Goal: Task Accomplishment & Management: Use online tool/utility

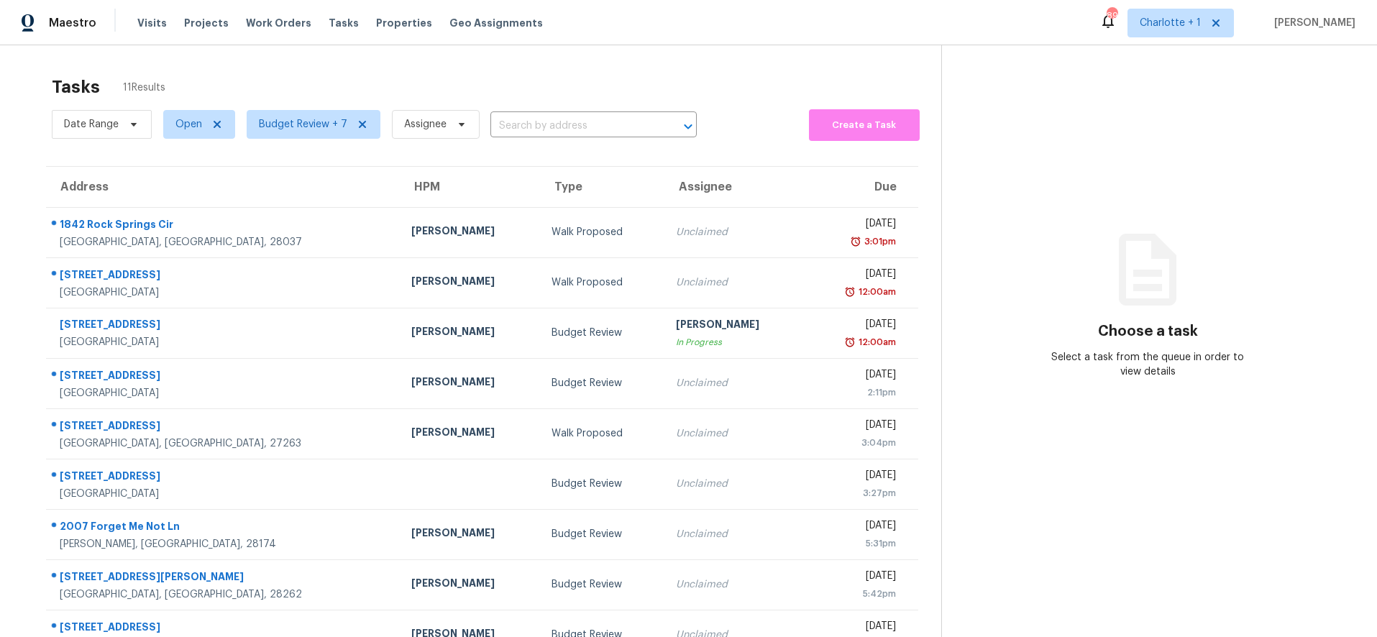
click at [244, 59] on div "Tasks 11 Results Date Range Open Budget Review + 7 Assignee ​ Create a Task Add…" at bounding box center [688, 397] width 1377 height 704
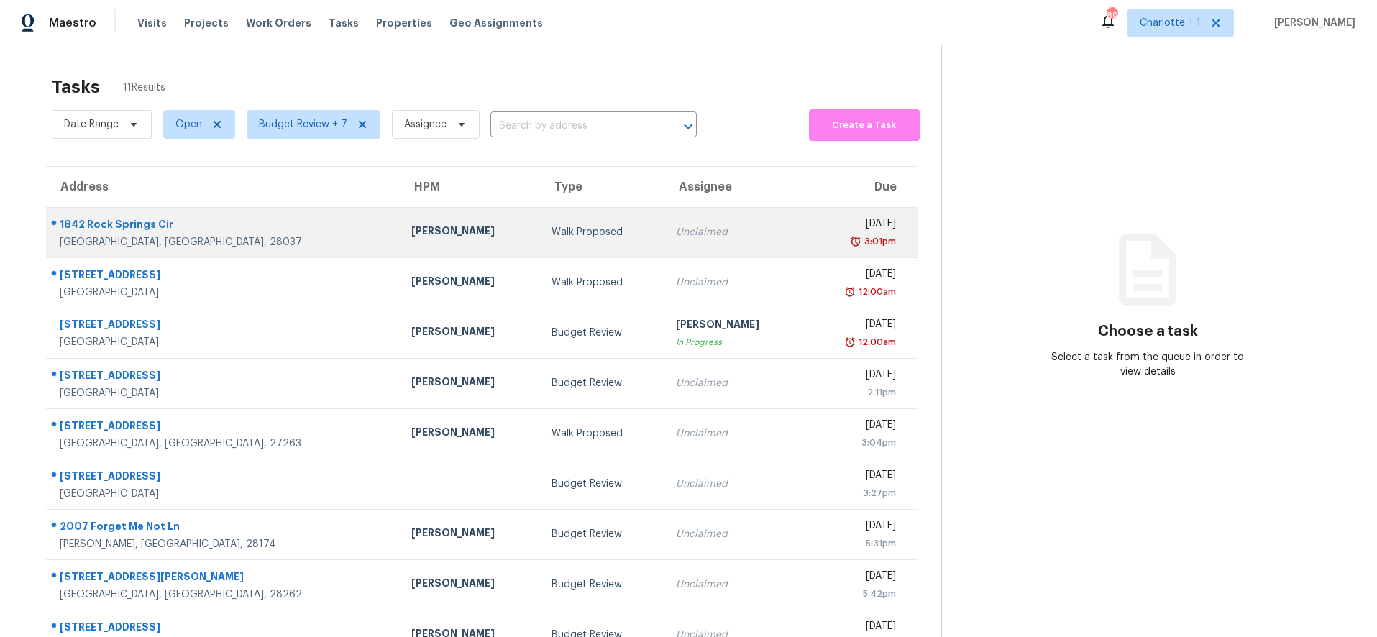
click at [201, 219] on div "1842 Rock Springs Cir" at bounding box center [224, 226] width 329 height 18
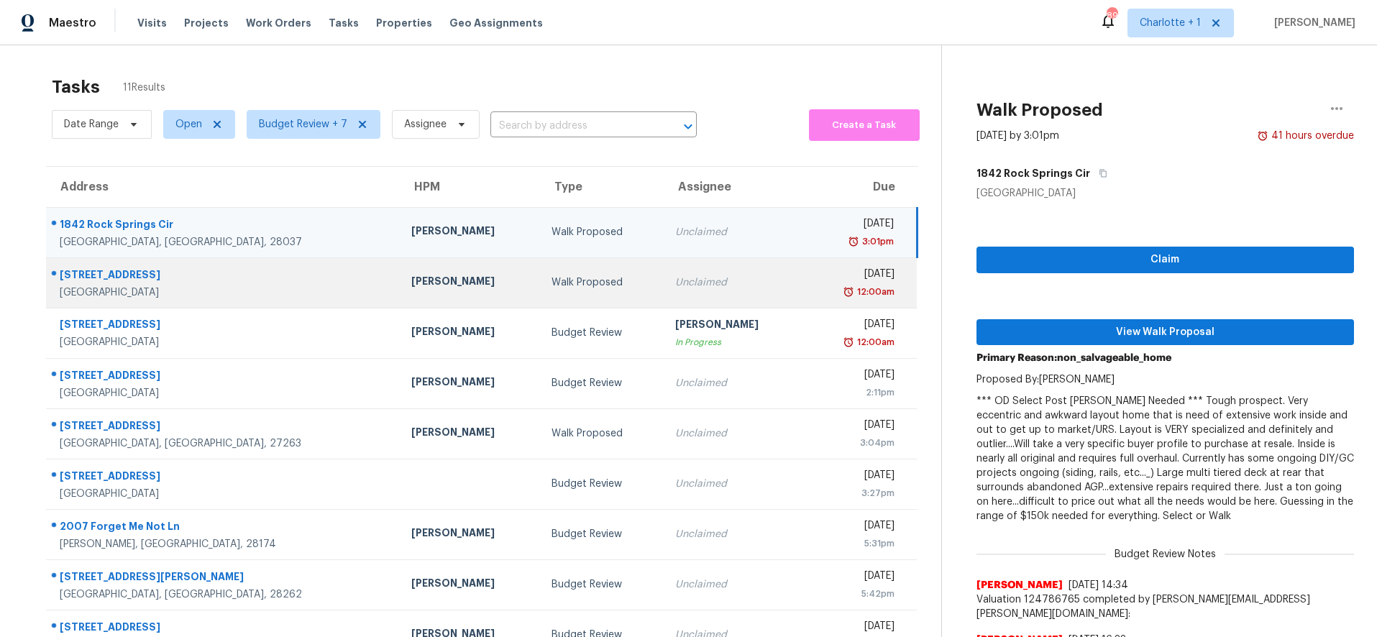
click at [540, 294] on td "Walk Proposed" at bounding box center [602, 282] width 124 height 50
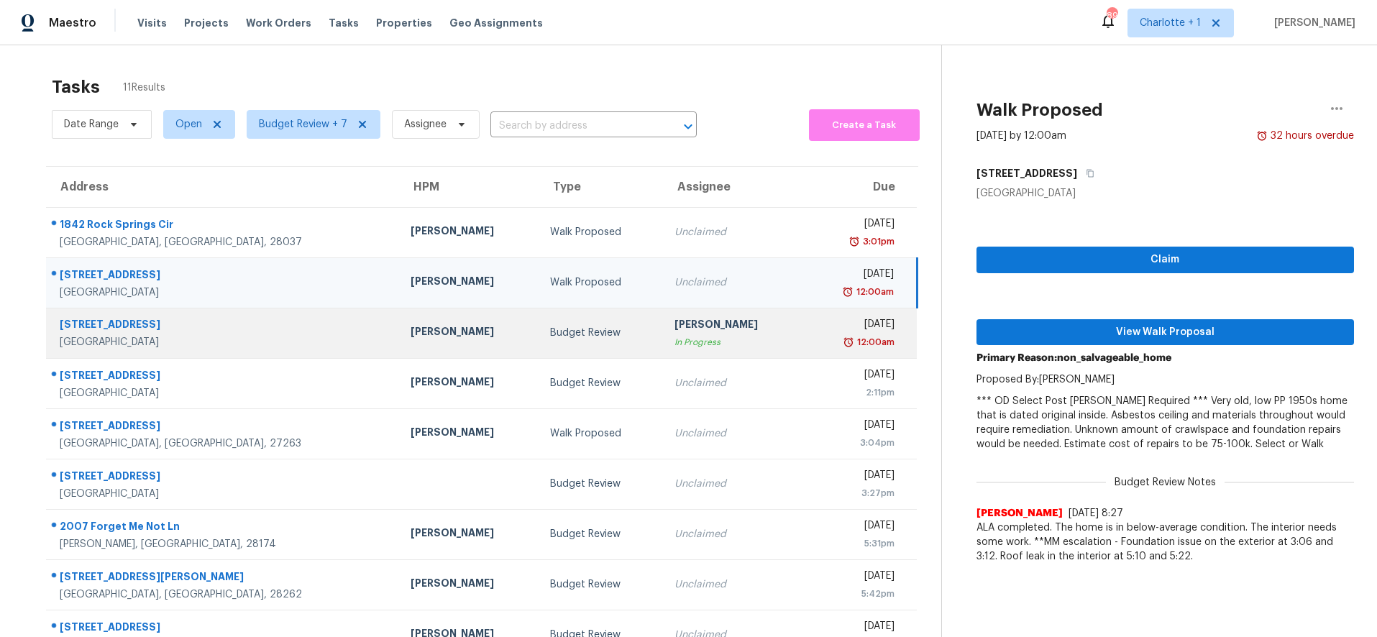
click at [411, 339] on div "[PERSON_NAME]" at bounding box center [469, 333] width 117 height 18
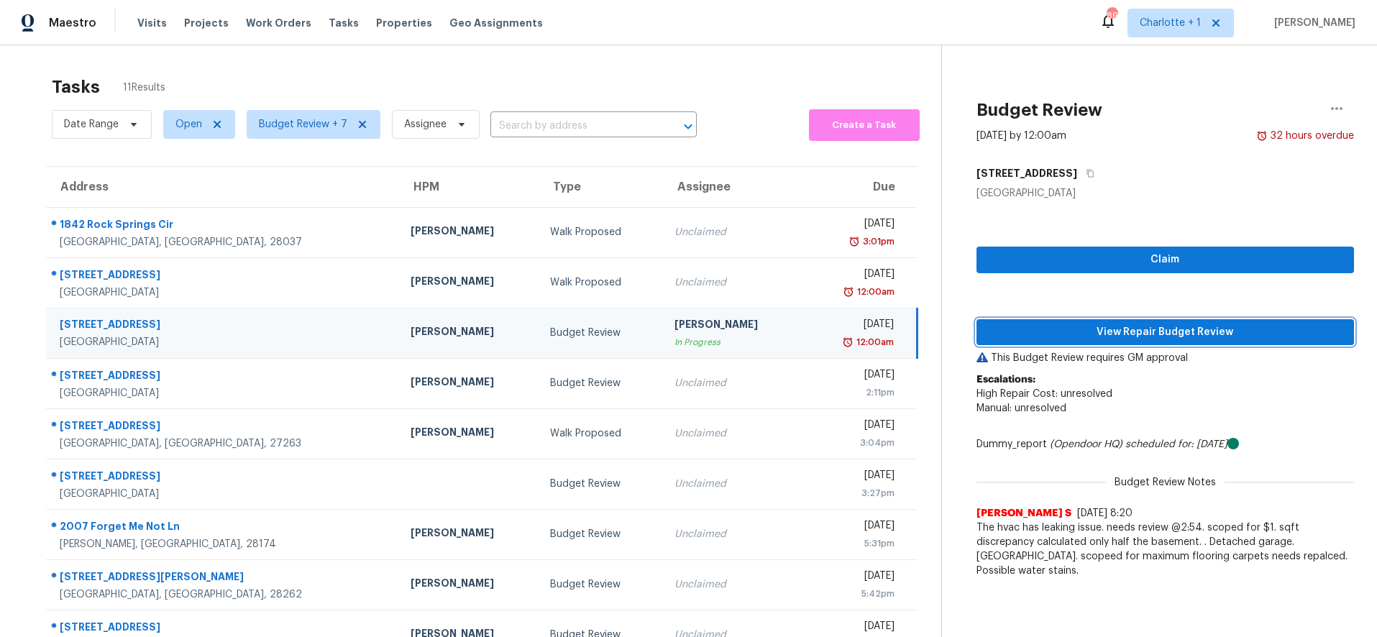
click at [1126, 329] on span "View Repair Budget Review" at bounding box center [1165, 333] width 355 height 18
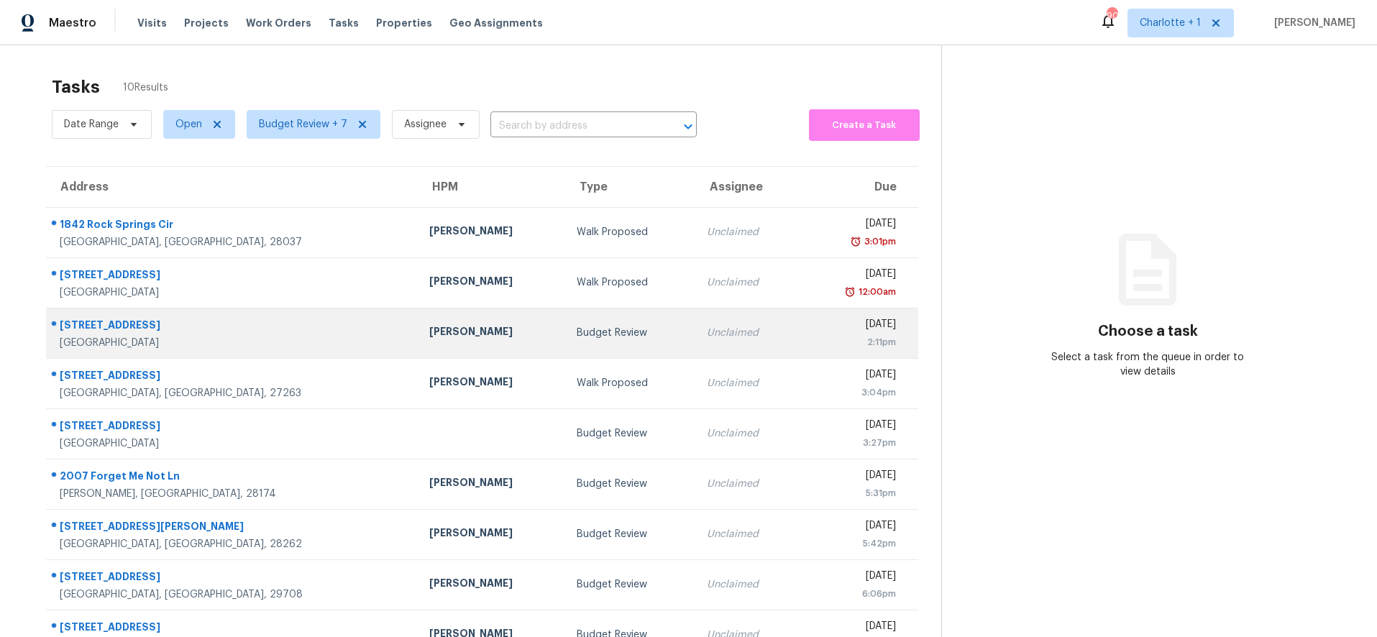
click at [444, 343] on td "[PERSON_NAME]" at bounding box center [491, 333] width 147 height 50
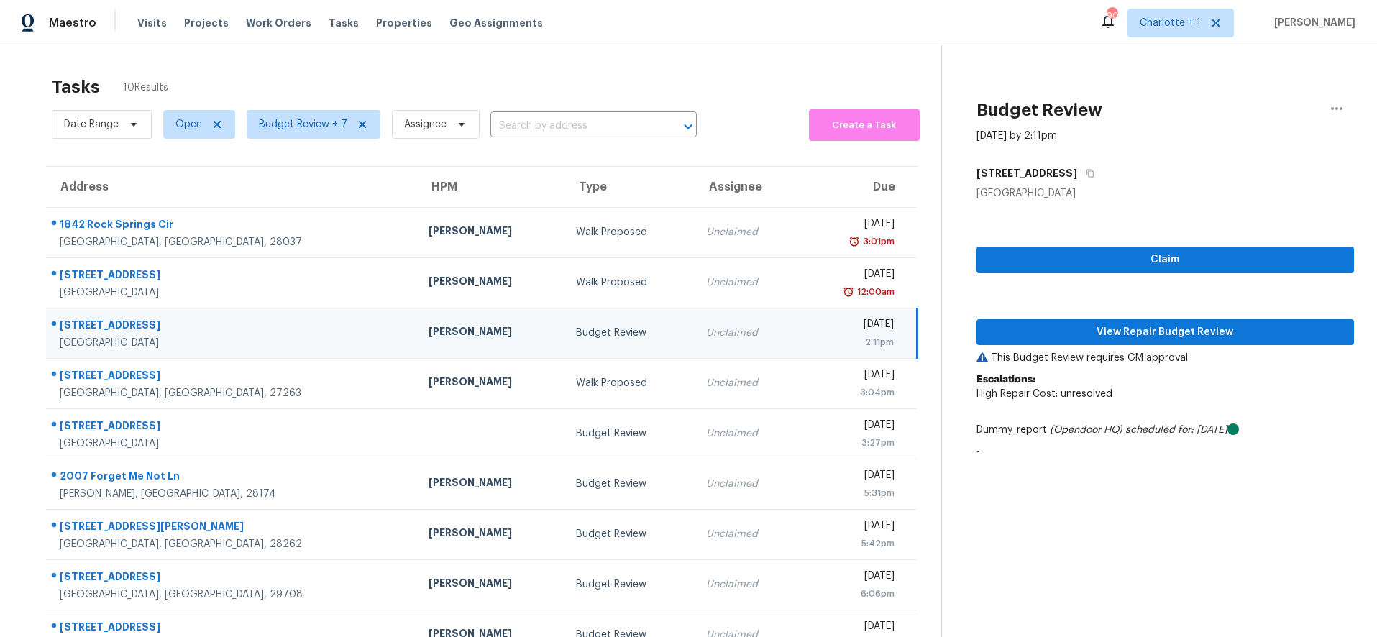
click at [417, 348] on td "[PERSON_NAME]" at bounding box center [490, 333] width 147 height 50
click at [1111, 336] on span "View Repair Budget Review" at bounding box center [1165, 333] width 355 height 18
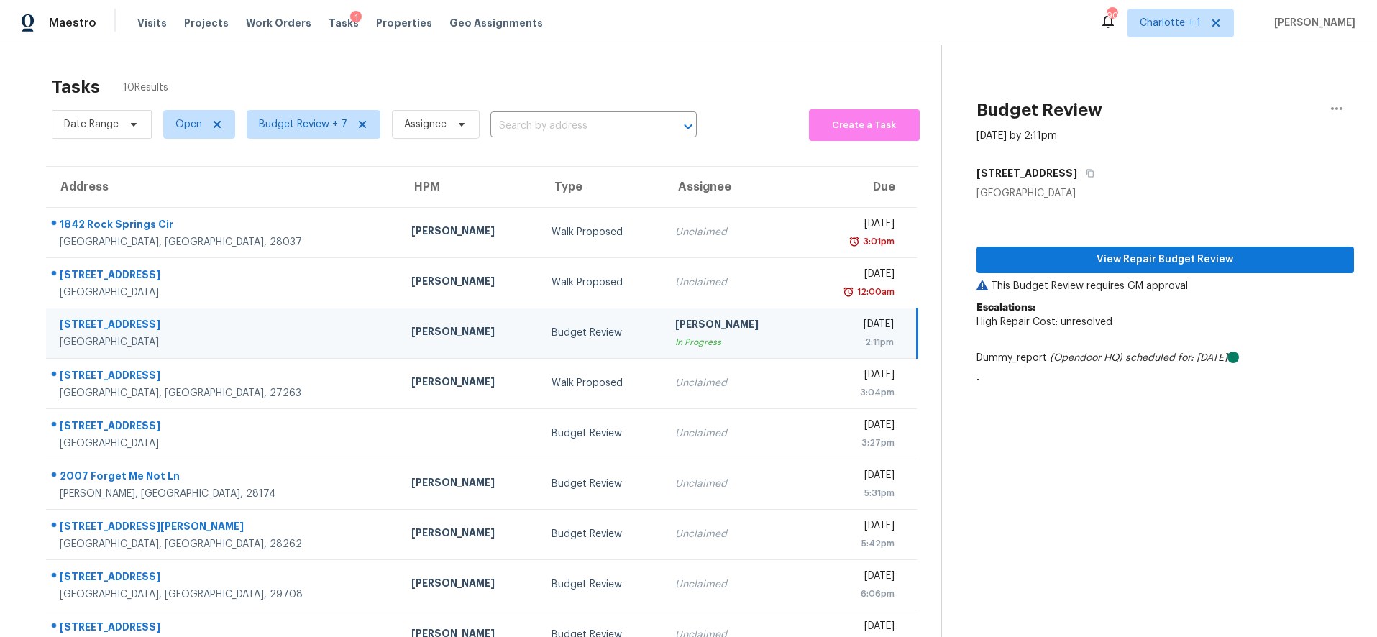
click at [1056, 178] on div "[STREET_ADDRESS]" at bounding box center [1165, 173] width 378 height 26
click at [1086, 172] on icon "button" at bounding box center [1090, 173] width 9 height 9
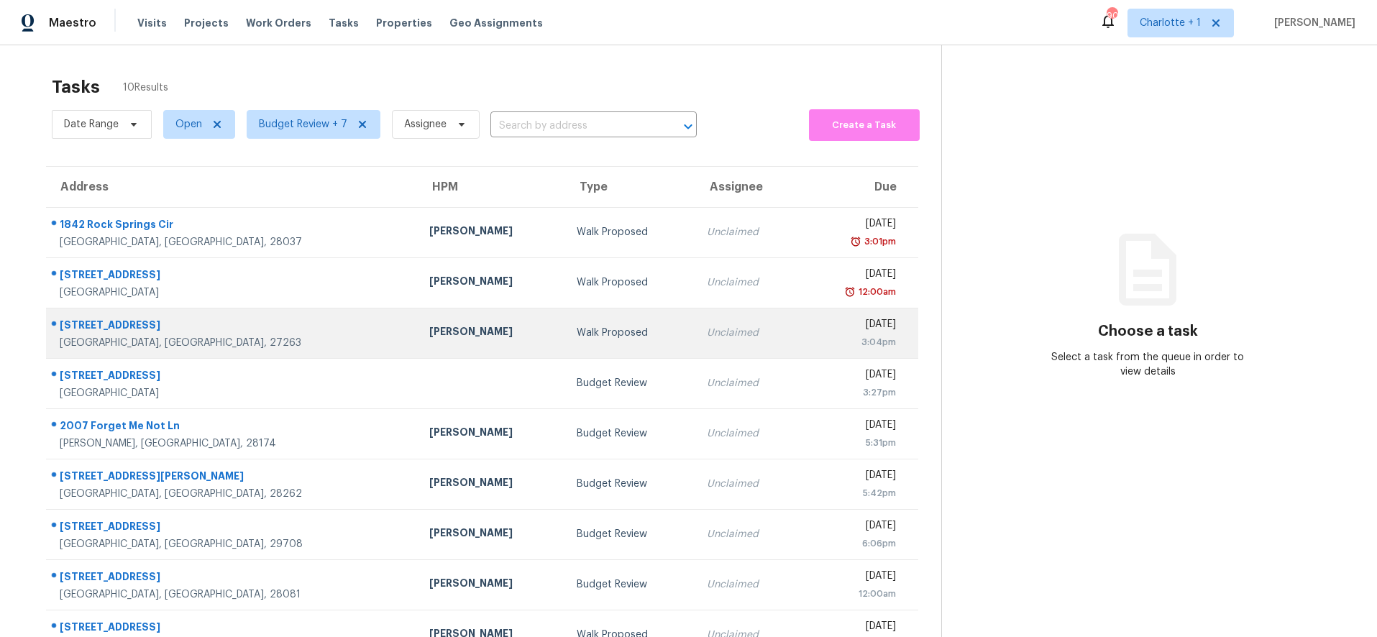
click at [577, 331] on div "Walk Proposed" at bounding box center [631, 333] width 108 height 14
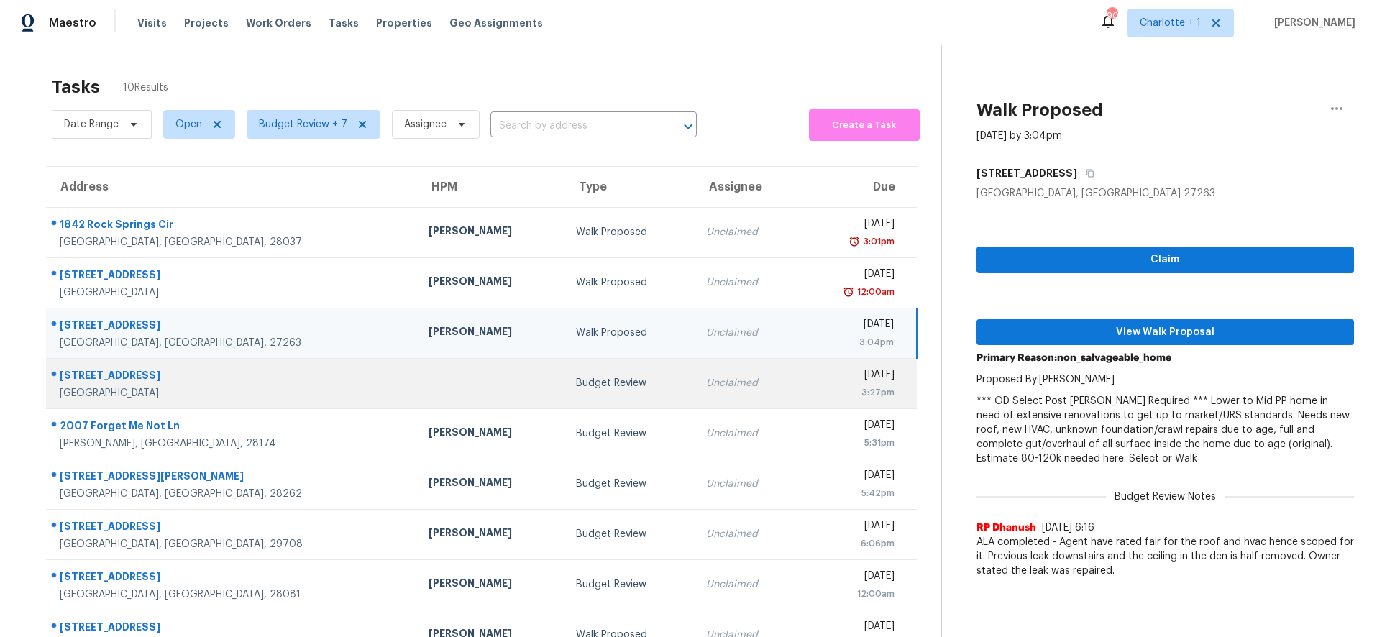
click at [417, 395] on td at bounding box center [490, 383] width 147 height 50
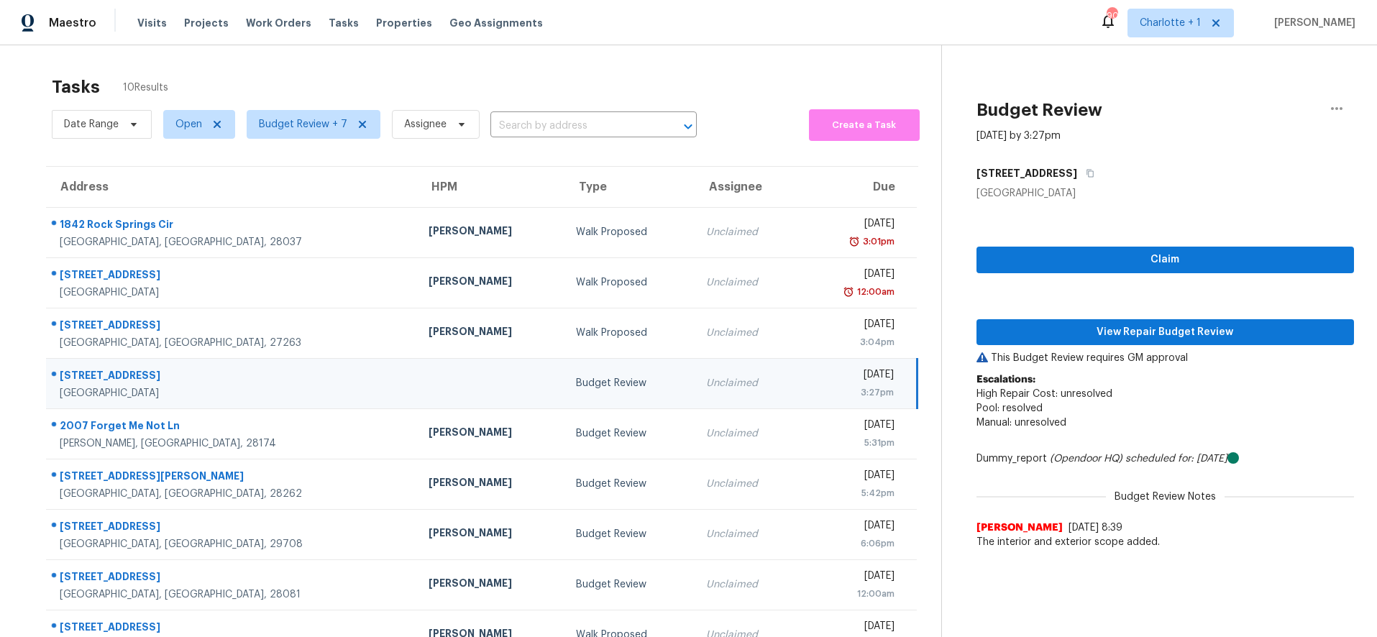
scroll to position [3, 0]
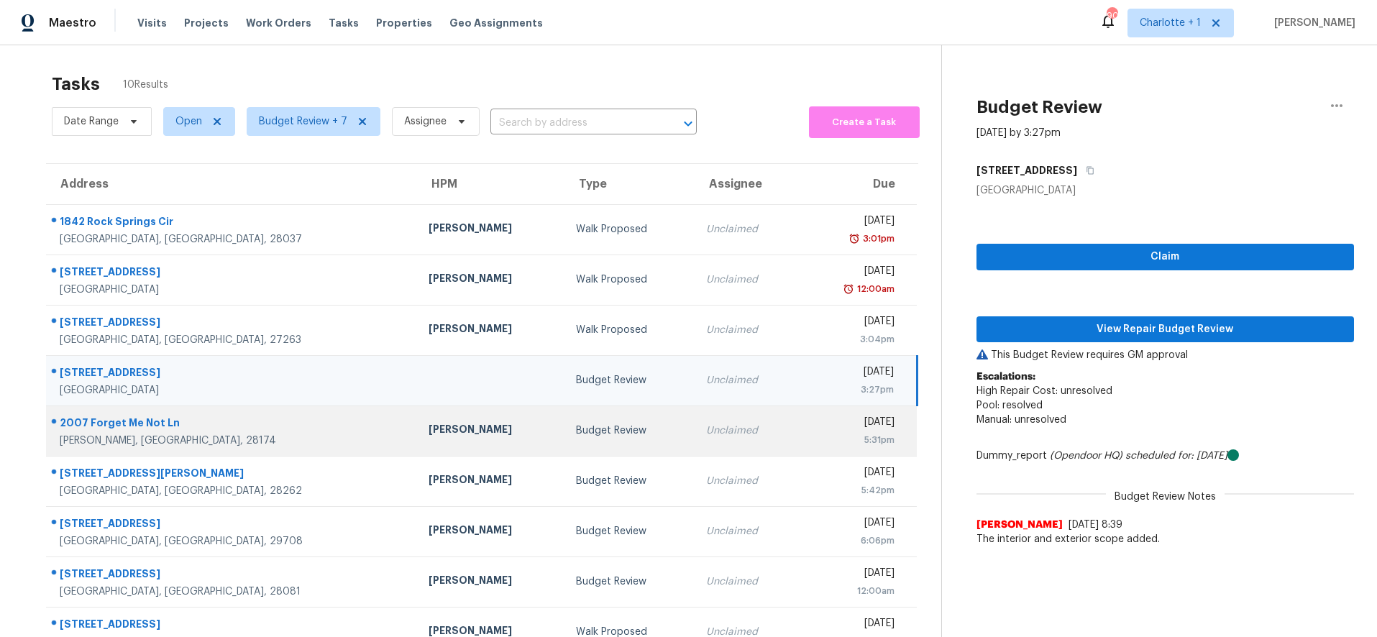
click at [430, 424] on div "[PERSON_NAME]" at bounding box center [490, 431] width 124 height 18
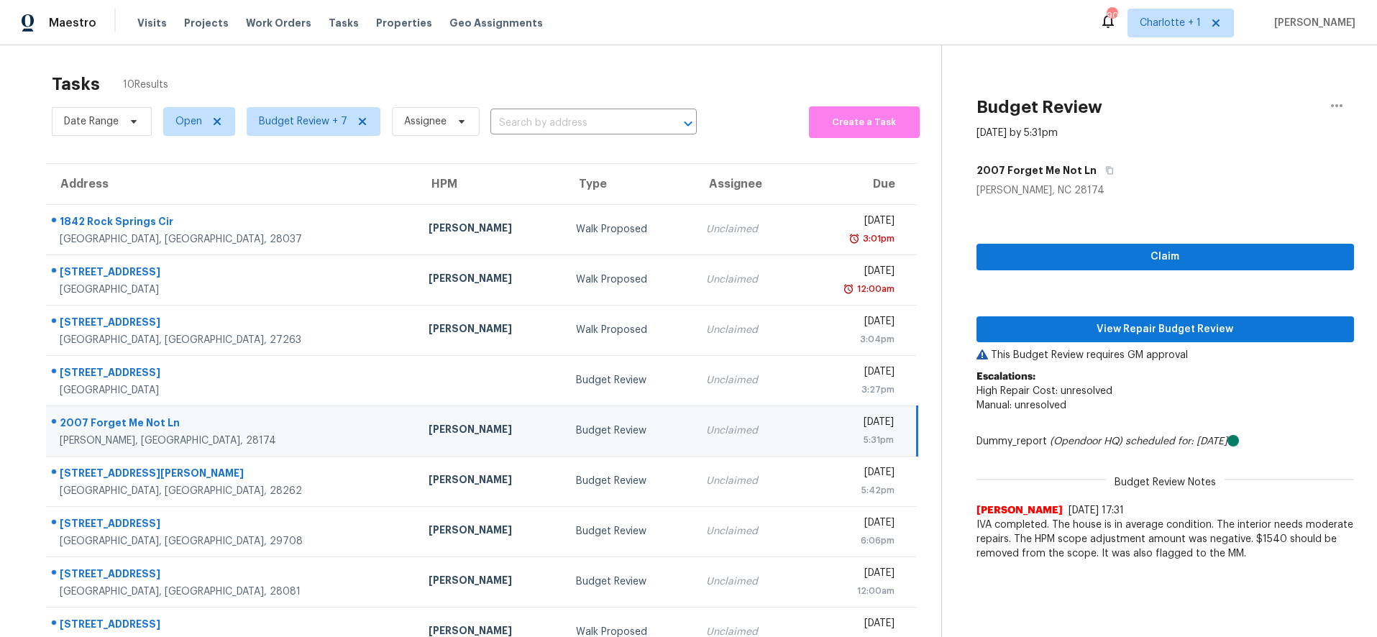
drag, startPoint x: 219, startPoint y: 423, endPoint x: 329, endPoint y: 421, distance: 110.0
click at [219, 423] on div "2007 Forget Me Not Ln" at bounding box center [233, 425] width 346 height 18
click at [1142, 336] on span "View Repair Budget Review" at bounding box center [1165, 330] width 355 height 18
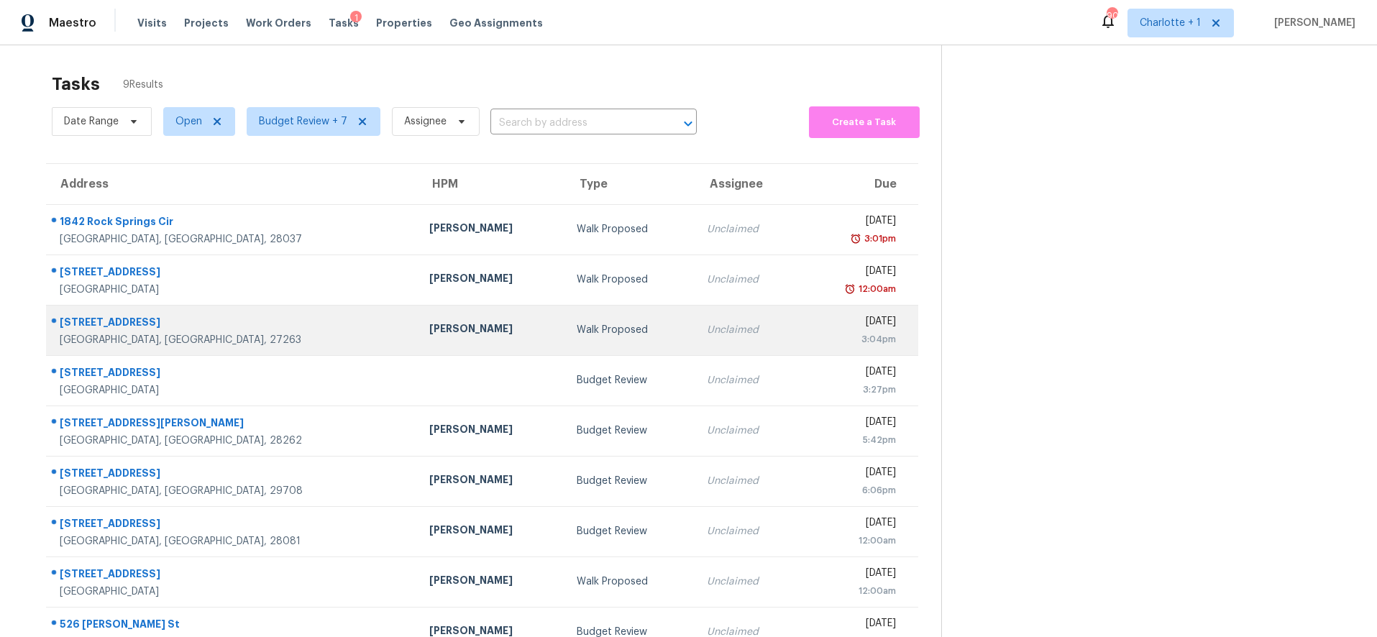
click at [418, 315] on td "[PERSON_NAME]" at bounding box center [491, 330] width 147 height 50
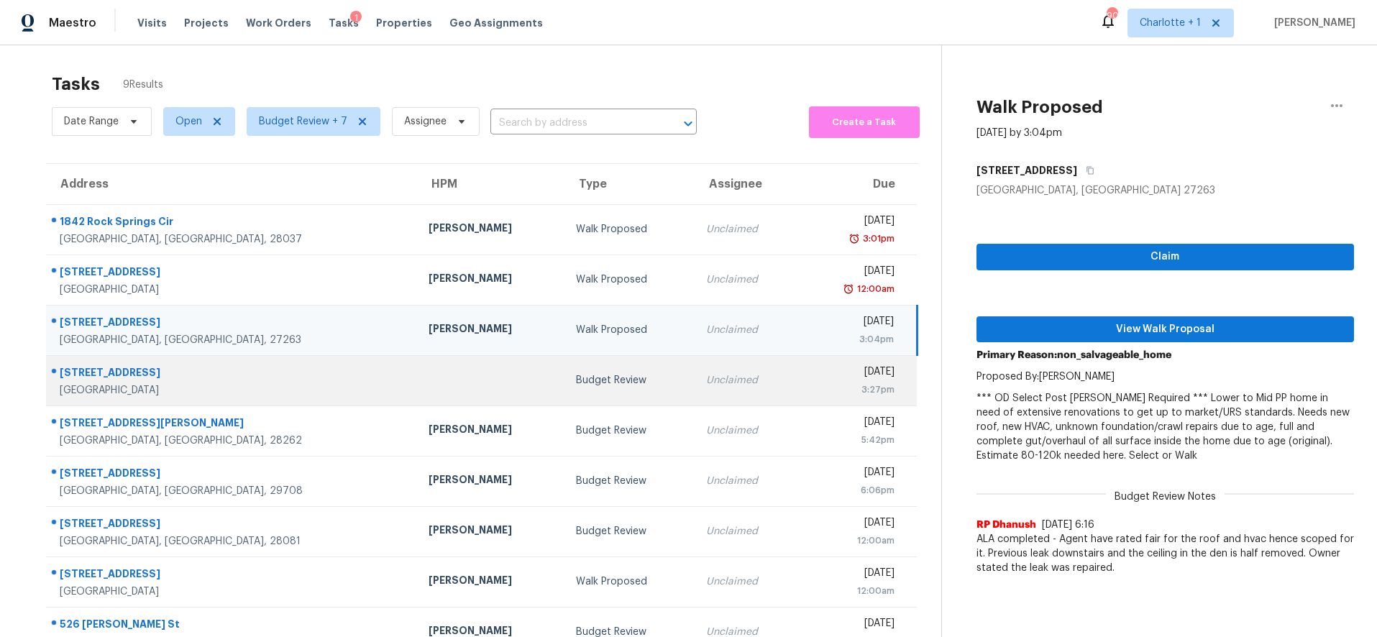
click at [417, 377] on td at bounding box center [490, 380] width 147 height 50
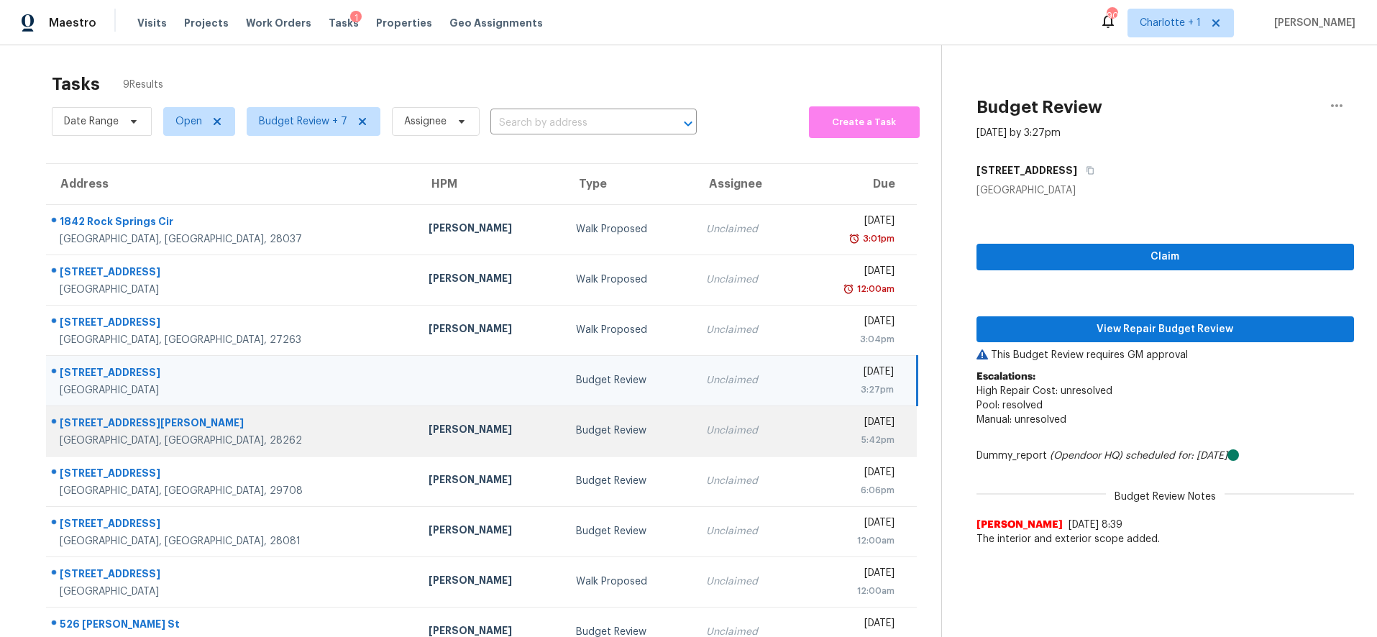
click at [428, 428] on div "[PERSON_NAME]" at bounding box center [490, 431] width 124 height 18
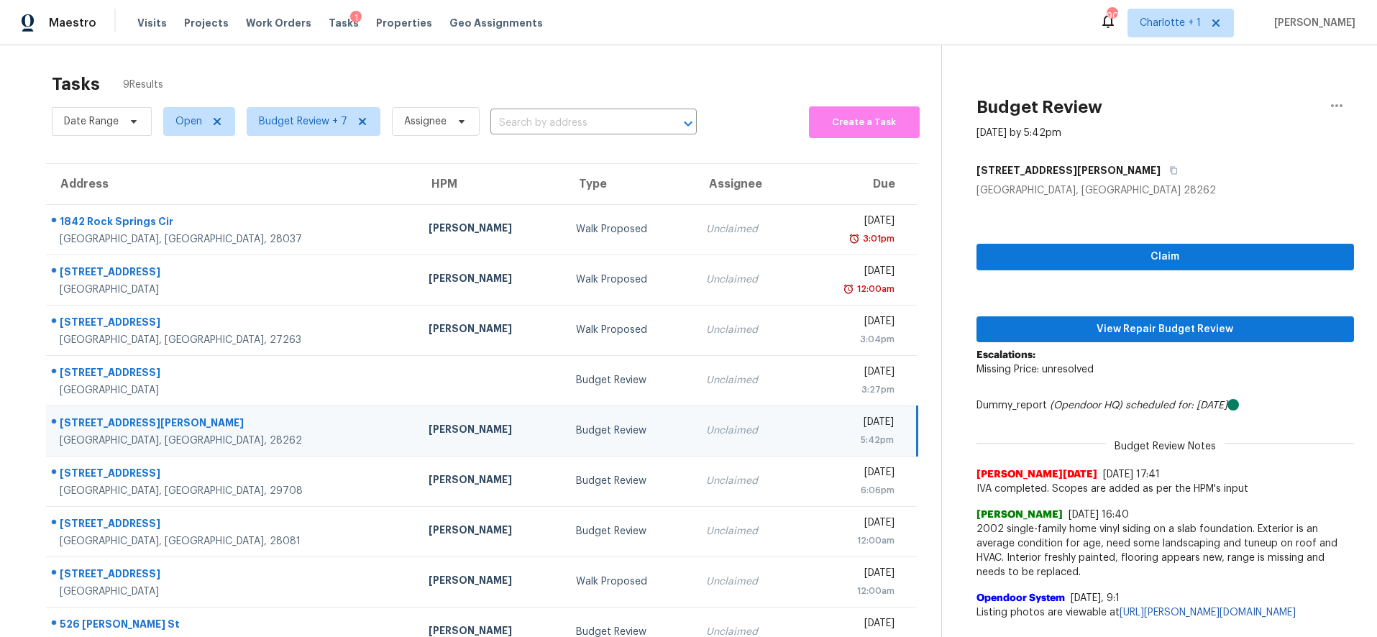
scroll to position [6, 0]
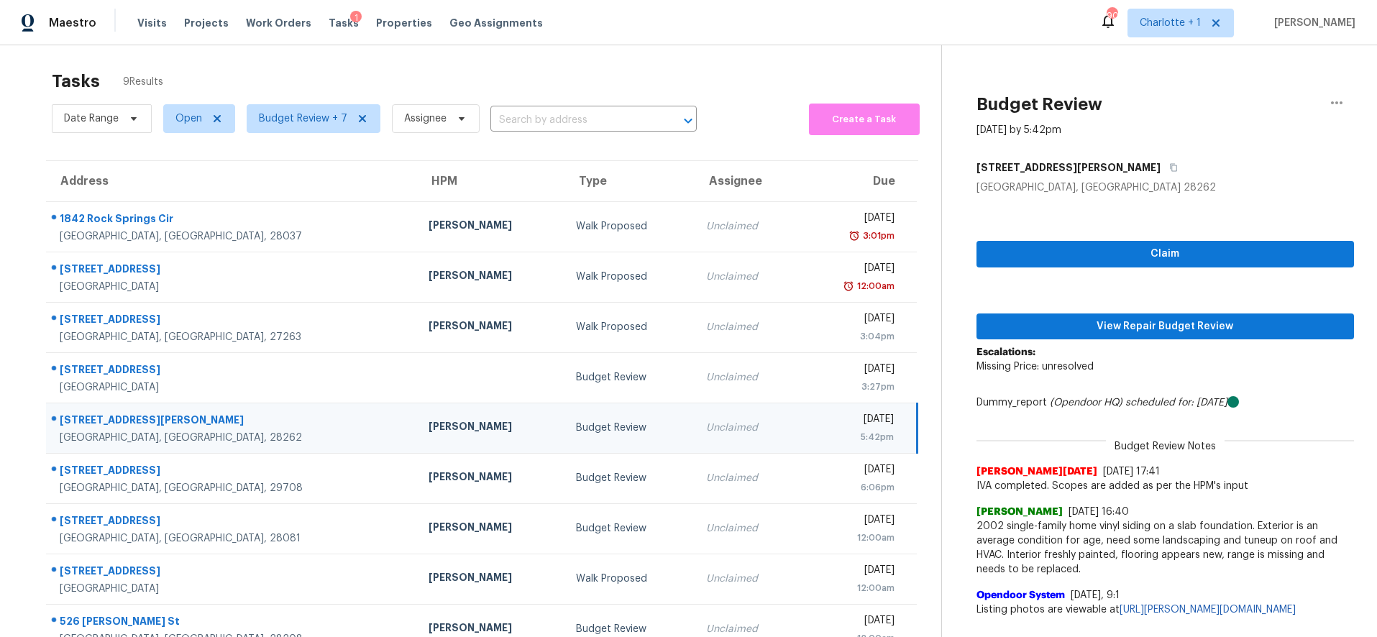
click at [428, 436] on div "[PERSON_NAME]" at bounding box center [490, 428] width 124 height 18
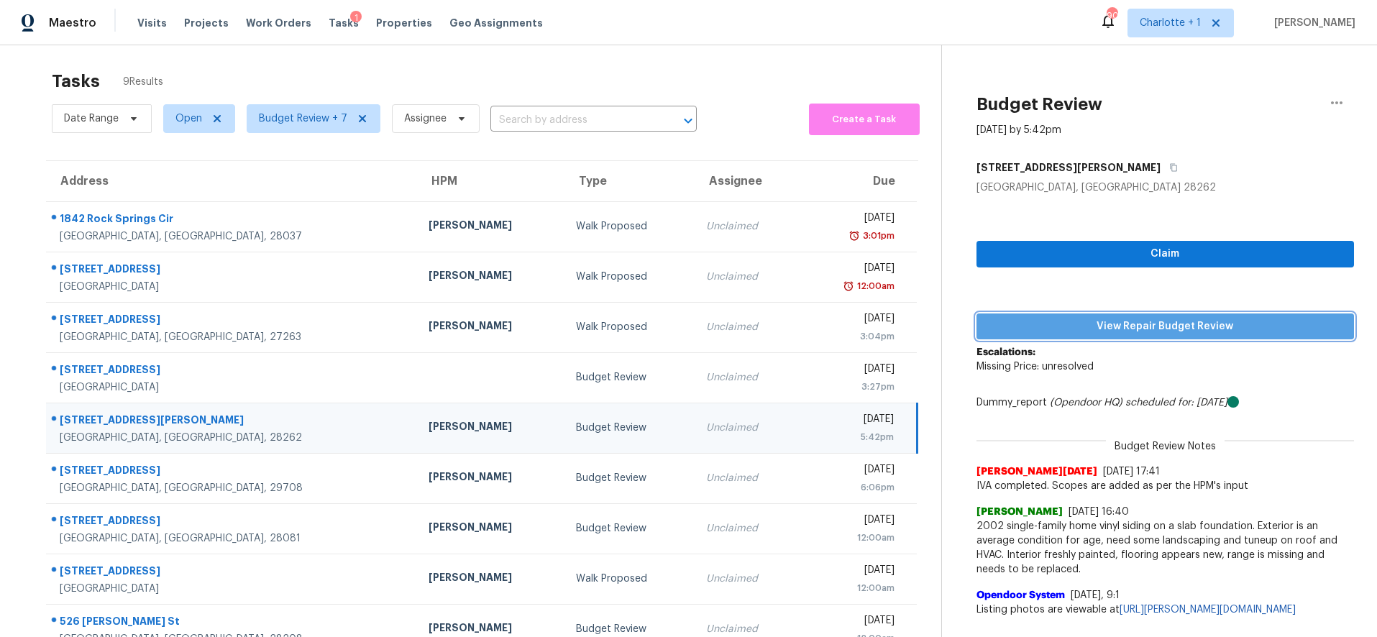
click at [996, 325] on span "View Repair Budget Review" at bounding box center [1165, 327] width 355 height 18
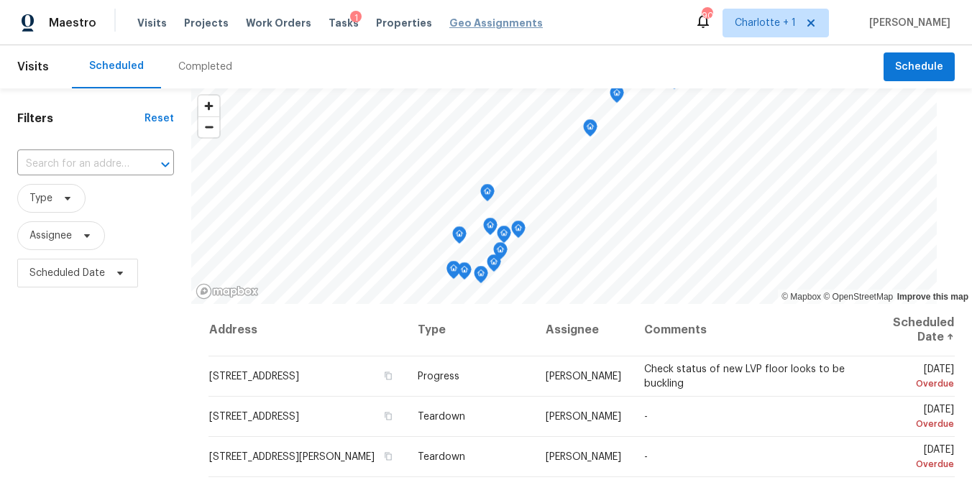
click at [449, 22] on span "Geo Assignments" at bounding box center [495, 23] width 93 height 14
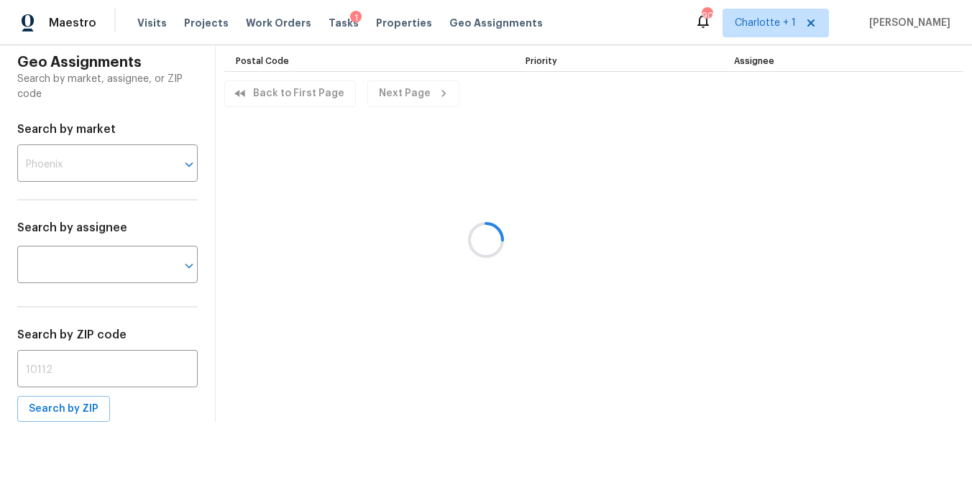
click at [389, 19] on div at bounding box center [486, 240] width 972 height 480
click at [377, 22] on span "Properties" at bounding box center [404, 23] width 56 height 14
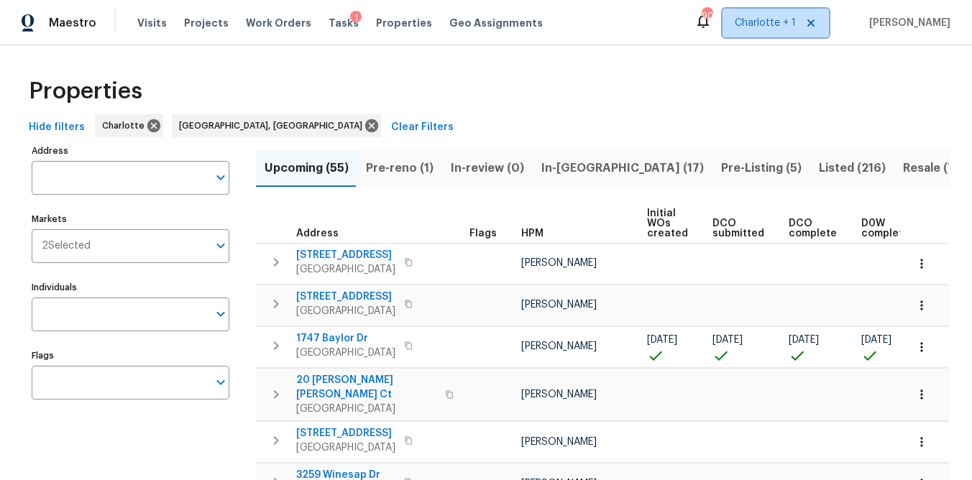
click at [796, 17] on span "Charlotte + 1" at bounding box center [765, 23] width 61 height 14
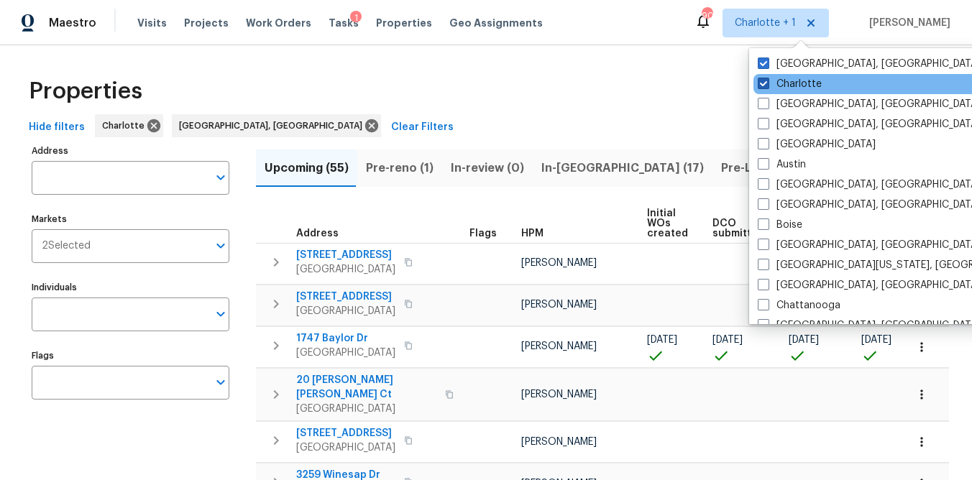
click at [798, 83] on label "Charlotte" at bounding box center [790, 84] width 64 height 14
click at [767, 83] on input "Charlotte" at bounding box center [762, 81] width 9 height 9
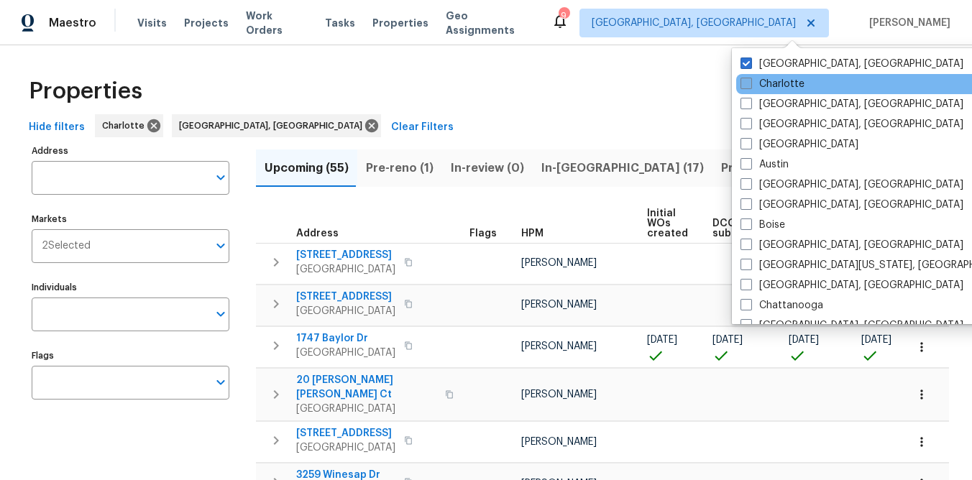
click at [788, 88] on label "Charlotte" at bounding box center [773, 84] width 64 height 14
click at [750, 86] on input "Charlotte" at bounding box center [745, 81] width 9 height 9
checkbox input "true"
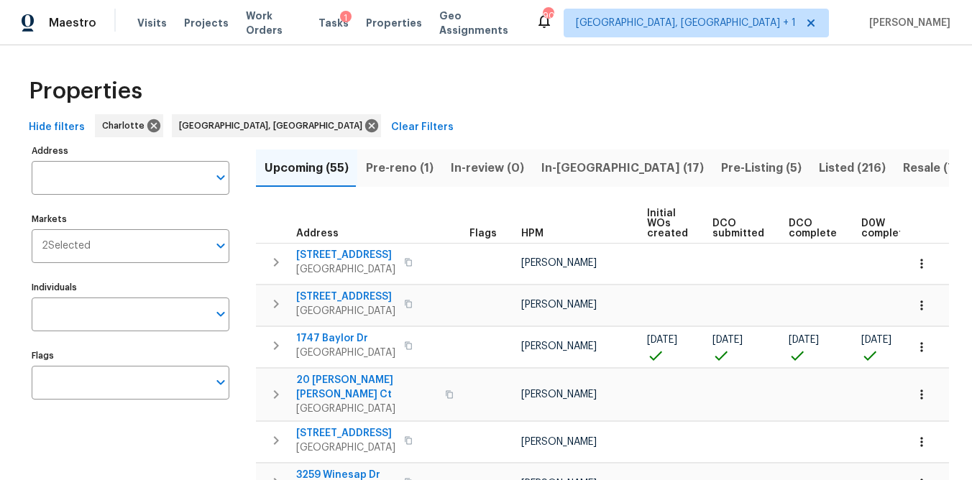
drag, startPoint x: 516, startPoint y: 78, endPoint x: 444, endPoint y: 101, distance: 75.5
click at [516, 78] on div "Properties" at bounding box center [486, 91] width 926 height 46
click at [147, 124] on icon at bounding box center [153, 125] width 13 height 13
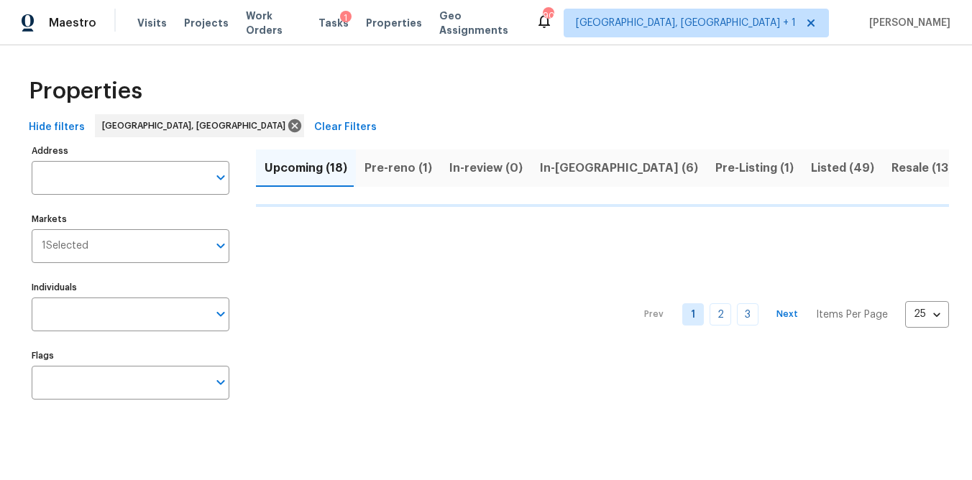
click at [303, 83] on div "Properties" at bounding box center [486, 91] width 926 height 46
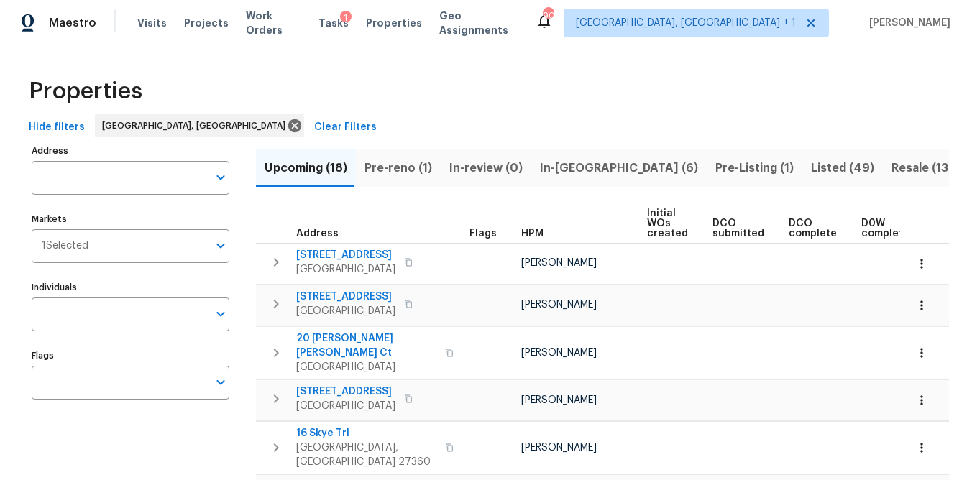
click at [590, 93] on div "Properties" at bounding box center [486, 91] width 926 height 46
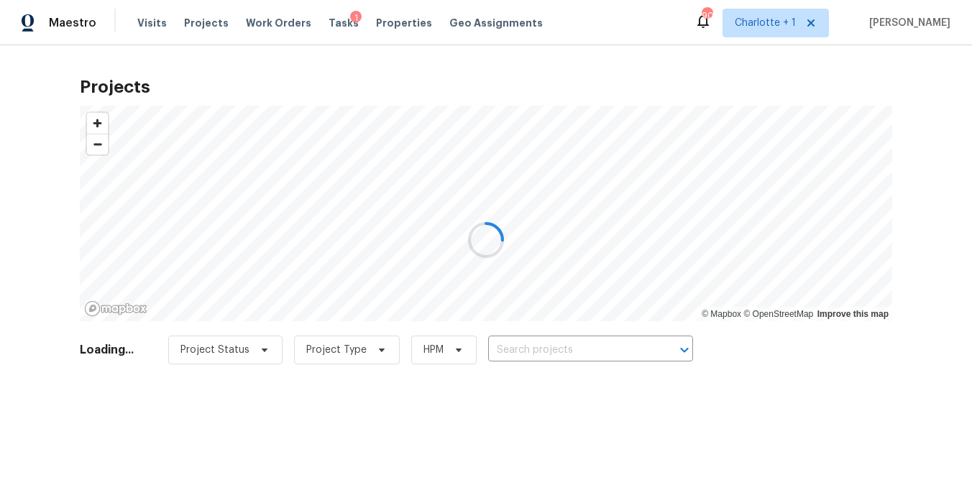
click at [384, 24] on div at bounding box center [486, 240] width 972 height 480
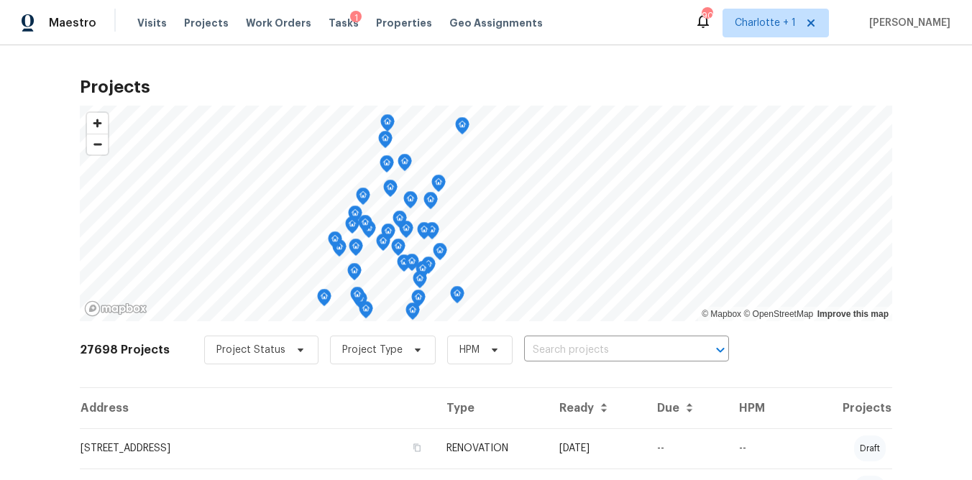
drag, startPoint x: 385, startPoint y: 19, endPoint x: 424, endPoint y: 25, distance: 39.2
click at [385, 19] on span "Properties" at bounding box center [404, 23] width 56 height 14
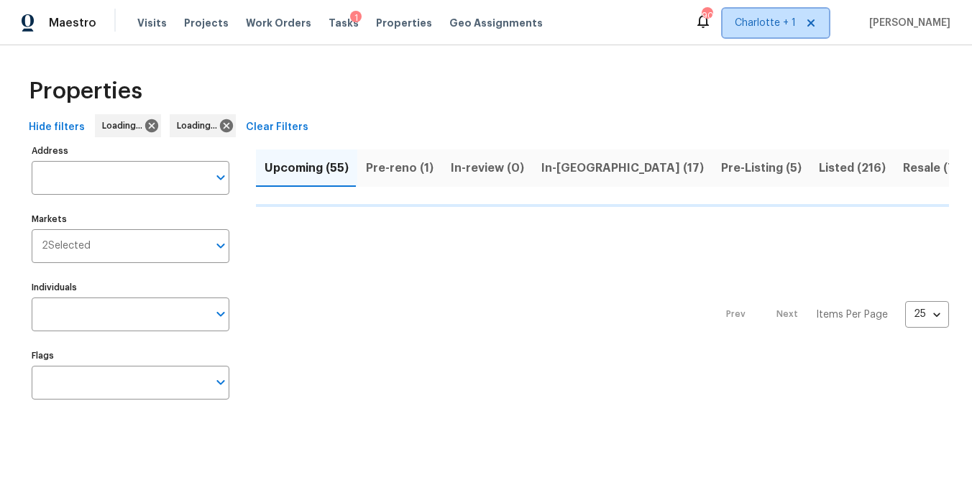
click at [787, 31] on span "Charlotte + 1" at bounding box center [776, 23] width 106 height 29
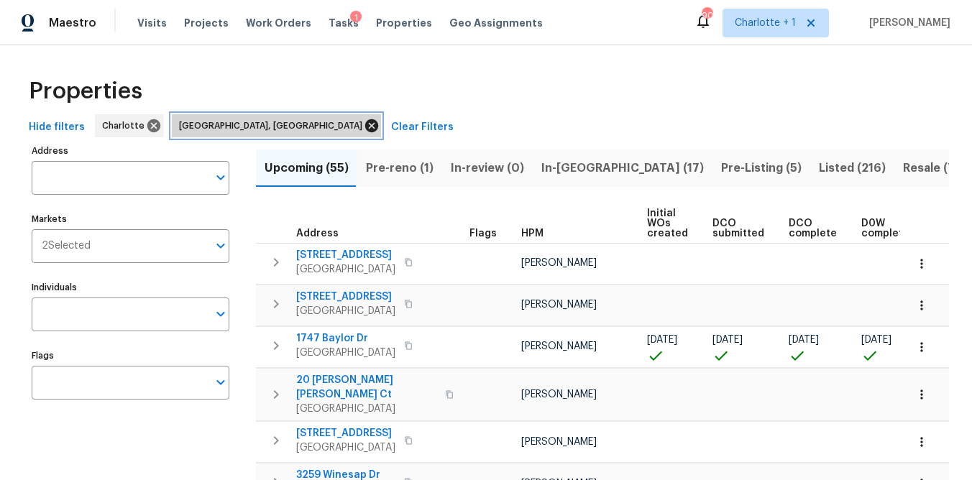
click at [365, 124] on icon at bounding box center [371, 125] width 13 height 13
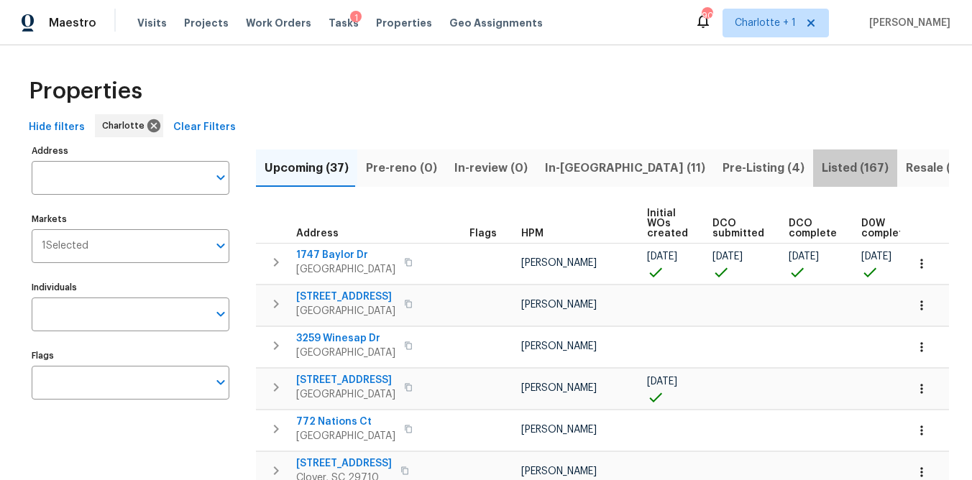
click at [822, 163] on span "Listed (167)" at bounding box center [855, 168] width 67 height 20
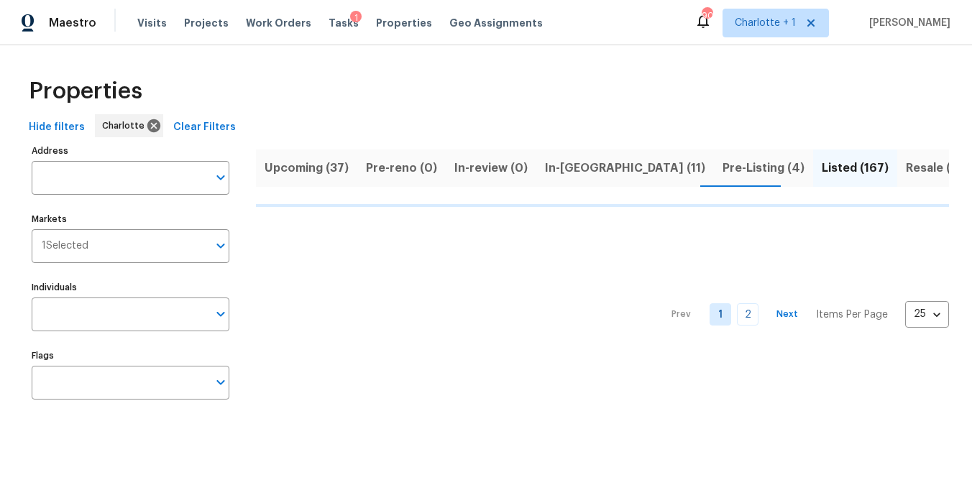
click at [906, 166] on span "Resale (60)" at bounding box center [938, 168] width 65 height 20
drag, startPoint x: 436, startPoint y: 109, endPoint x: 387, endPoint y: 32, distance: 91.5
click at [436, 108] on div "Properties" at bounding box center [486, 91] width 926 height 46
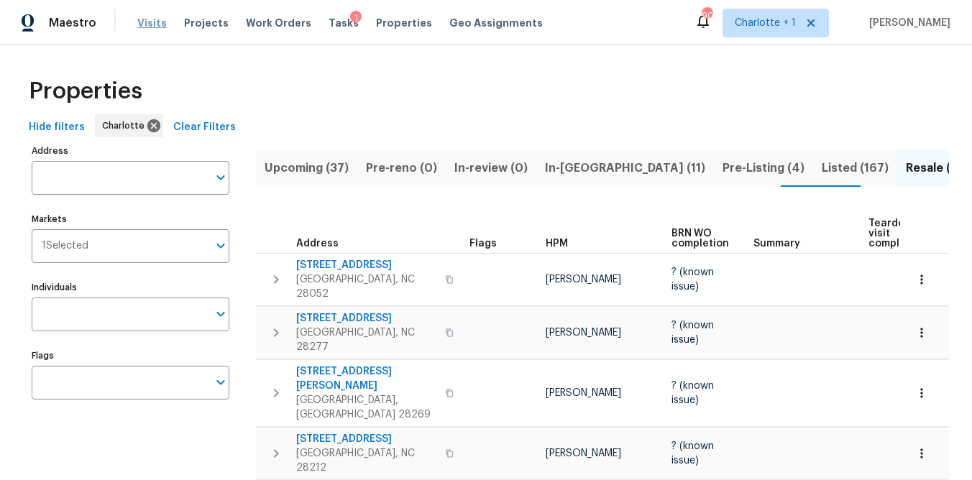
click at [145, 22] on span "Visits" at bounding box center [151, 23] width 29 height 14
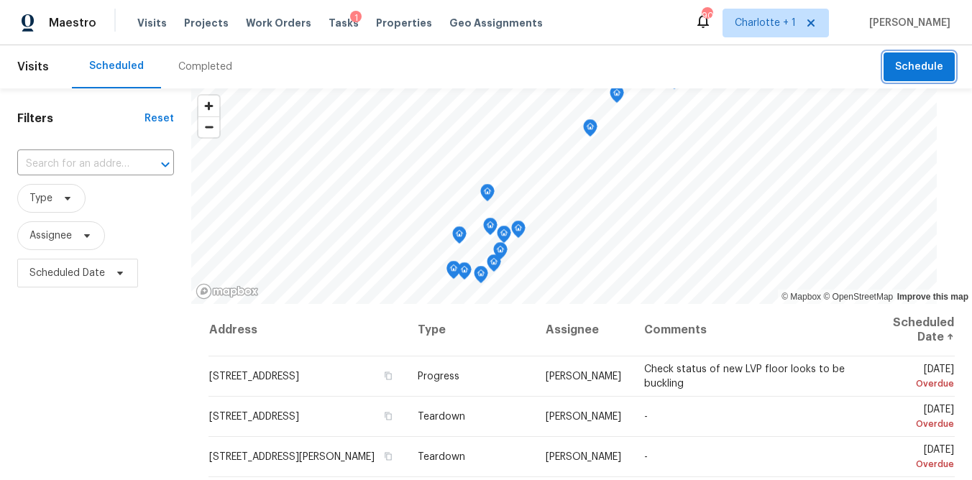
click at [903, 71] on span "Schedule" at bounding box center [919, 67] width 48 height 18
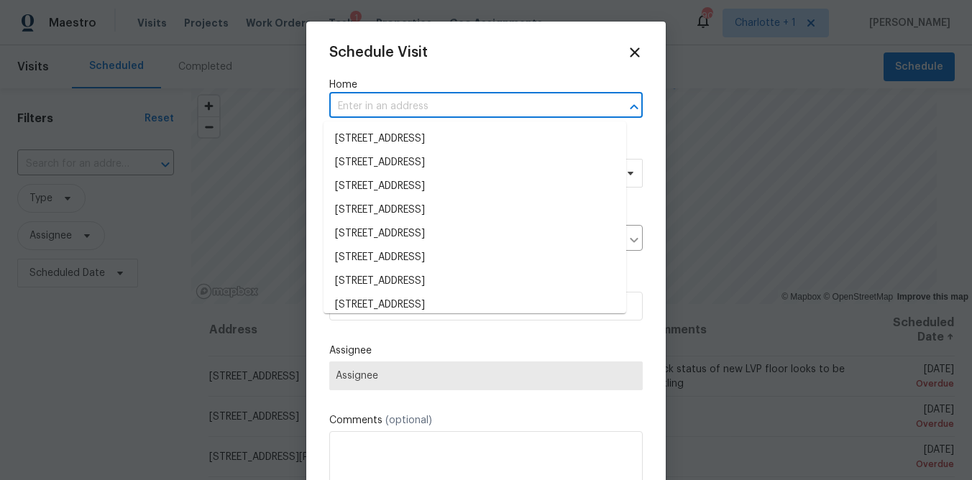
click at [476, 101] on input "text" at bounding box center [465, 107] width 273 height 22
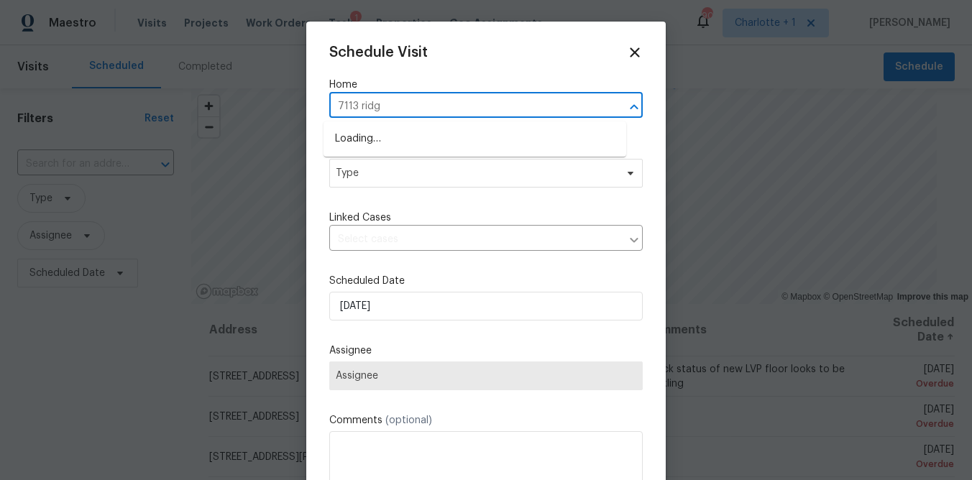
type input "7113 ridge"
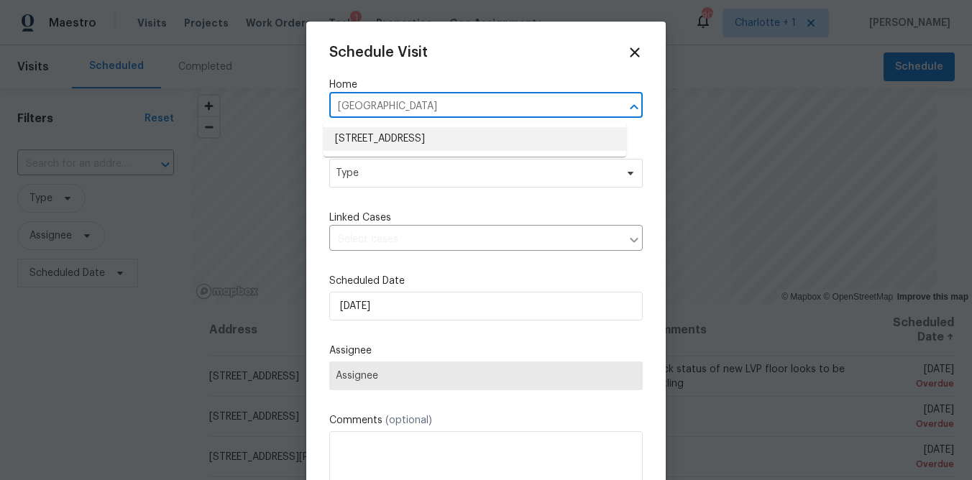
click at [413, 133] on li "7113 Ridge Lane Rd, Charlotte, NC 28262" at bounding box center [475, 139] width 303 height 24
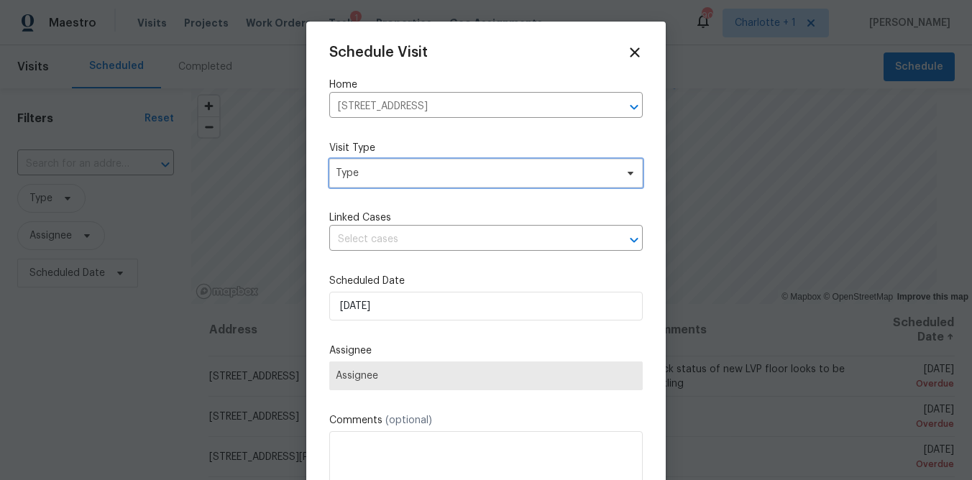
click at [398, 173] on span "Type" at bounding box center [476, 173] width 280 height 14
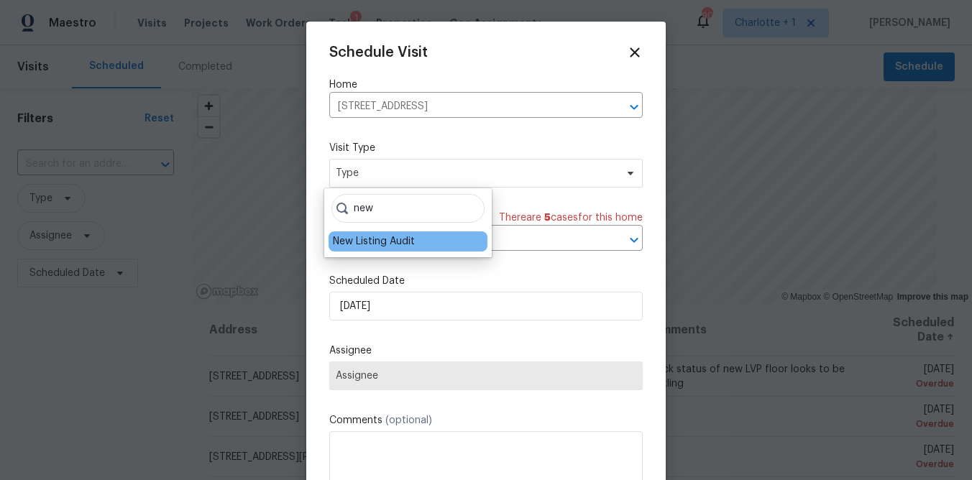
type input "new"
click at [372, 245] on div "New Listing Audit" at bounding box center [374, 241] width 82 height 14
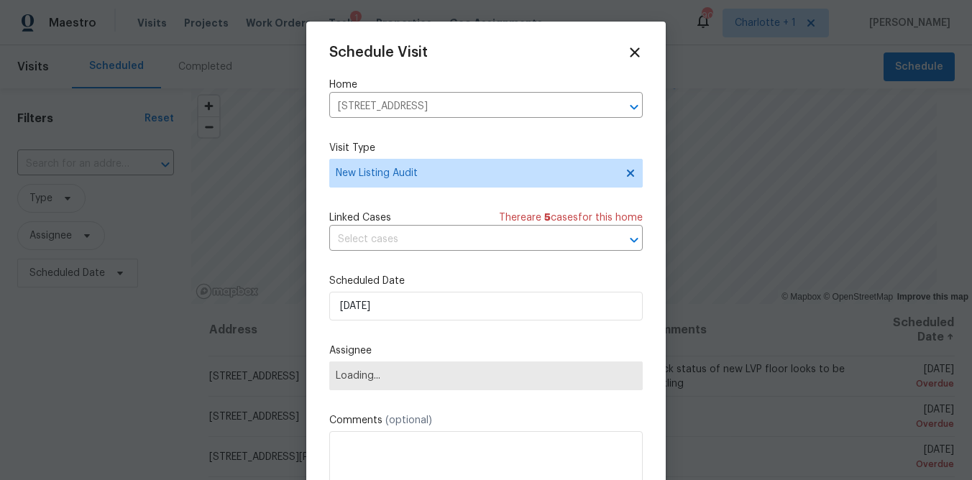
click at [403, 286] on label "Scheduled Date" at bounding box center [485, 281] width 313 height 14
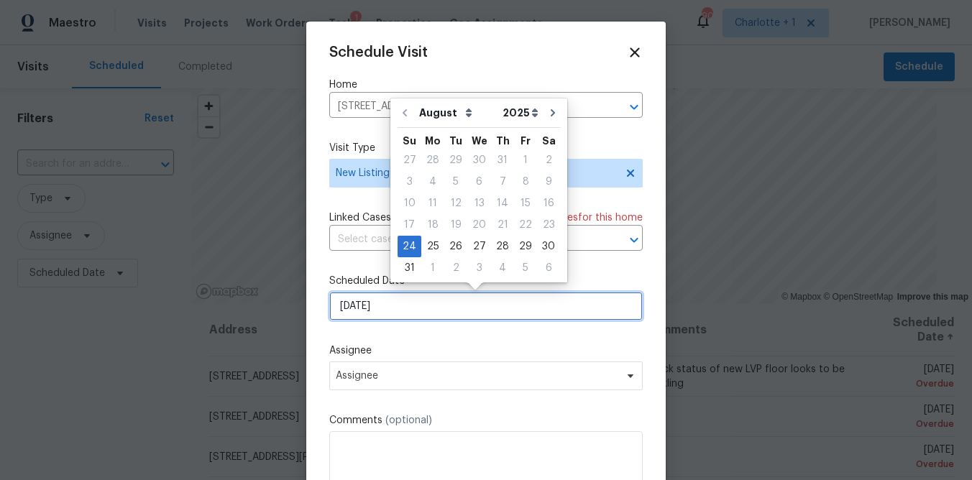
click at [422, 306] on input "8/24/2025" at bounding box center [485, 306] width 313 height 29
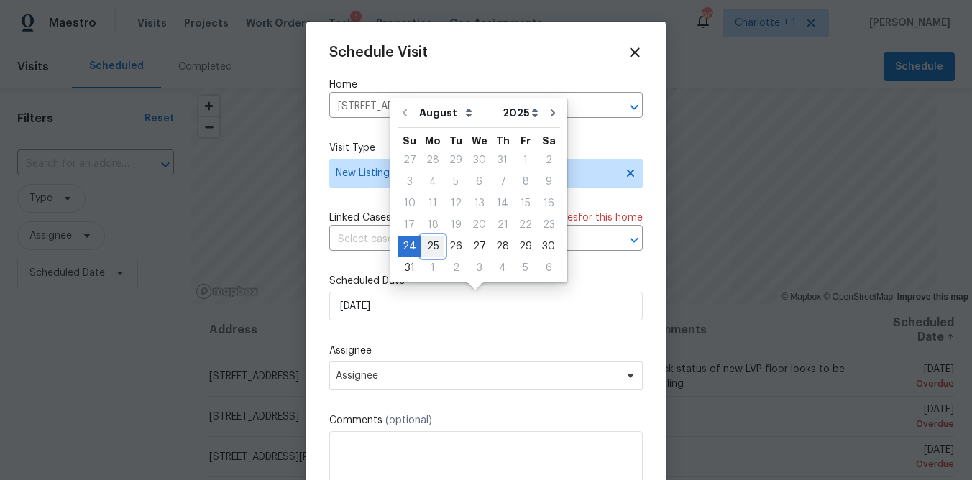
drag, startPoint x: 434, startPoint y: 251, endPoint x: 426, endPoint y: 314, distance: 63.8
click at [434, 251] on div "25" at bounding box center [432, 247] width 23 height 20
type input "8/25/2025"
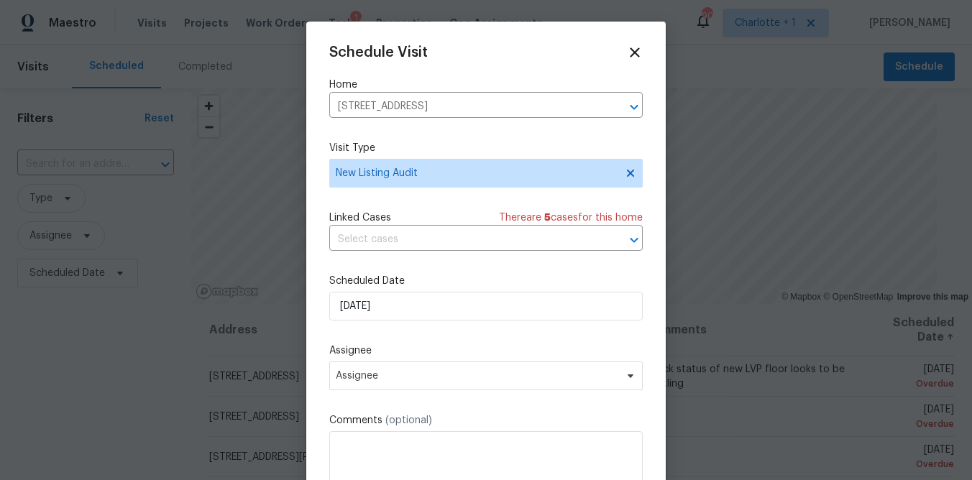
drag, startPoint x: 446, startPoint y: 354, endPoint x: 443, endPoint y: 380, distance: 26.8
click at [445, 354] on label "Assignee" at bounding box center [485, 351] width 313 height 14
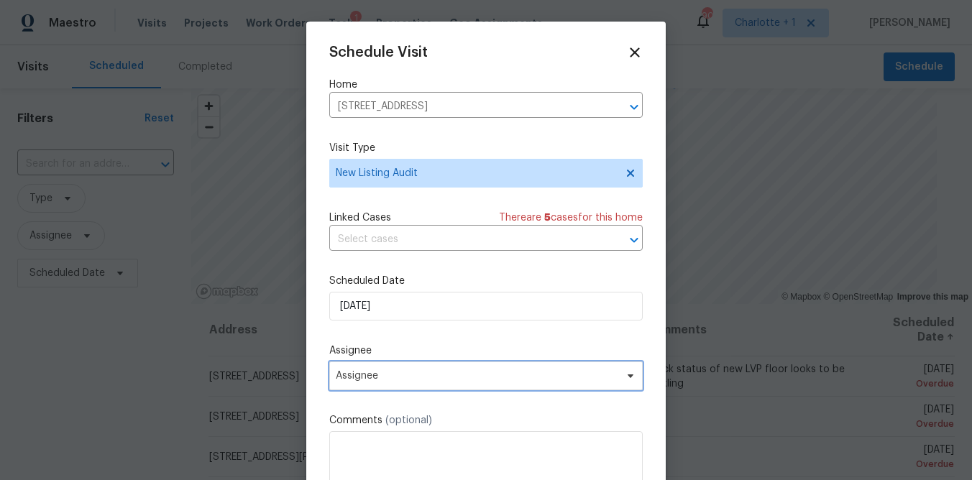
click at [443, 381] on span "Assignee" at bounding box center [477, 376] width 282 height 12
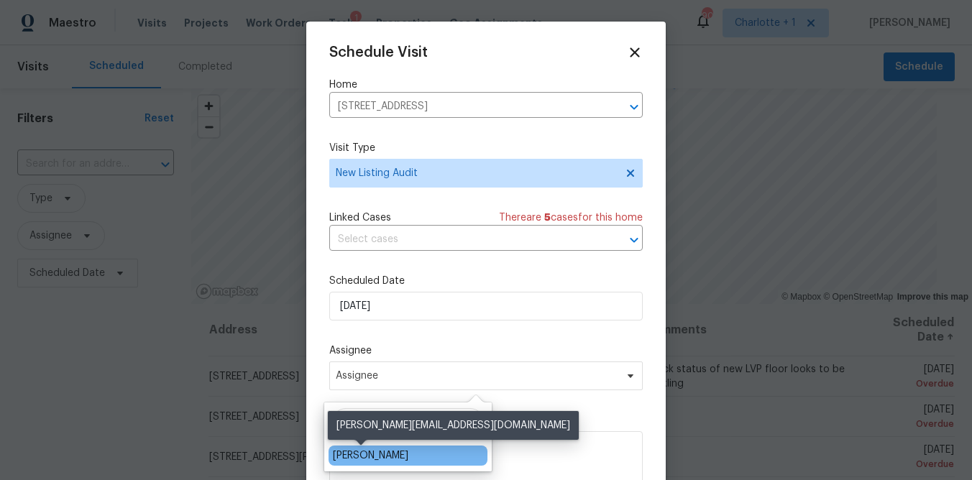
type input "brian fudge"
click at [384, 456] on div "[PERSON_NAME]" at bounding box center [370, 456] width 75 height 14
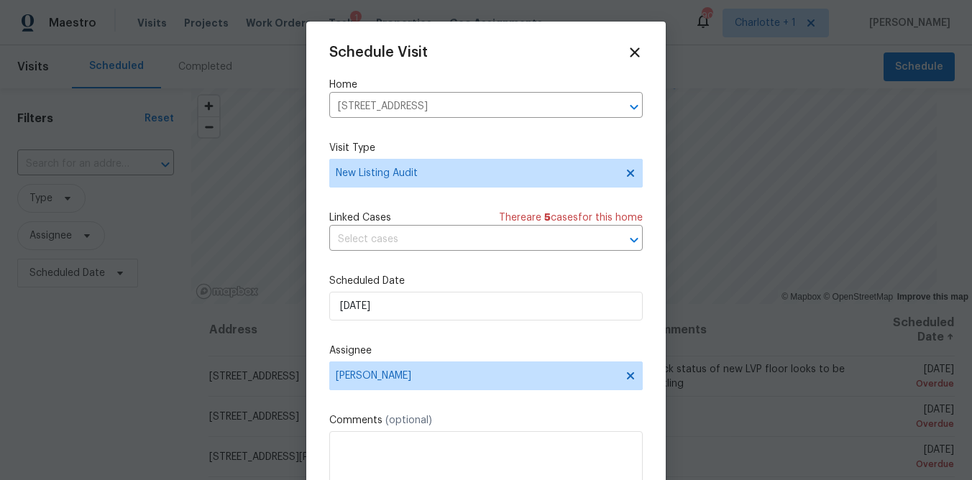
click at [444, 347] on label "Assignee" at bounding box center [485, 351] width 313 height 14
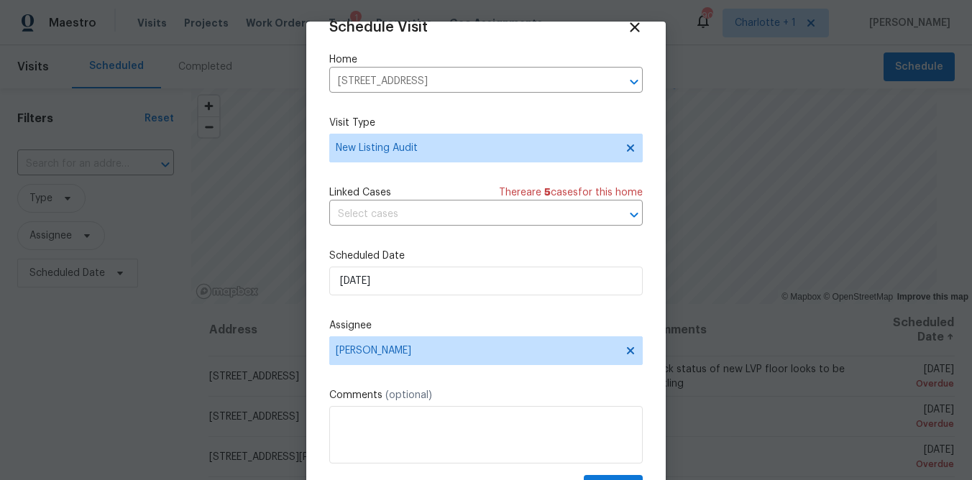
scroll to position [66, 0]
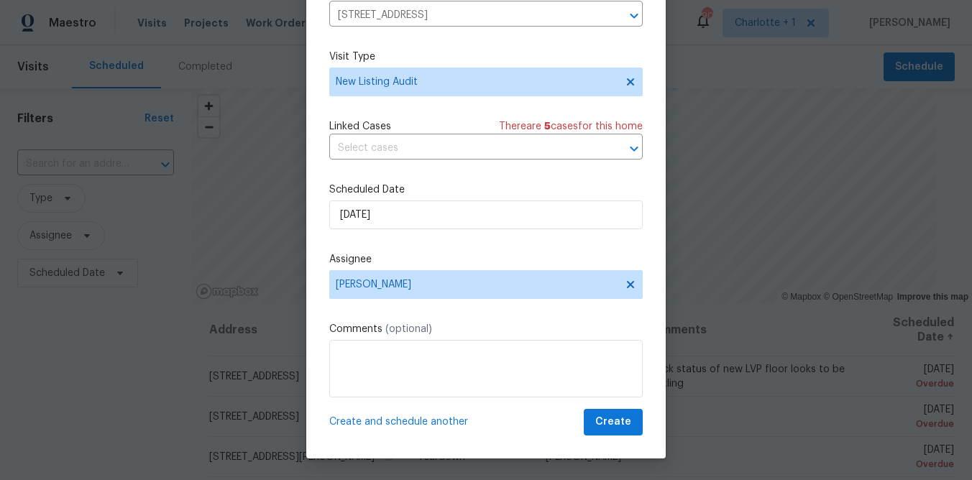
click at [413, 423] on span "Create and schedule another" at bounding box center [398, 422] width 139 height 14
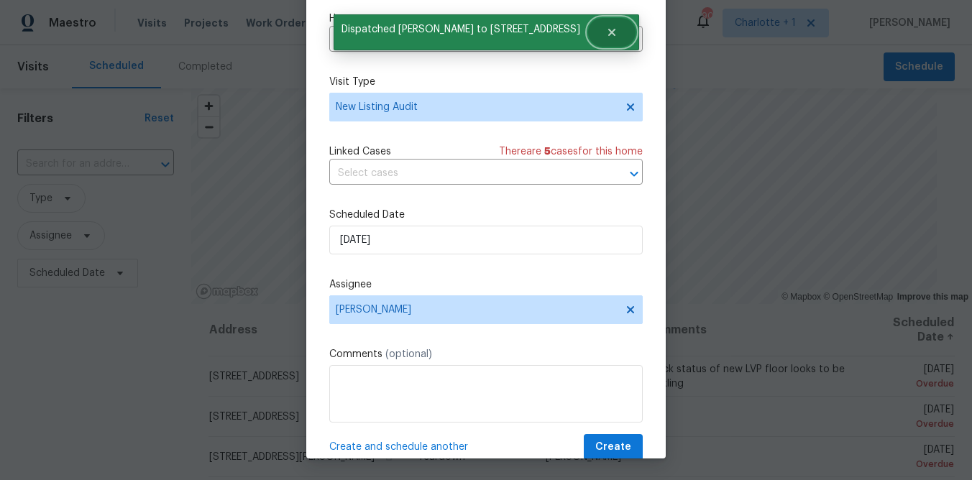
click at [606, 30] on icon "Close" at bounding box center [612, 33] width 12 height 12
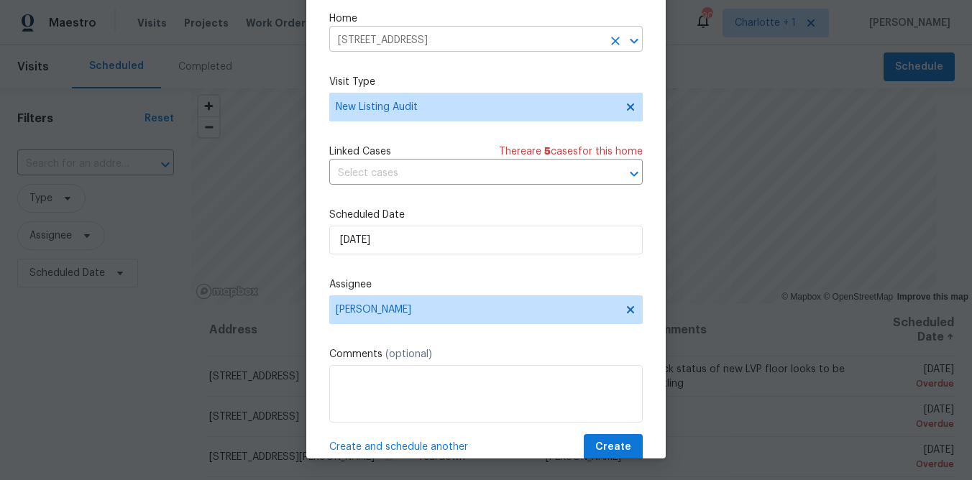
click at [547, 36] on input "7113 Ridge Lane Rd, Charlotte, NC 28262" at bounding box center [465, 40] width 273 height 22
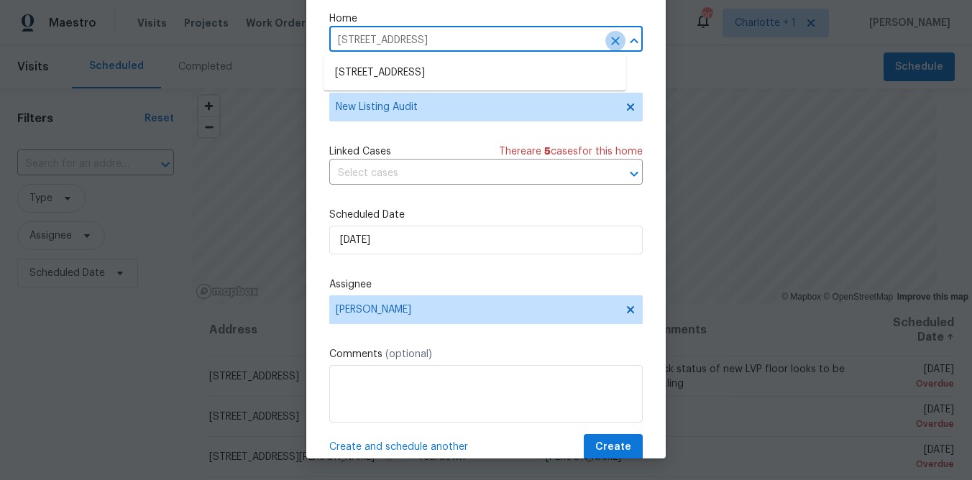
click at [605, 37] on button "Clear" at bounding box center [615, 41] width 20 height 20
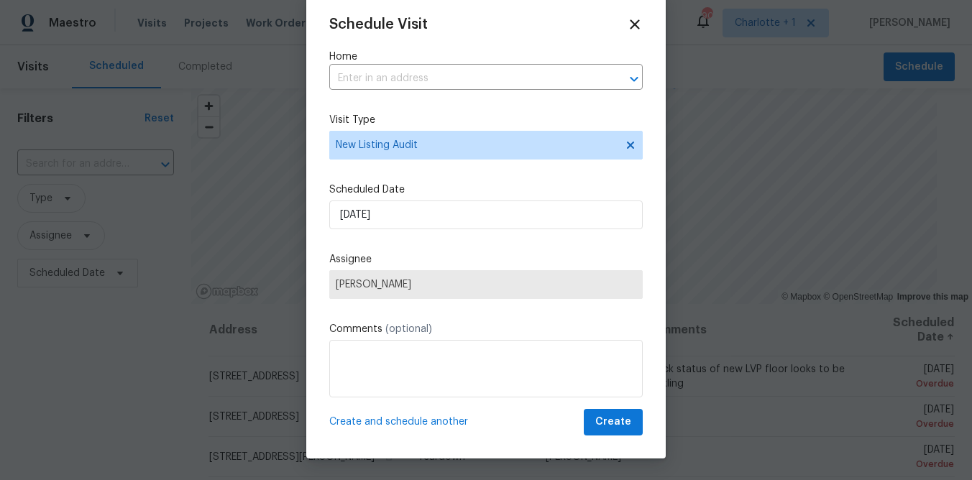
scroll to position [28, 0]
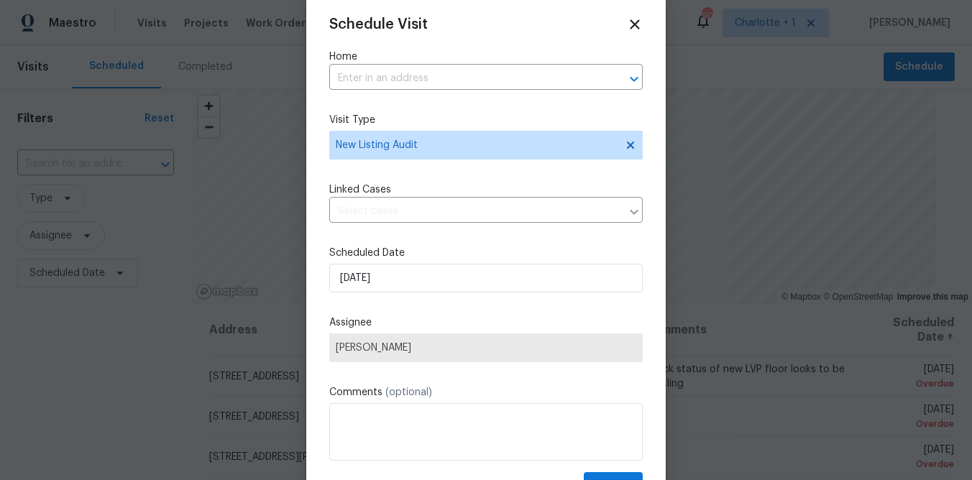
click at [555, 39] on div "Schedule Visit Home ​ Visit Type New Listing Audit Linked Cases ​ Scheduled Dat…" at bounding box center [485, 258] width 313 height 482
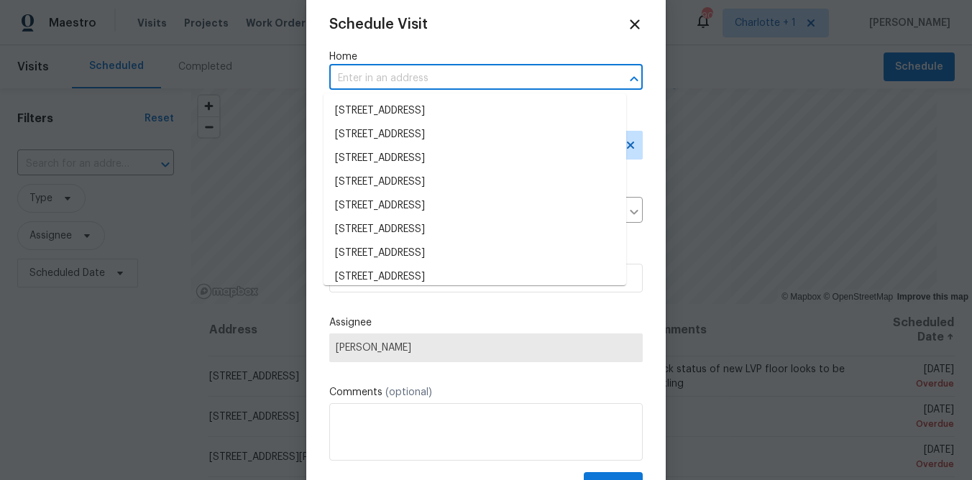
click at [521, 81] on input "text" at bounding box center [465, 79] width 273 height 22
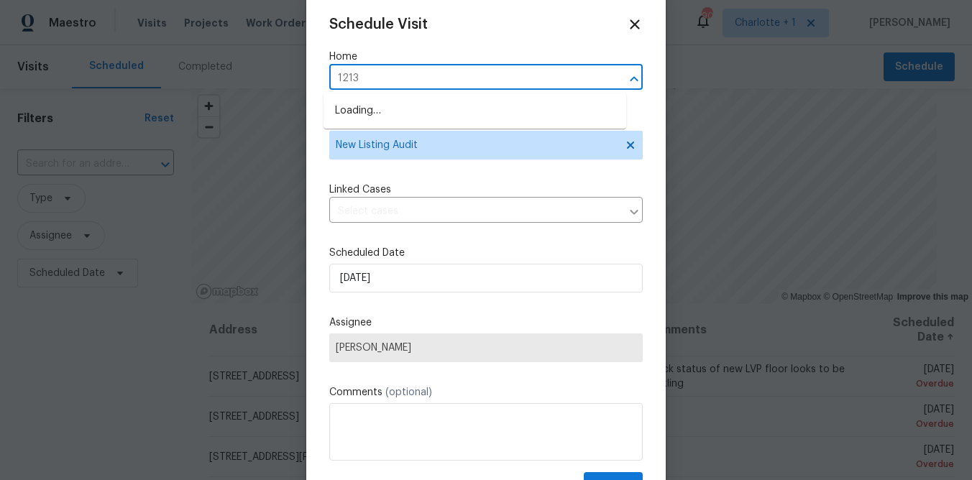
type input "12130"
click at [494, 104] on li "12130 Wild Garden Ct, Charlotte, NC 28269" at bounding box center [475, 111] width 303 height 24
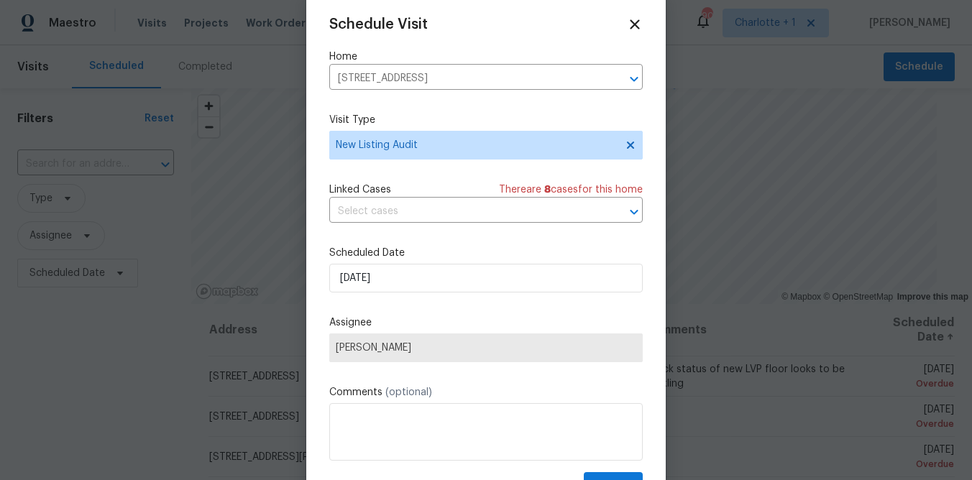
scroll to position [26, 0]
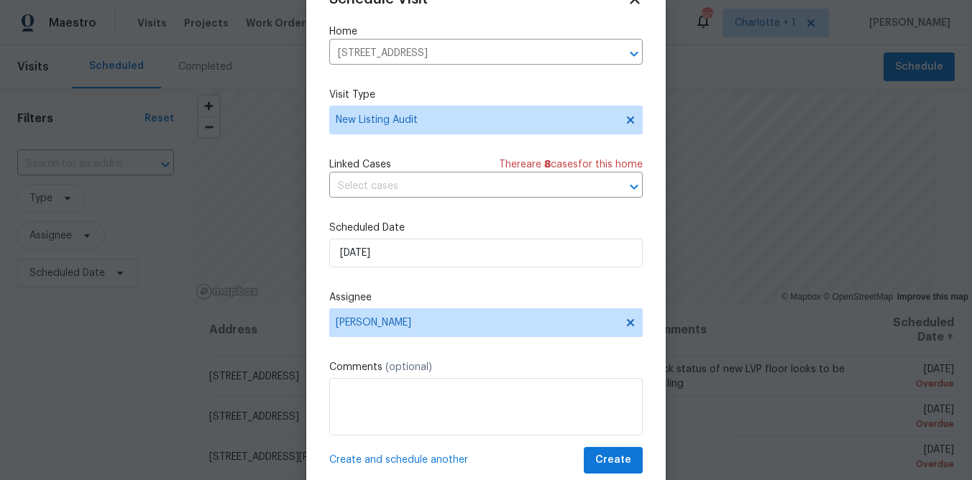
click at [393, 459] on span "Create and schedule another" at bounding box center [398, 460] width 139 height 14
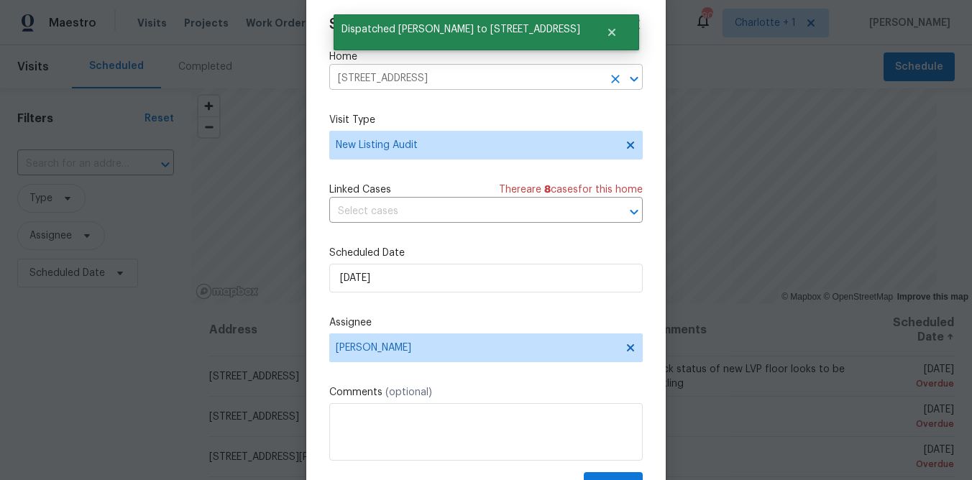
click at [608, 83] on icon "Clear" at bounding box center [615, 79] width 14 height 14
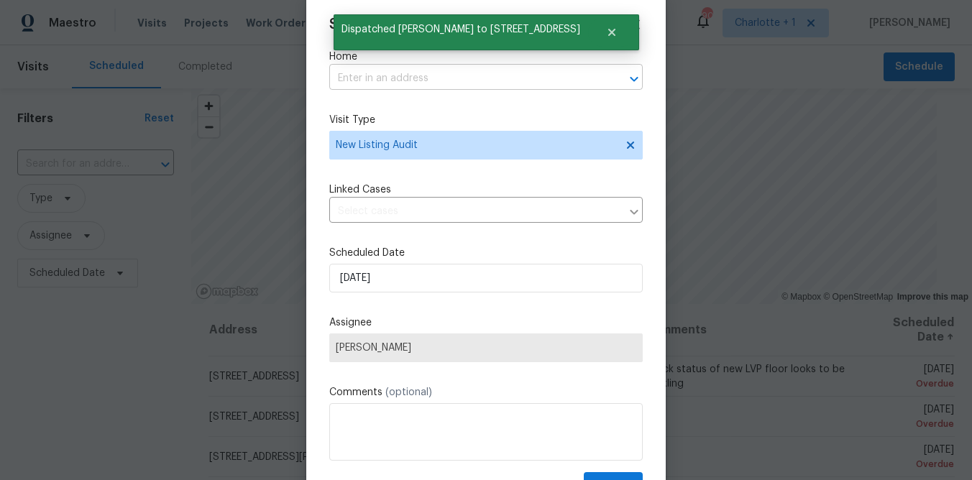
click at [546, 78] on input "text" at bounding box center [465, 79] width 273 height 22
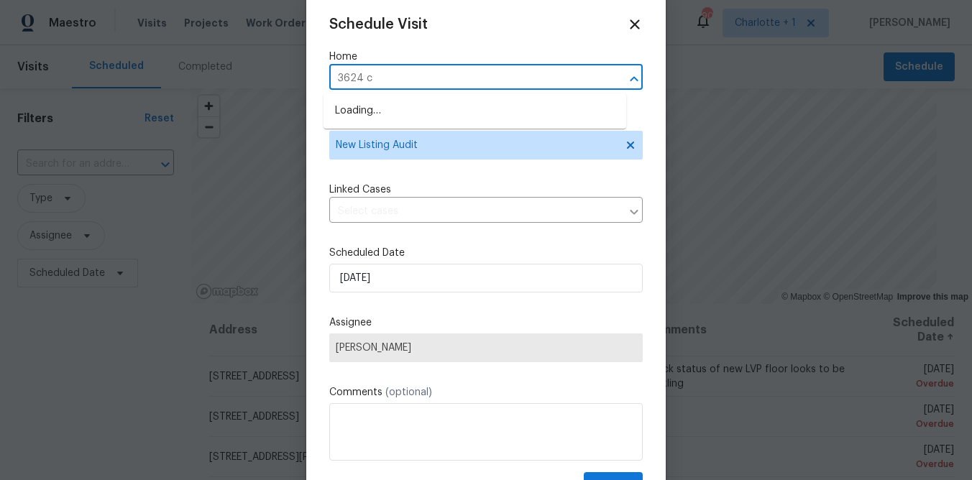
type input "3624 cr"
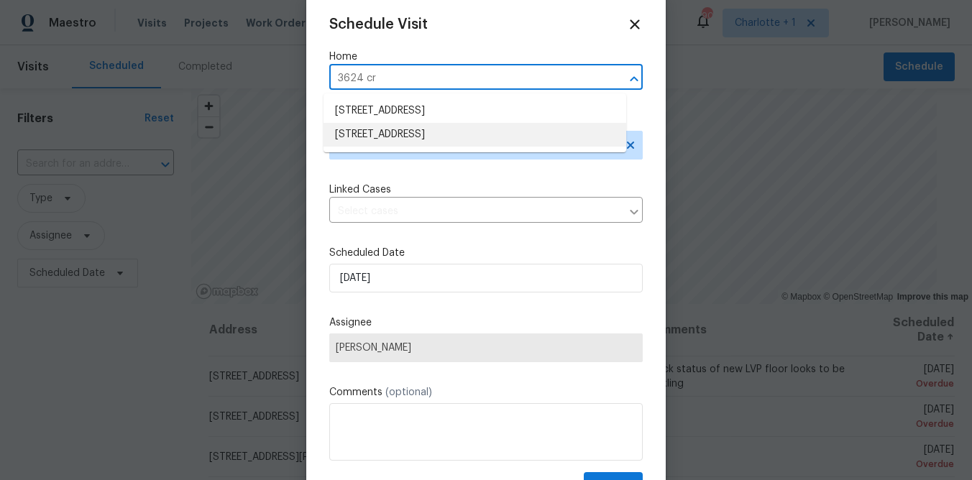
click at [431, 134] on li "3624 Croft Haven Dr, Charlotte, NC 28269" at bounding box center [475, 135] width 303 height 24
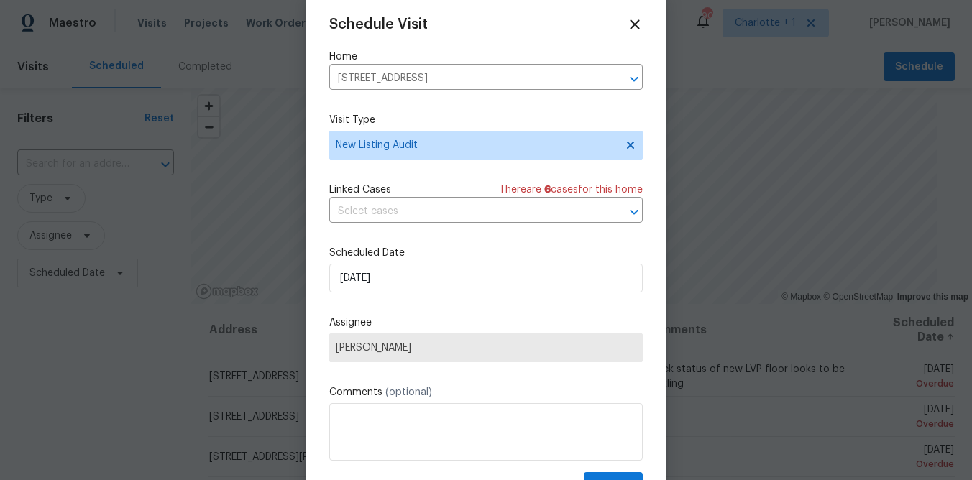
scroll to position [26, 0]
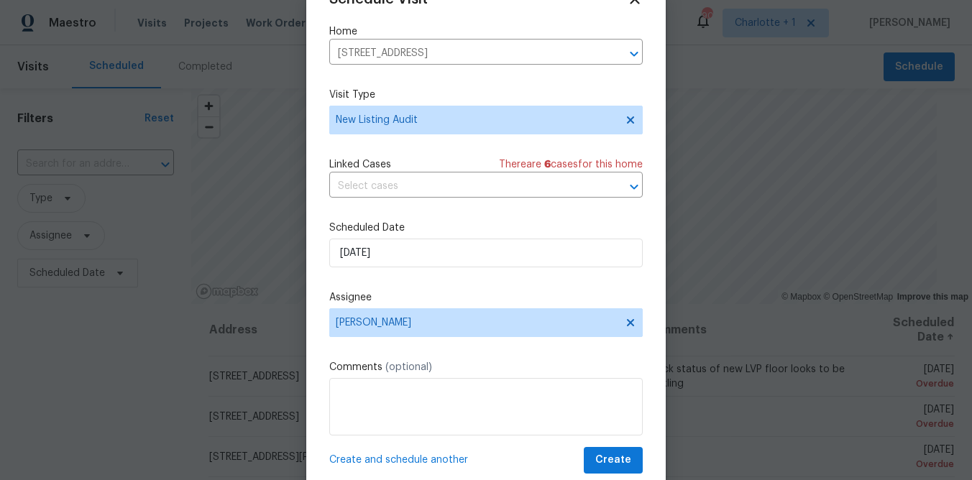
click at [418, 459] on span "Create and schedule another" at bounding box center [398, 460] width 139 height 14
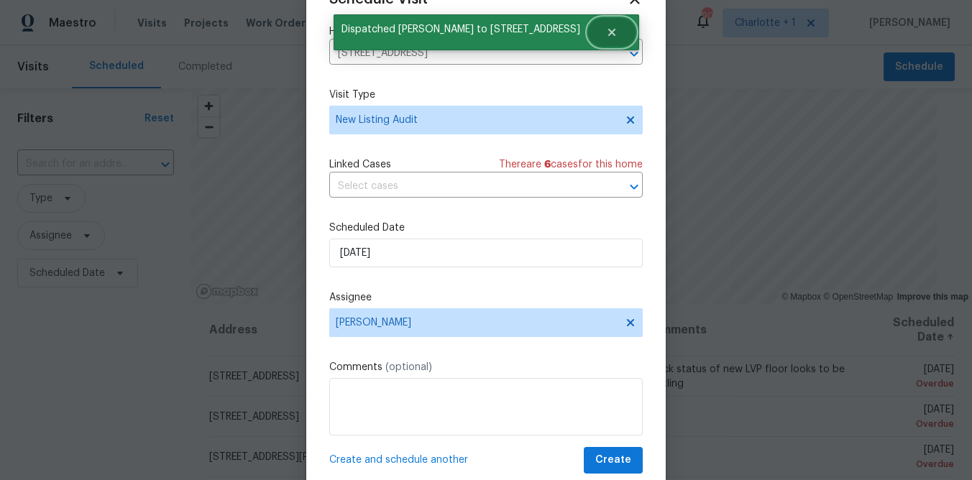
click at [610, 29] on button "Close" at bounding box center [611, 32] width 47 height 29
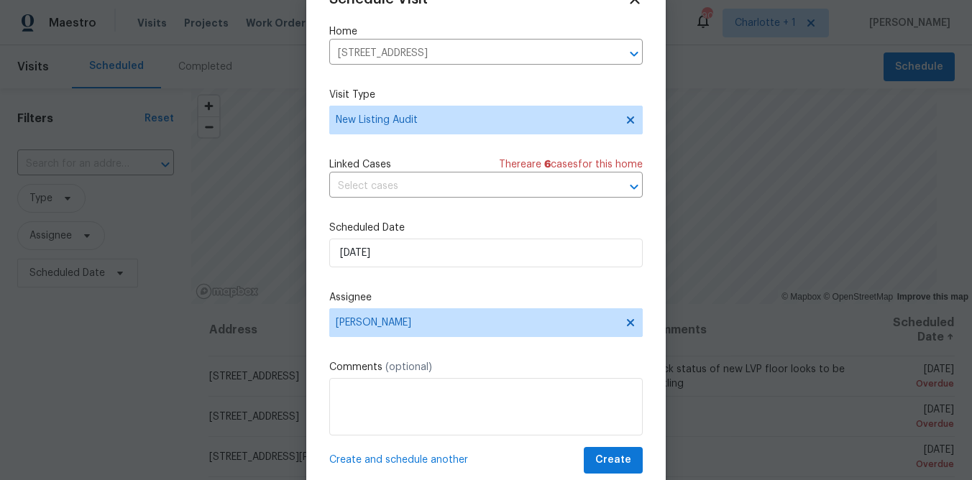
click at [608, 47] on icon "Clear" at bounding box center [615, 54] width 14 height 14
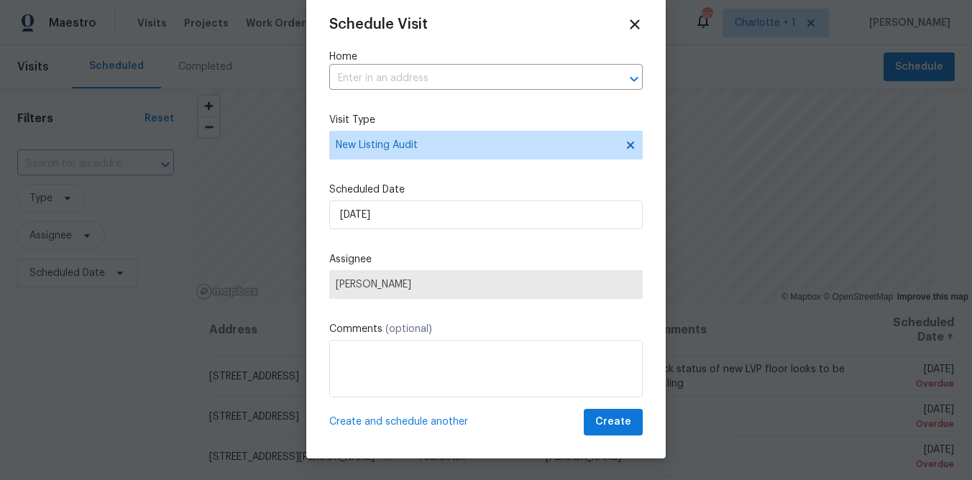
scroll to position [0, 0]
click at [509, 56] on label "Home" at bounding box center [485, 57] width 313 height 14
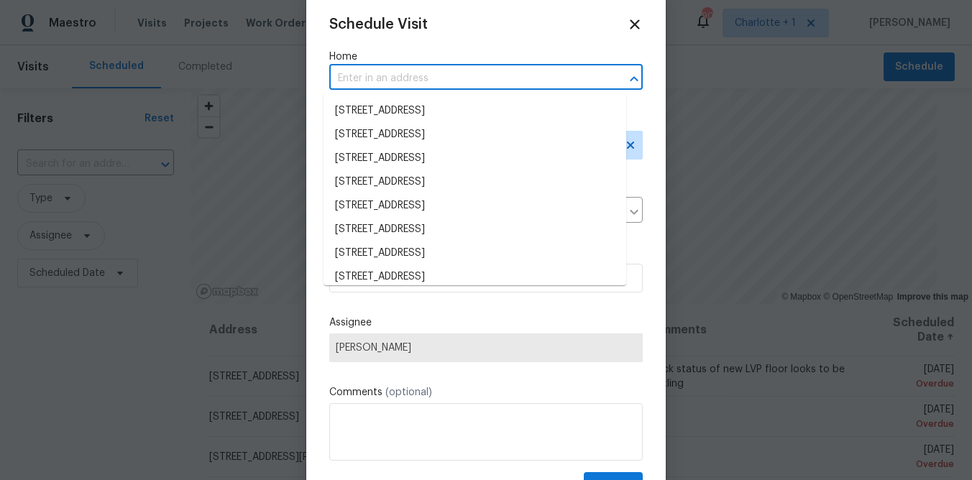
click at [491, 81] on input "text" at bounding box center [465, 79] width 273 height 22
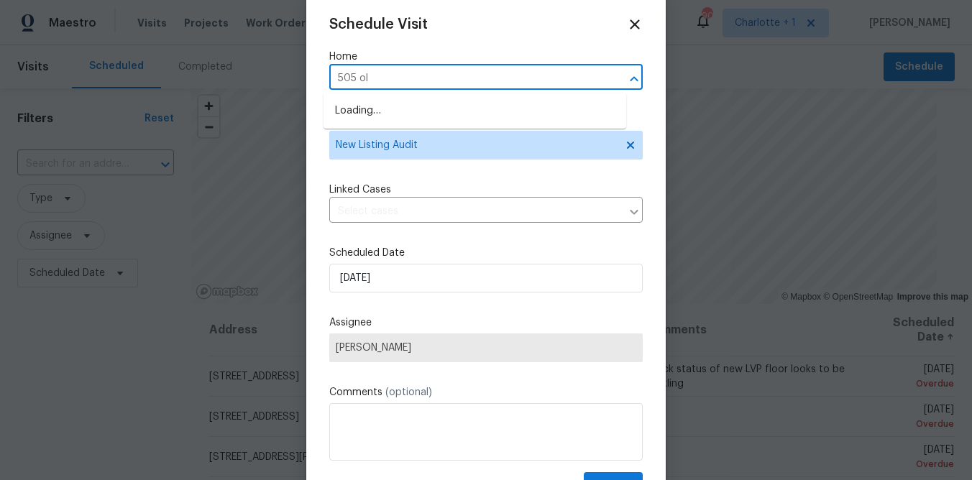
type input "505 old"
drag, startPoint x: 451, startPoint y: 106, endPoint x: 445, endPoint y: 122, distance: 16.8
click at [451, 106] on li "505 Old Vine Ct, Charlotte, NC 28214" at bounding box center [475, 111] width 303 height 24
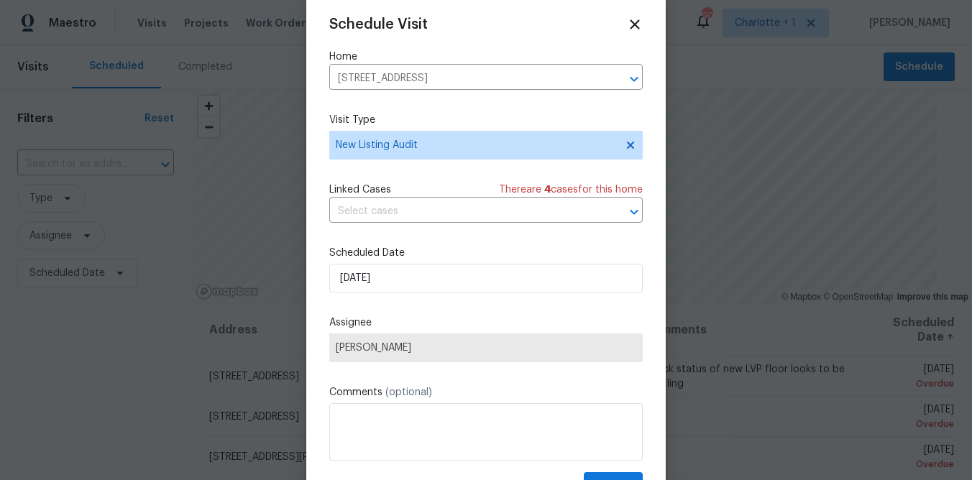
scroll to position [26, 0]
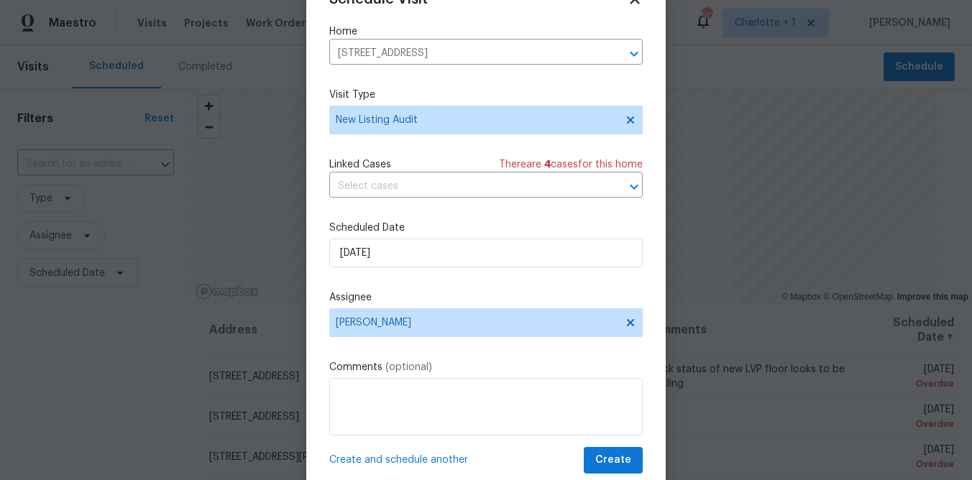
click at [426, 463] on span "Create and schedule another" at bounding box center [398, 460] width 139 height 14
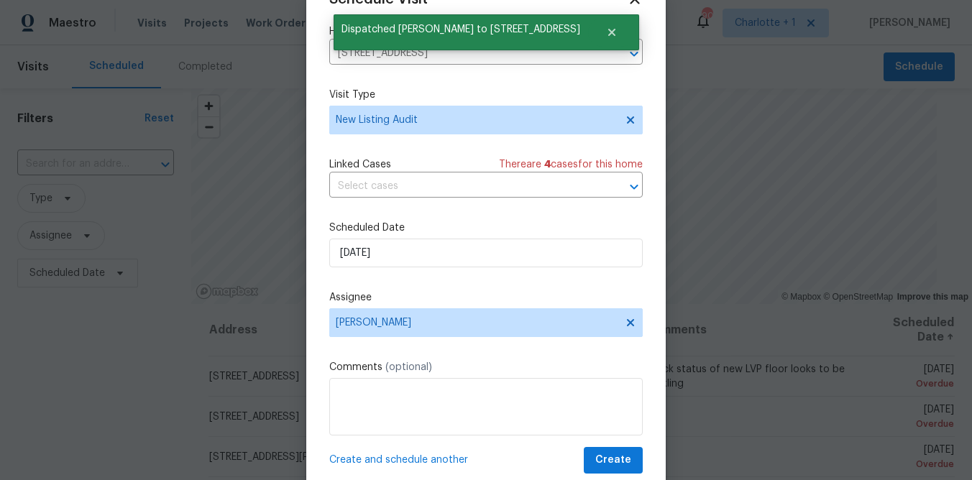
scroll to position [0, 0]
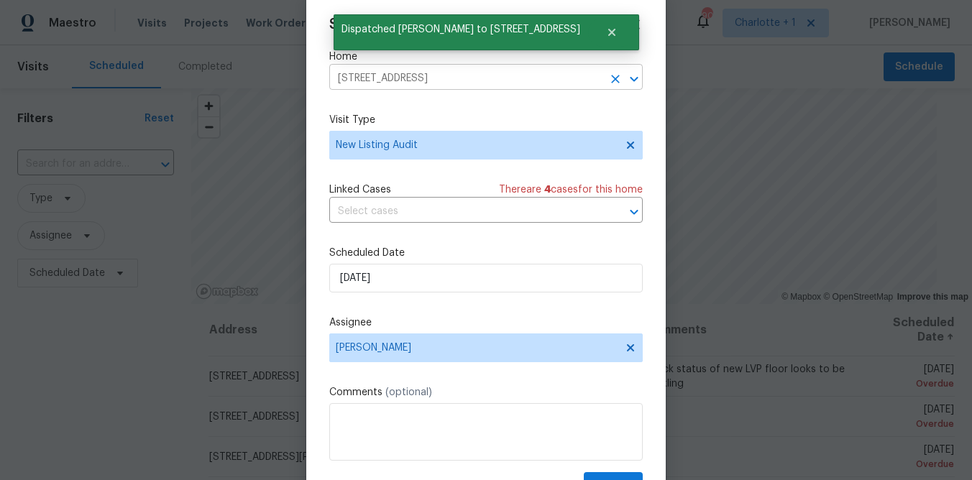
click at [611, 79] on icon "Clear" at bounding box center [615, 79] width 9 height 9
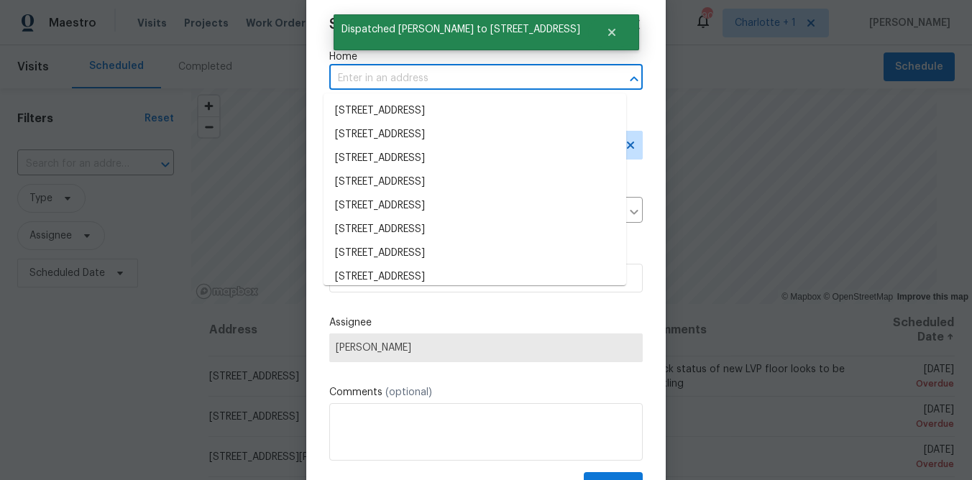
click at [493, 76] on input "text" at bounding box center [465, 79] width 273 height 22
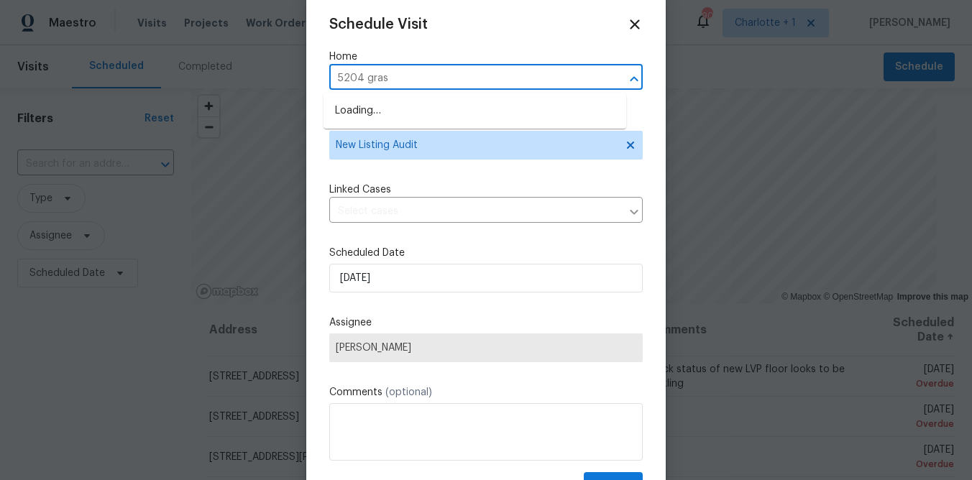
type input "5204 grass"
click at [470, 106] on li "5204 Grass Ridge Dr, Charlotte, NC 28216" at bounding box center [475, 111] width 303 height 24
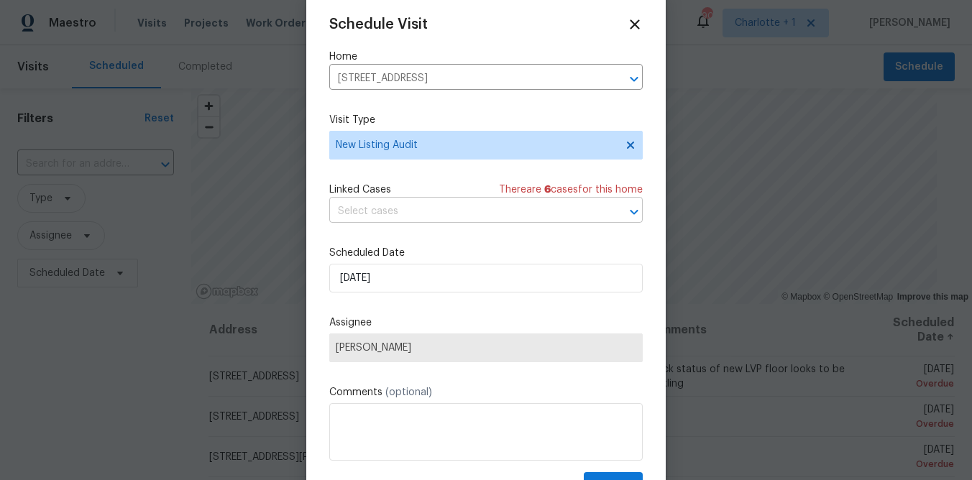
scroll to position [26, 0]
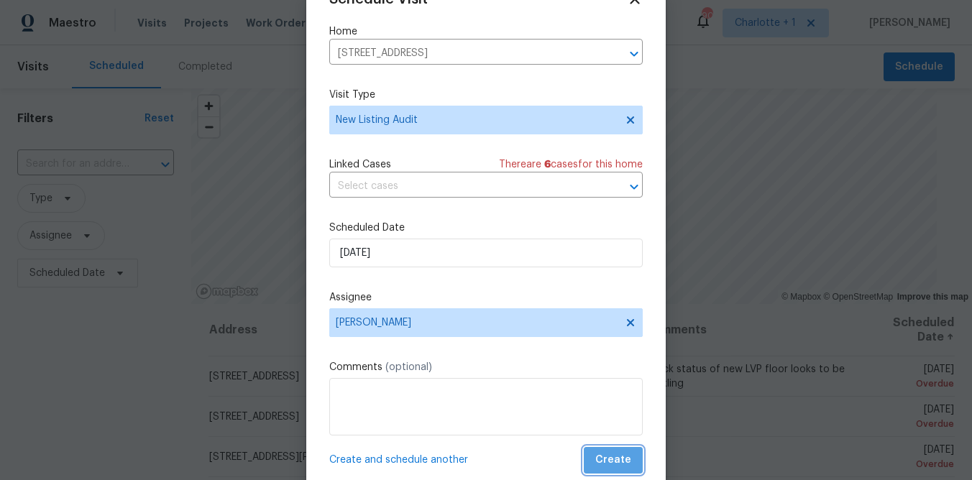
click at [611, 459] on span "Create" at bounding box center [613, 460] width 36 height 18
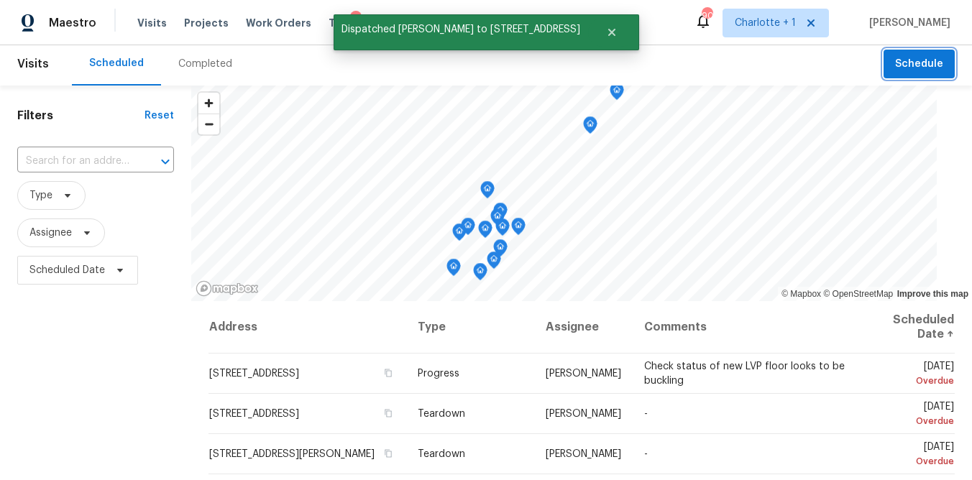
scroll to position [0, 0]
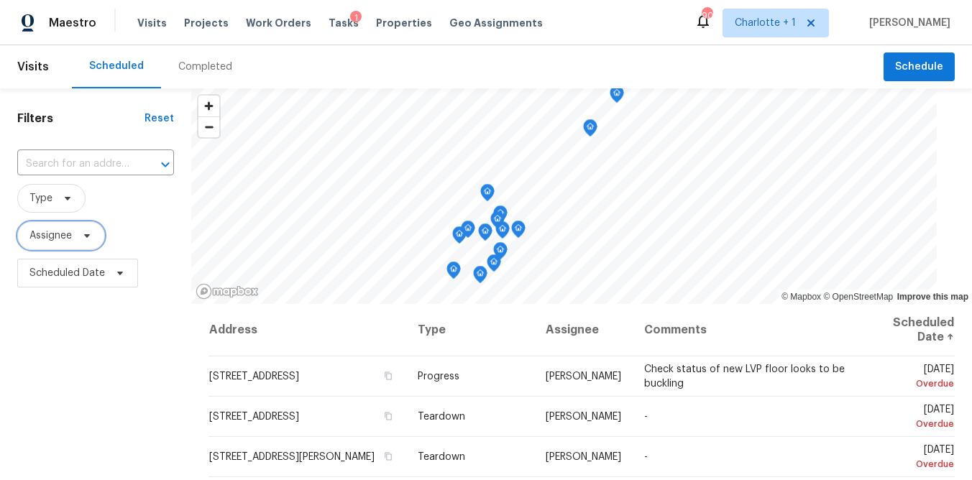
click at [72, 234] on span "Assignee" at bounding box center [61, 235] width 88 height 29
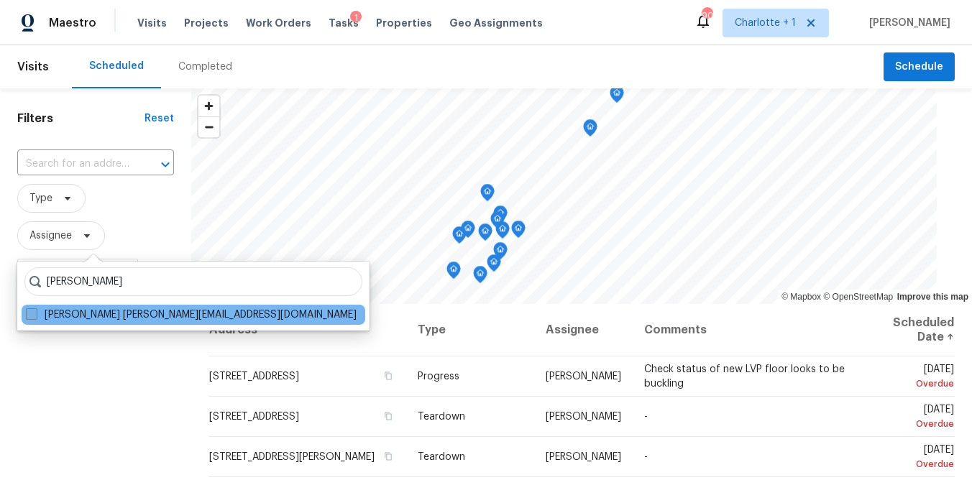
type input "brian fudge"
click at [84, 308] on label "Brian Fudge brian.fudge@opendoor.com" at bounding box center [191, 315] width 331 height 14
click at [35, 308] on input "Brian Fudge brian.fudge@opendoor.com" at bounding box center [30, 312] width 9 height 9
checkbox input "true"
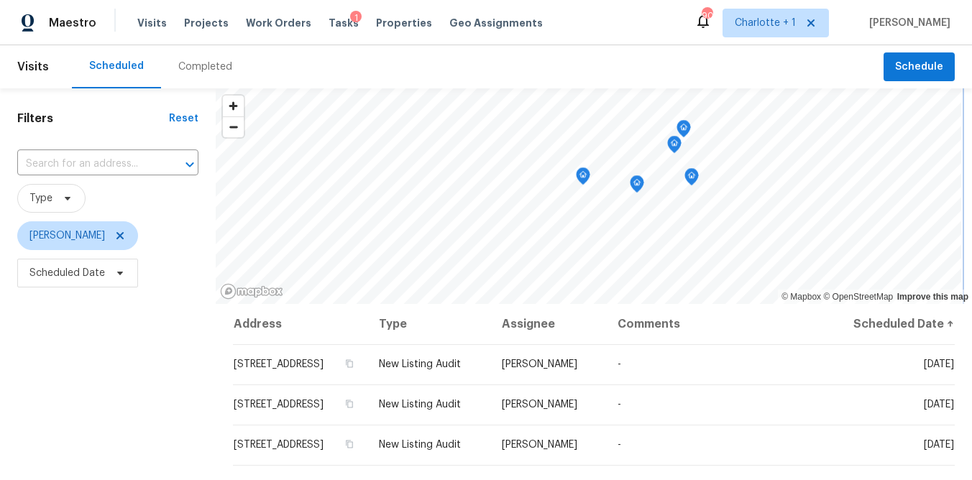
click at [694, 177] on icon "Map marker" at bounding box center [691, 177] width 4 height 4
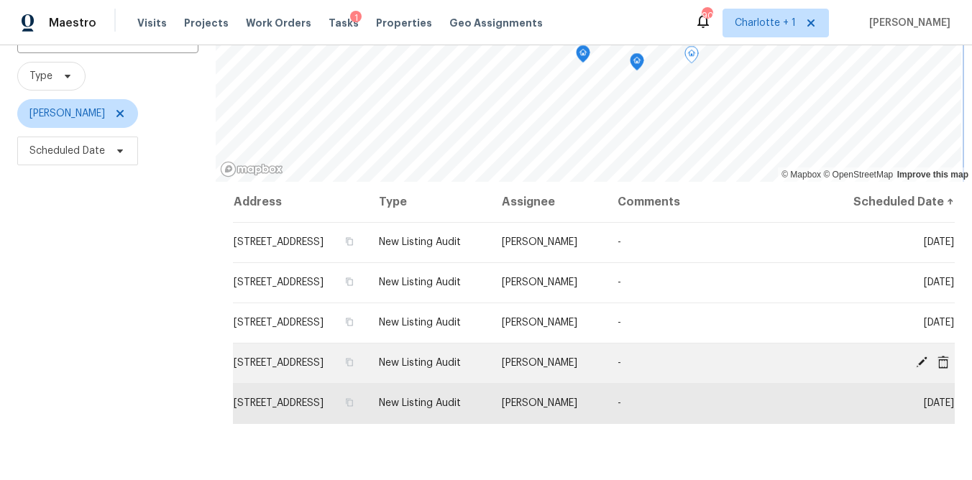
scroll to position [124, 0]
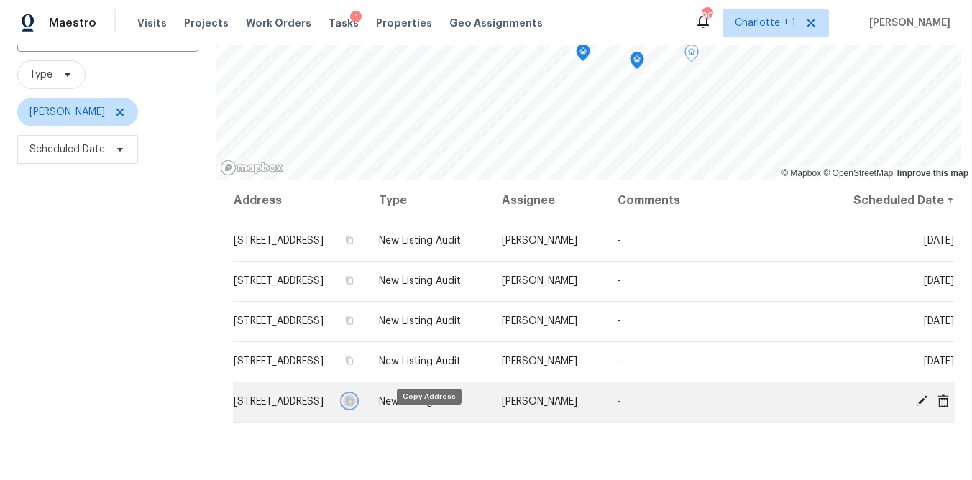
click at [354, 405] on icon "button" at bounding box center [349, 401] width 9 height 9
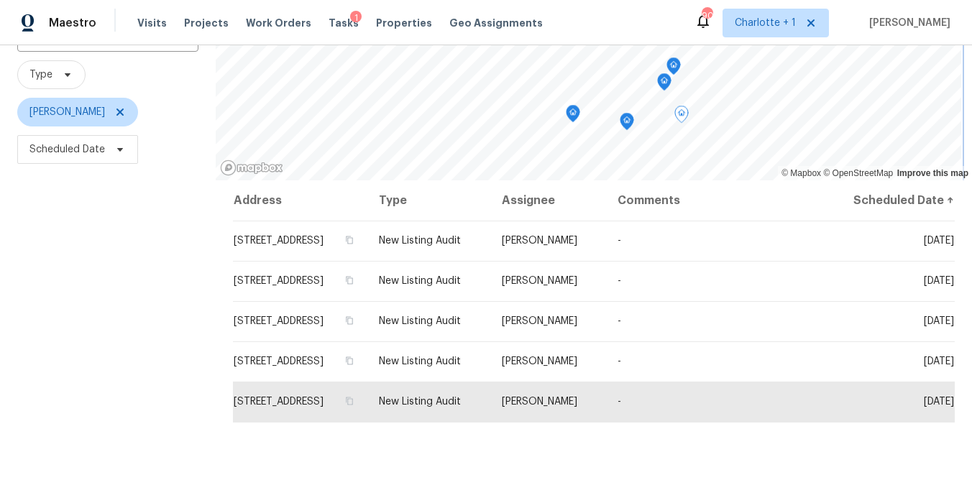
click at [775, 175] on div "© Mapbox © OpenStreetMap Improve this map" at bounding box center [594, 73] width 756 height 216
click at [678, 62] on icon "Map marker" at bounding box center [674, 61] width 13 height 17
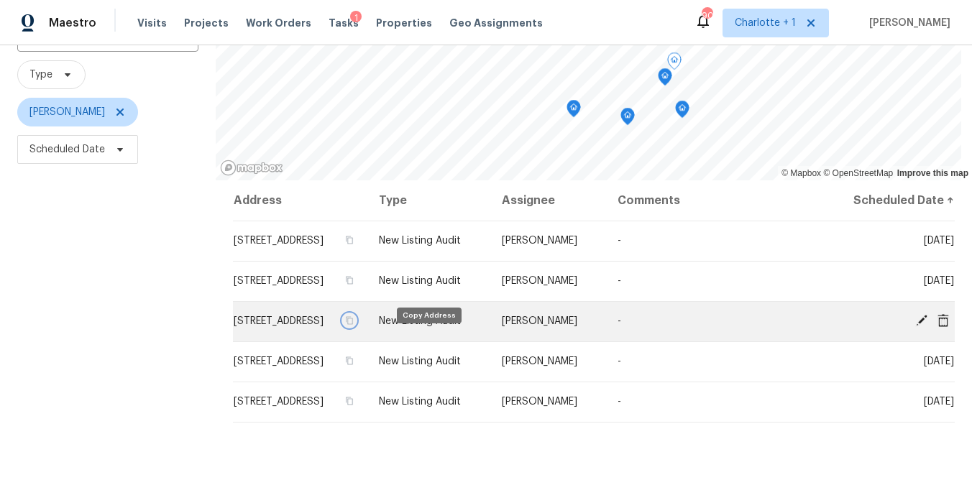
click at [354, 325] on icon "button" at bounding box center [350, 321] width 7 height 8
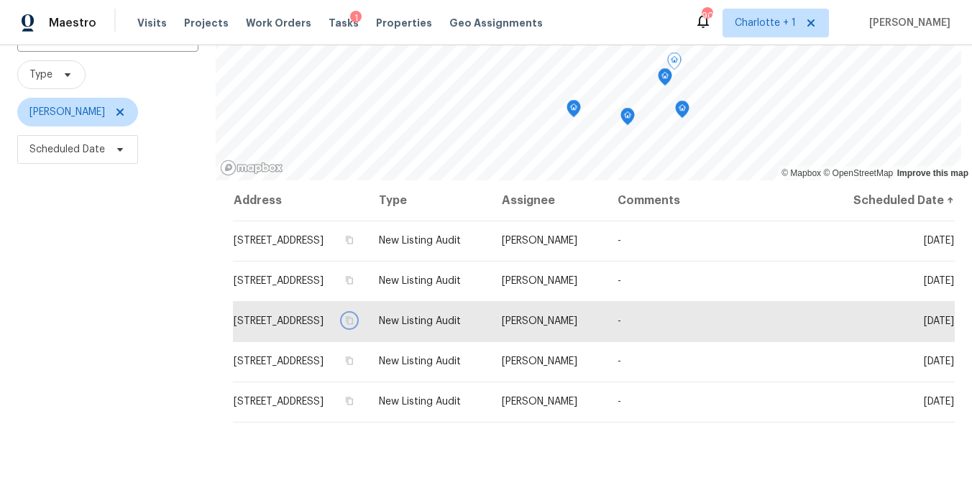
click at [666, 75] on icon "Map marker" at bounding box center [665, 77] width 4 height 4
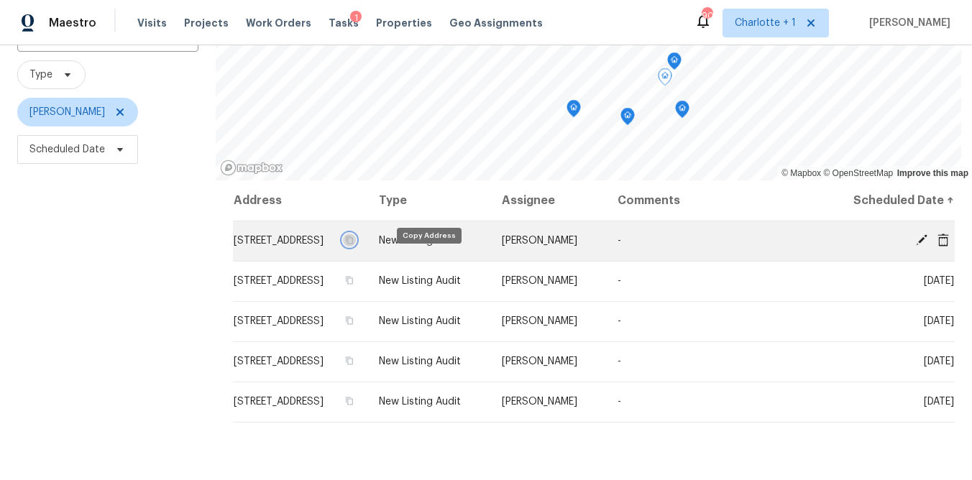
click at [356, 247] on button "button" at bounding box center [349, 240] width 13 height 13
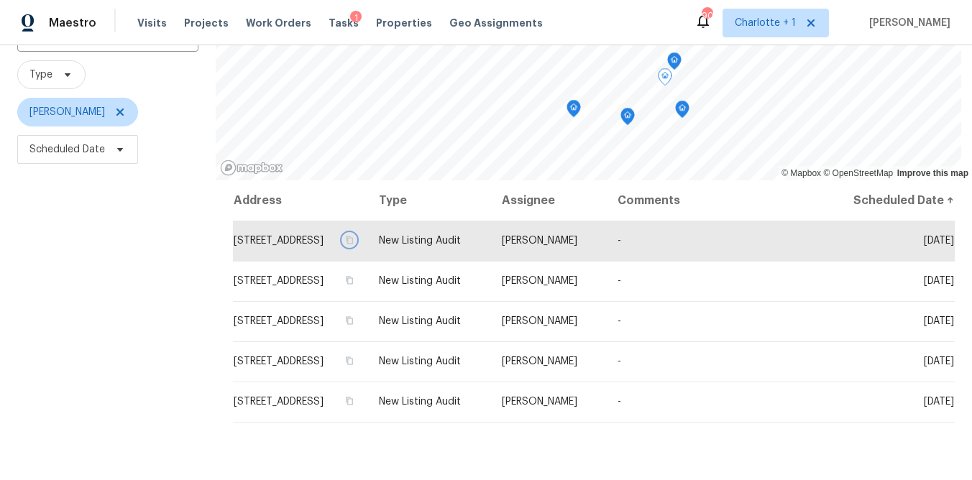
click at [631, 115] on icon "Map marker" at bounding box center [627, 117] width 13 height 17
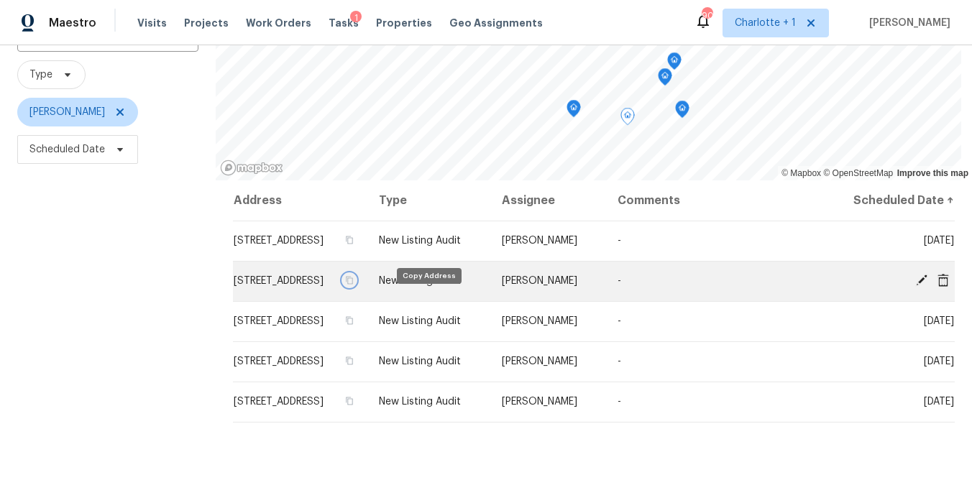
click at [354, 285] on icon "button" at bounding box center [349, 280] width 9 height 9
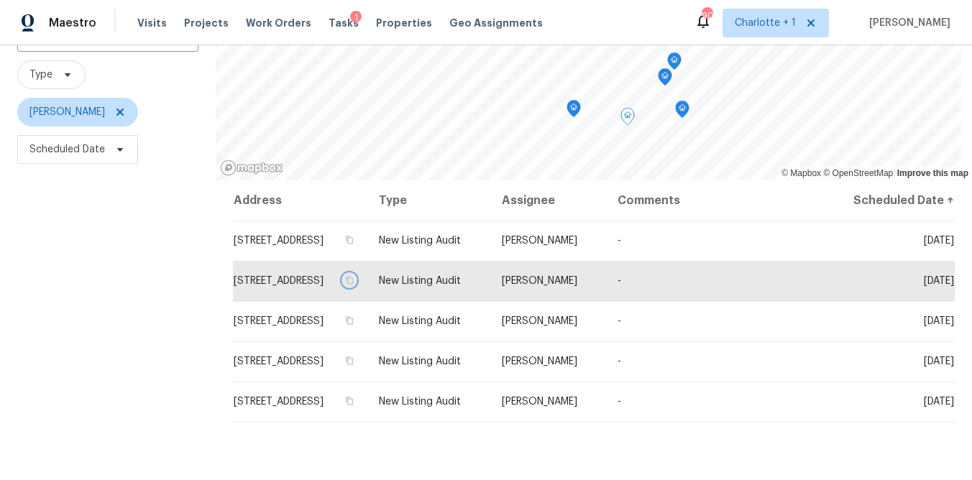
click at [572, 109] on icon "Map marker" at bounding box center [573, 109] width 13 height 17
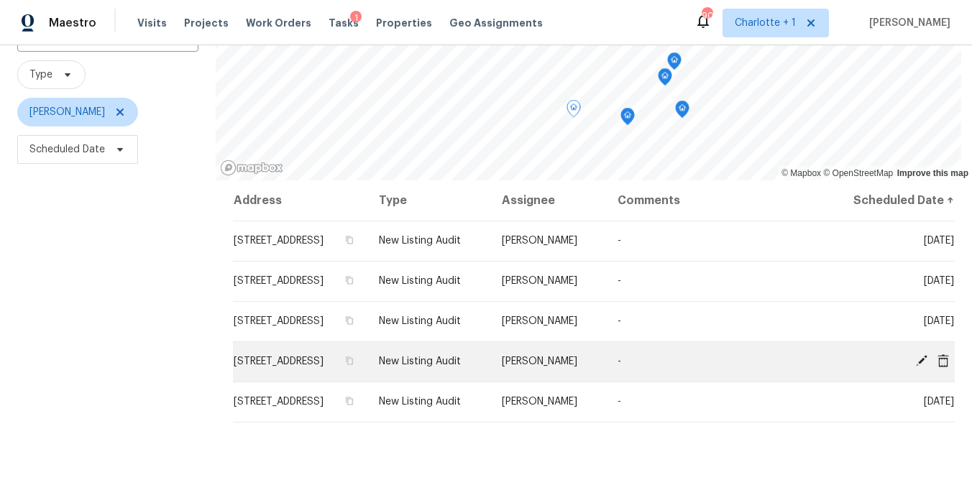
click at [915, 367] on icon at bounding box center [921, 360] width 13 height 13
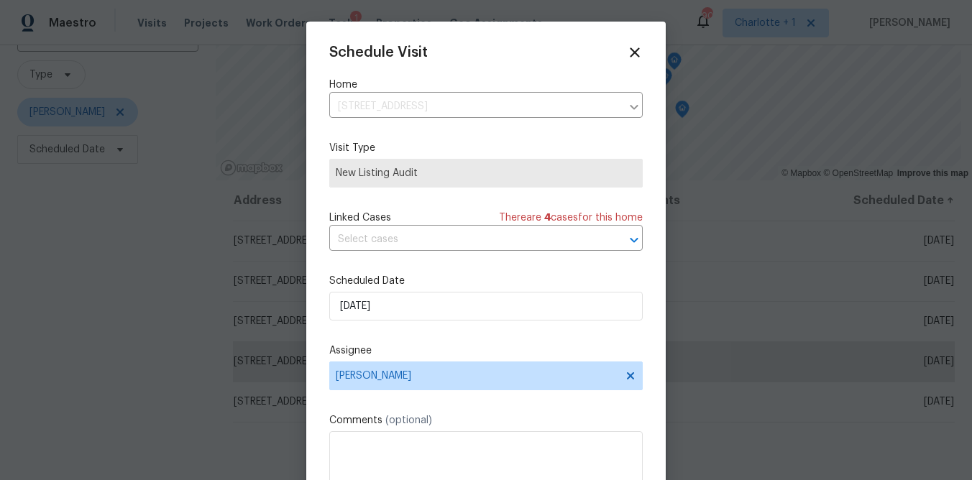
click at [630, 54] on icon at bounding box center [634, 51] width 9 height 9
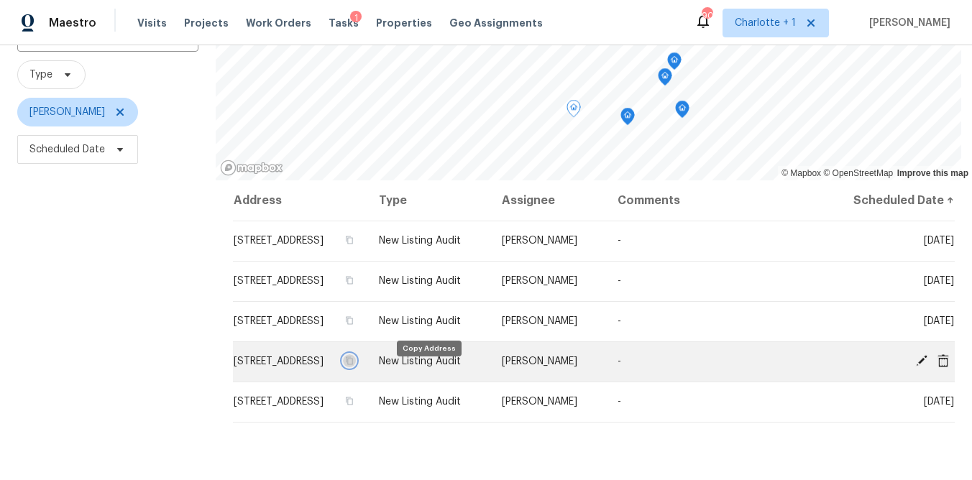
click at [356, 367] on button "button" at bounding box center [349, 360] width 13 height 13
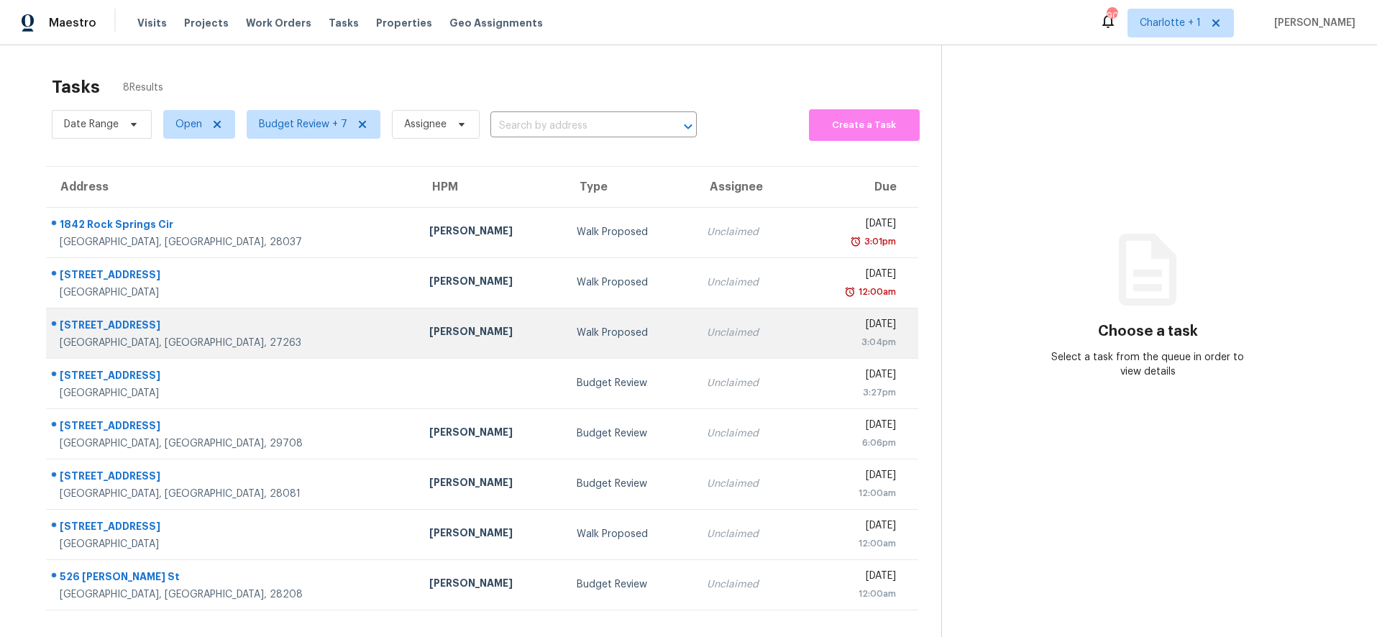
click at [429, 329] on div "[PERSON_NAME]" at bounding box center [491, 333] width 124 height 18
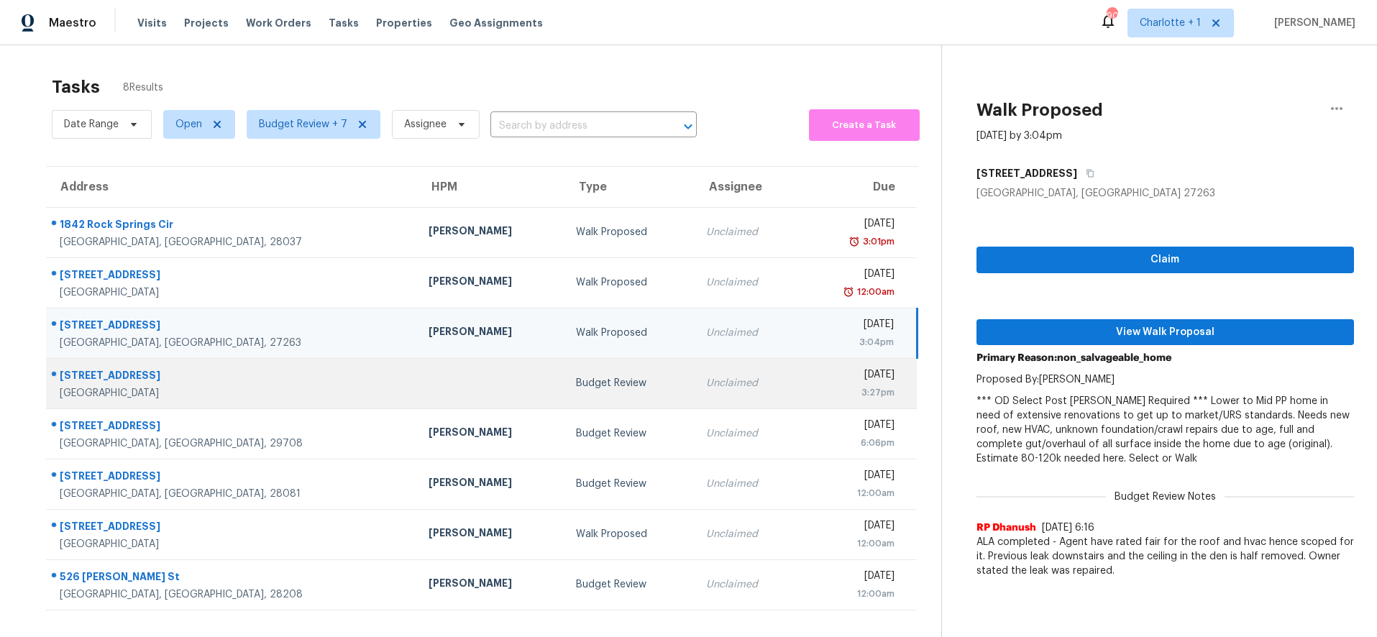
click at [417, 388] on td at bounding box center [490, 383] width 147 height 50
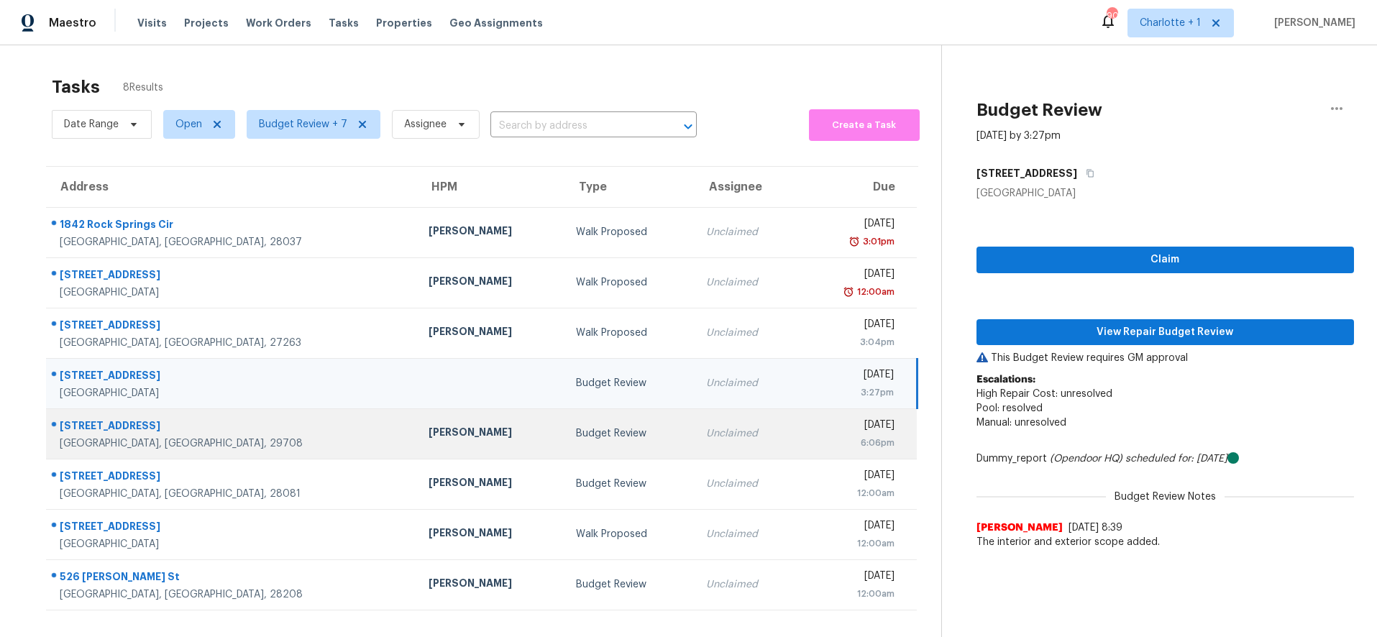
scroll to position [56, 0]
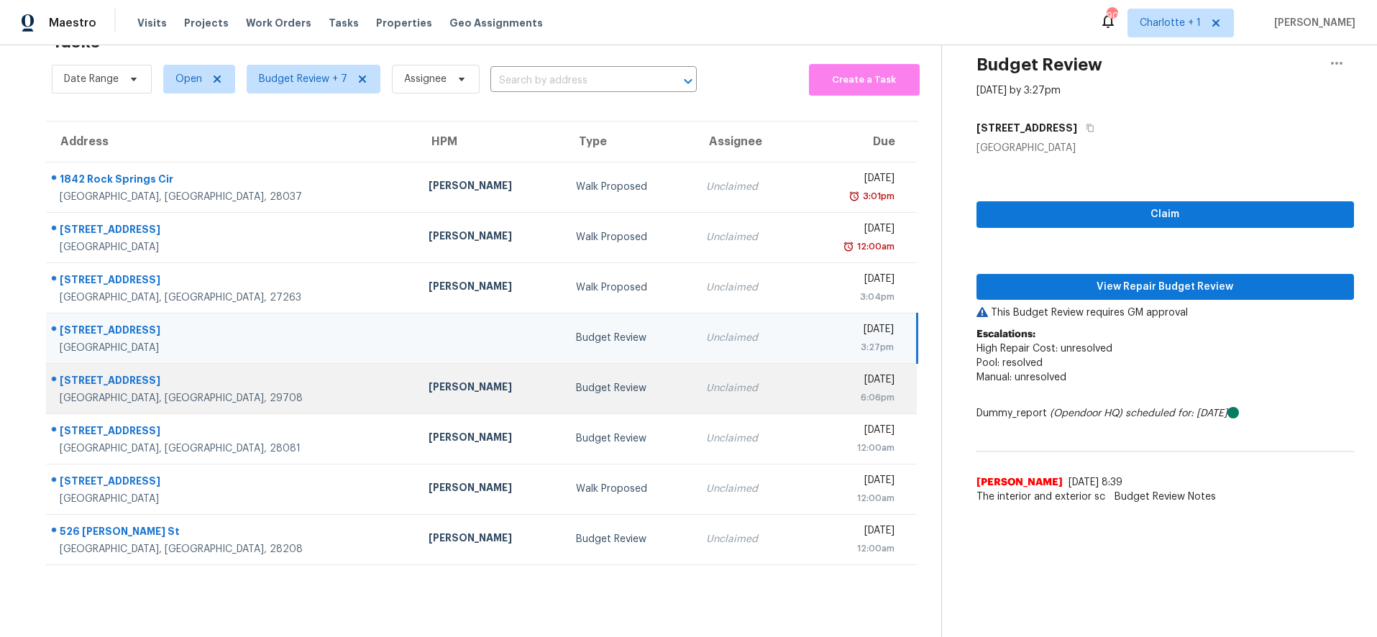
click at [694, 390] on td "Unclaimed" at bounding box center [746, 388] width 104 height 50
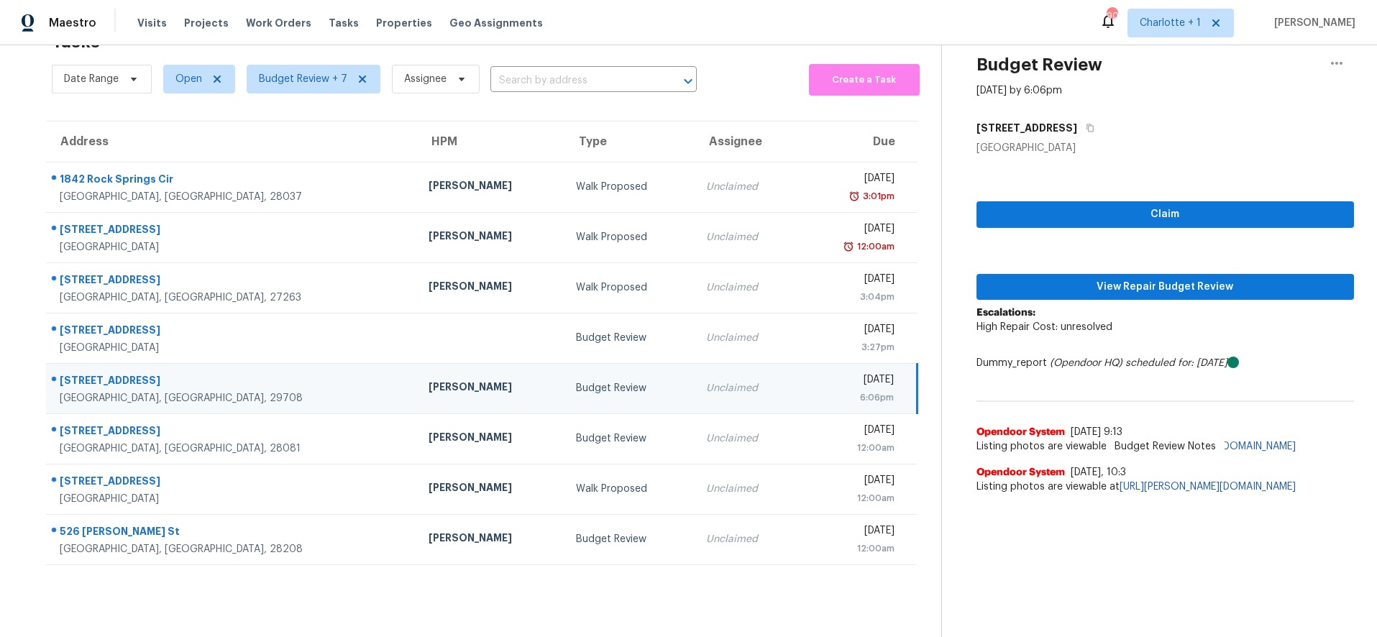
click at [235, 373] on div "[STREET_ADDRESS]" at bounding box center [233, 382] width 346 height 18
click at [1146, 278] on span "View Repair Budget Review" at bounding box center [1165, 287] width 355 height 18
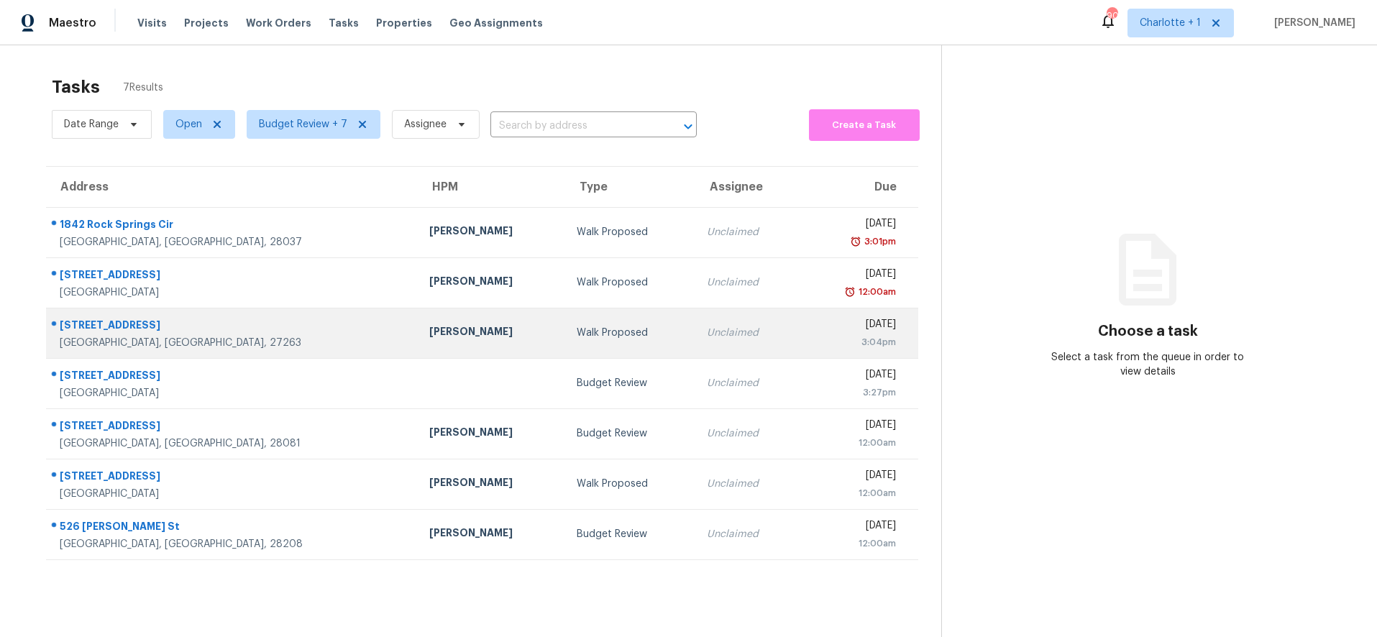
click at [577, 338] on div "Walk Proposed" at bounding box center [631, 333] width 108 height 14
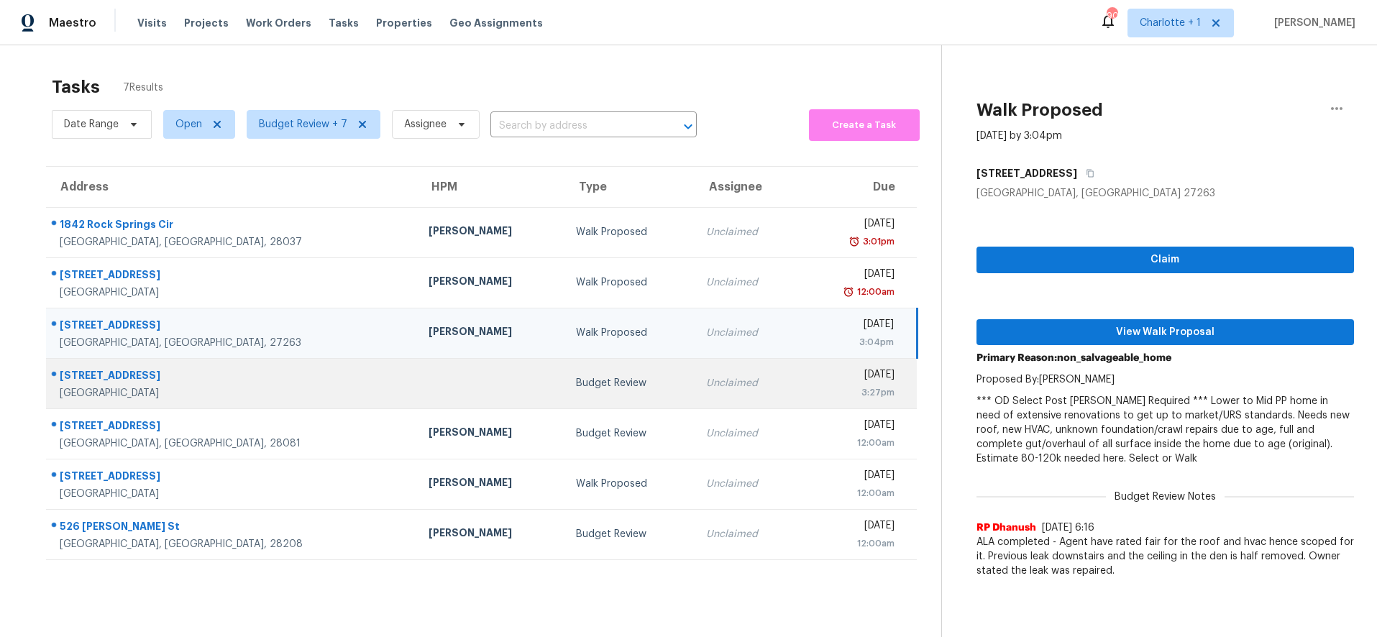
click at [420, 362] on td at bounding box center [490, 383] width 147 height 50
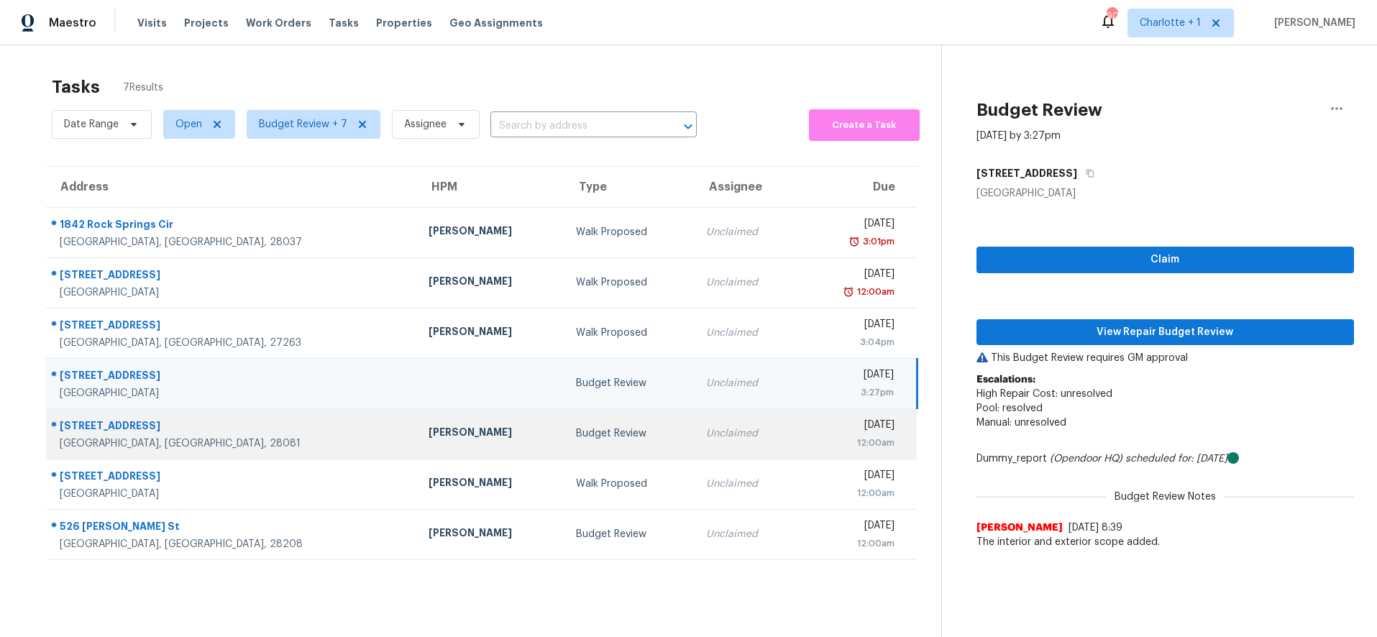
click at [428, 426] on div "Chip Hunter" at bounding box center [490, 434] width 124 height 18
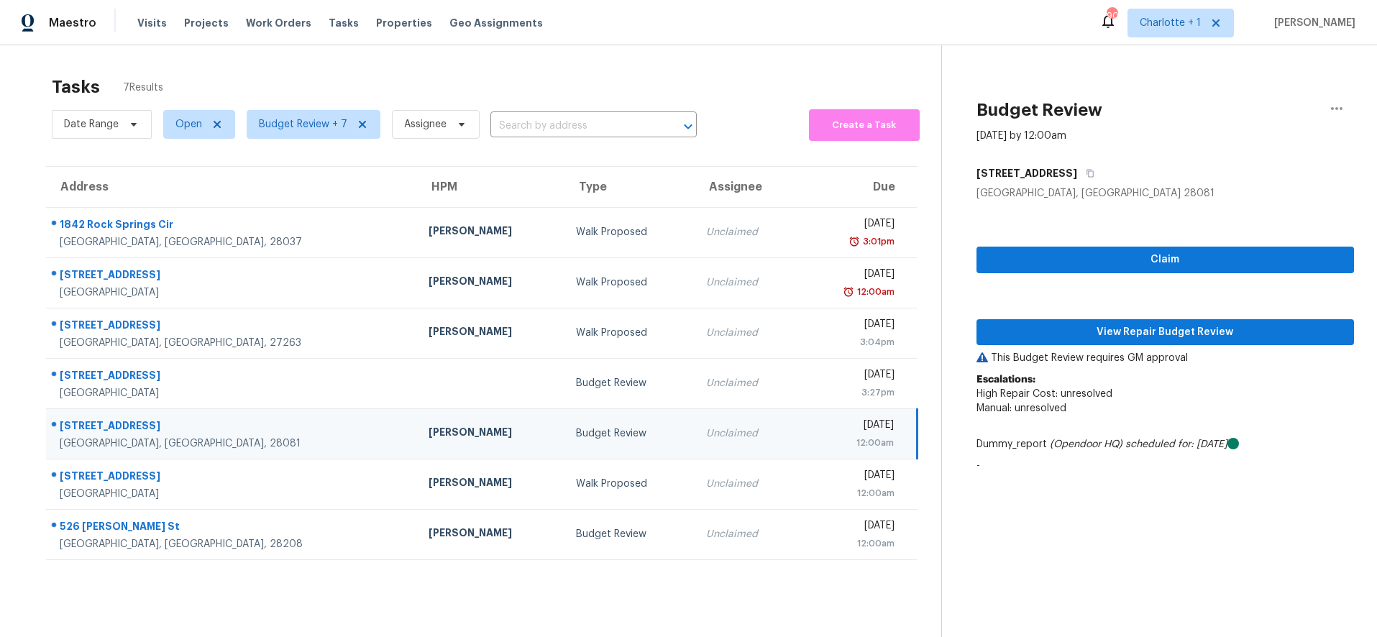
click at [576, 428] on div "Budget Review" at bounding box center [629, 433] width 107 height 14
click at [1134, 325] on span "View Repair Budget Review" at bounding box center [1165, 333] width 355 height 18
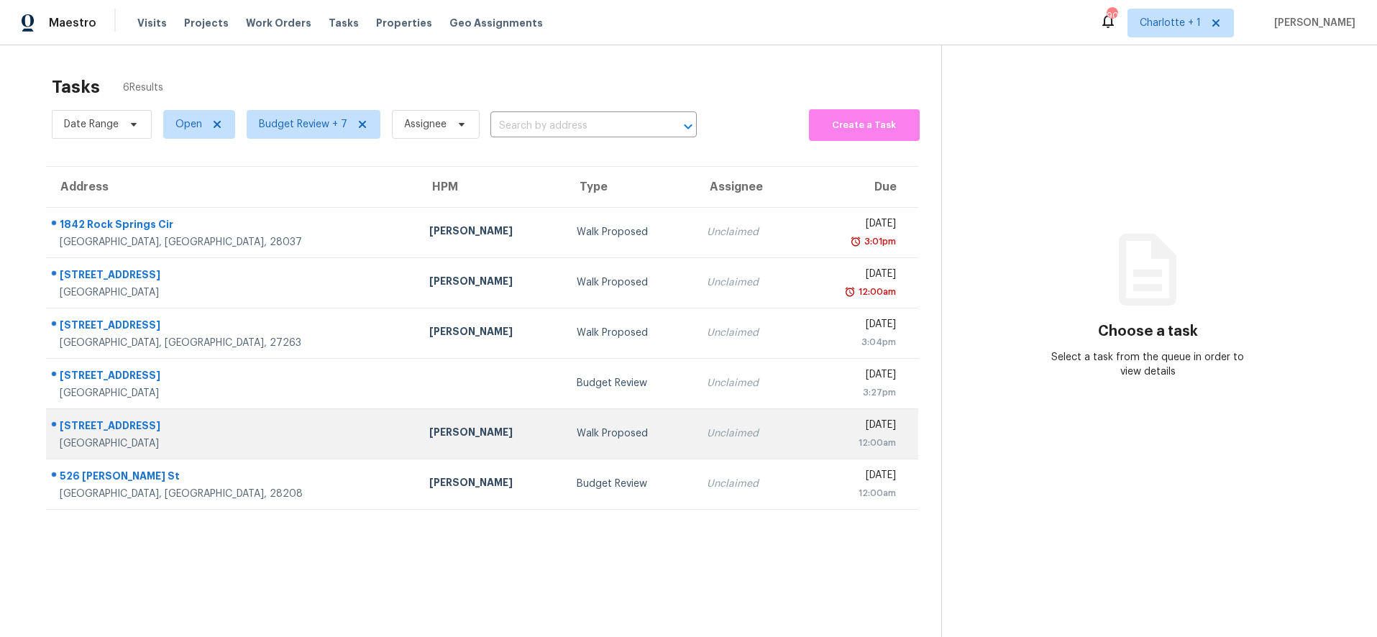
click at [577, 433] on div "Walk Proposed" at bounding box center [631, 433] width 108 height 14
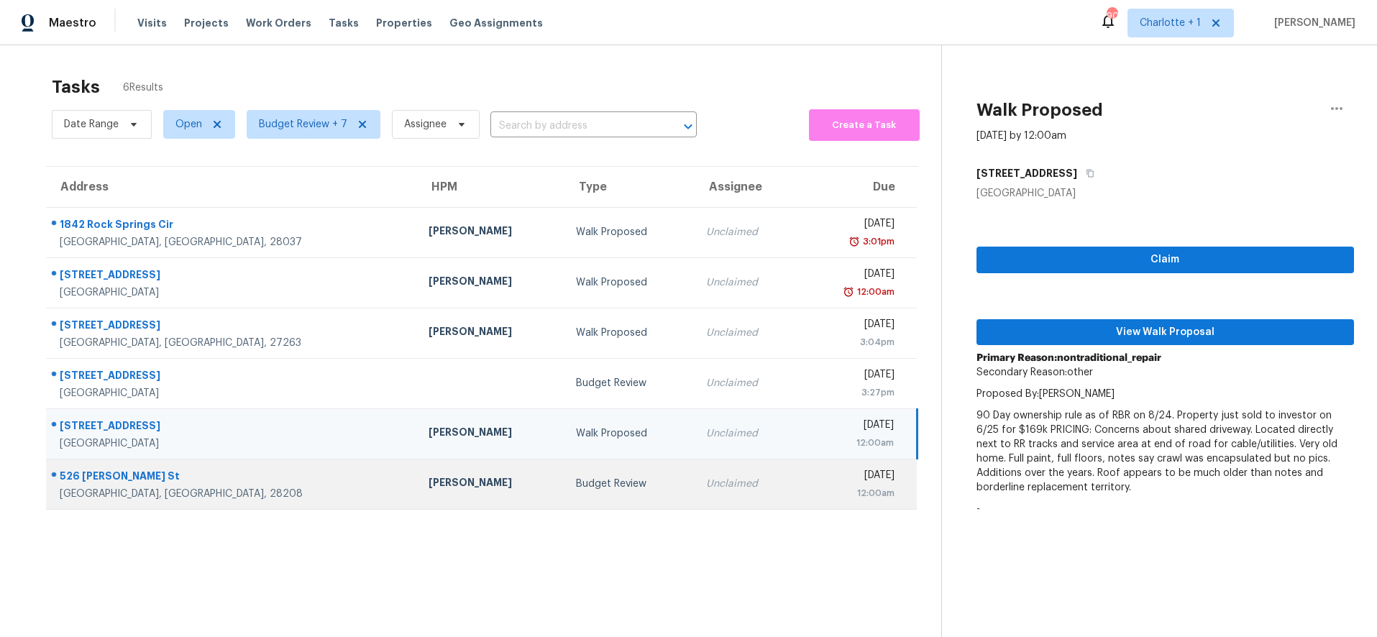
click at [576, 485] on div "Budget Review" at bounding box center [629, 484] width 107 height 14
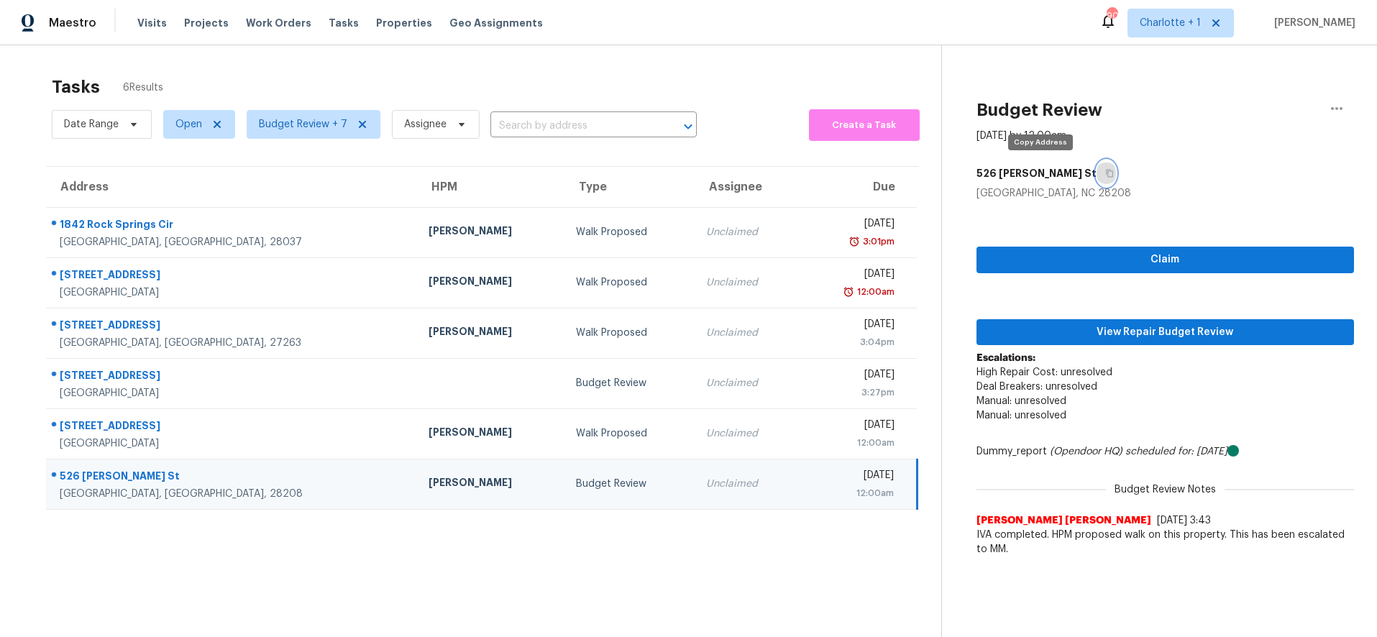
click at [1105, 170] on icon "button" at bounding box center [1109, 173] width 9 height 9
click at [428, 490] on div "[PERSON_NAME]" at bounding box center [490, 484] width 124 height 18
click at [1068, 336] on span "View Repair Budget Review" at bounding box center [1165, 333] width 355 height 18
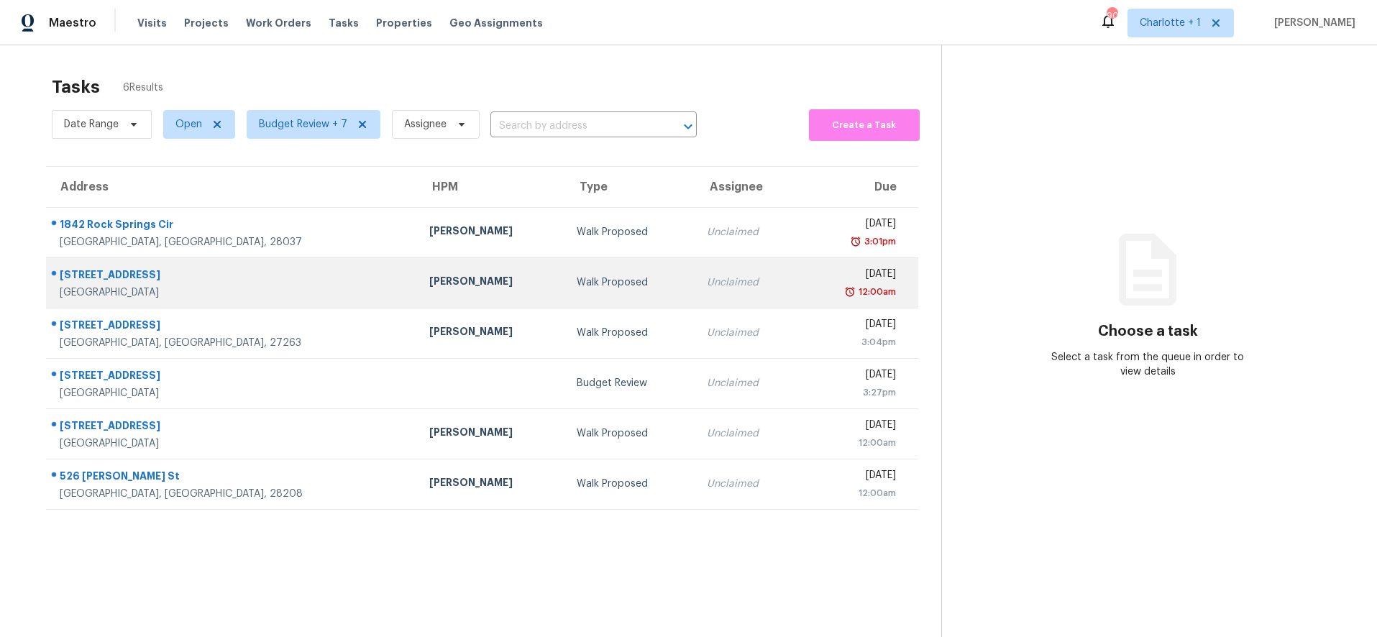
click at [429, 280] on div "[PERSON_NAME]" at bounding box center [491, 283] width 124 height 18
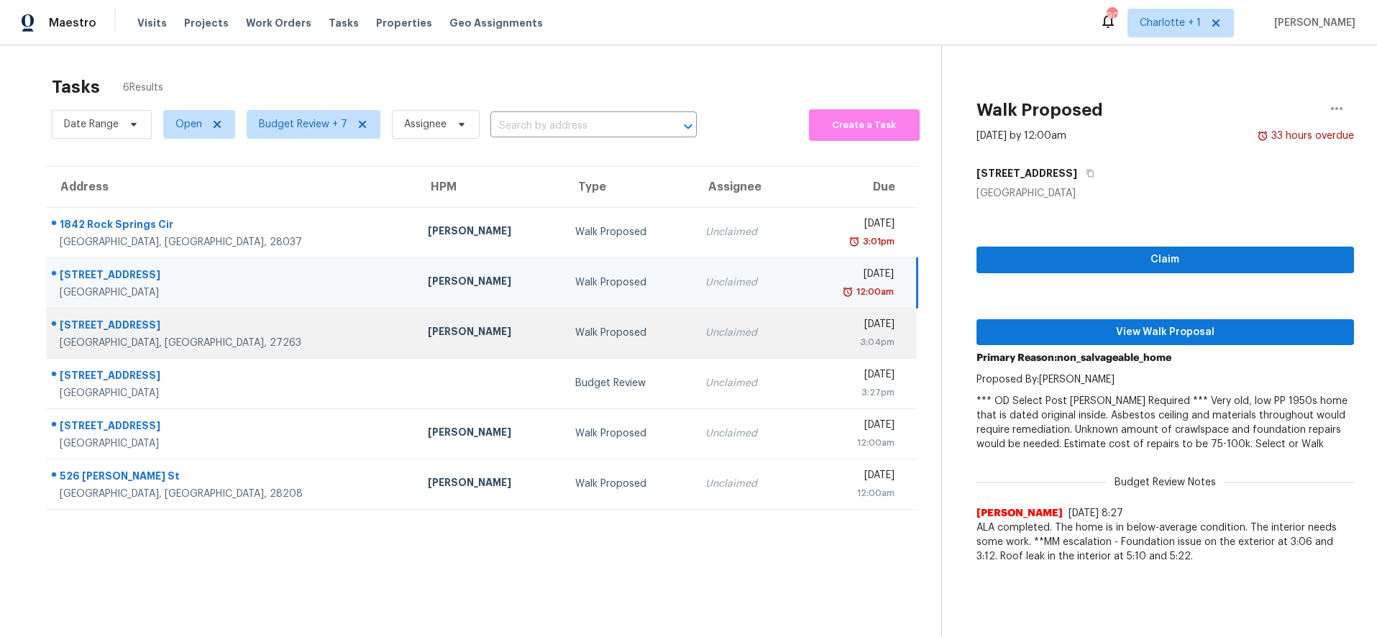
click at [416, 319] on td "[PERSON_NAME]" at bounding box center [489, 333] width 147 height 50
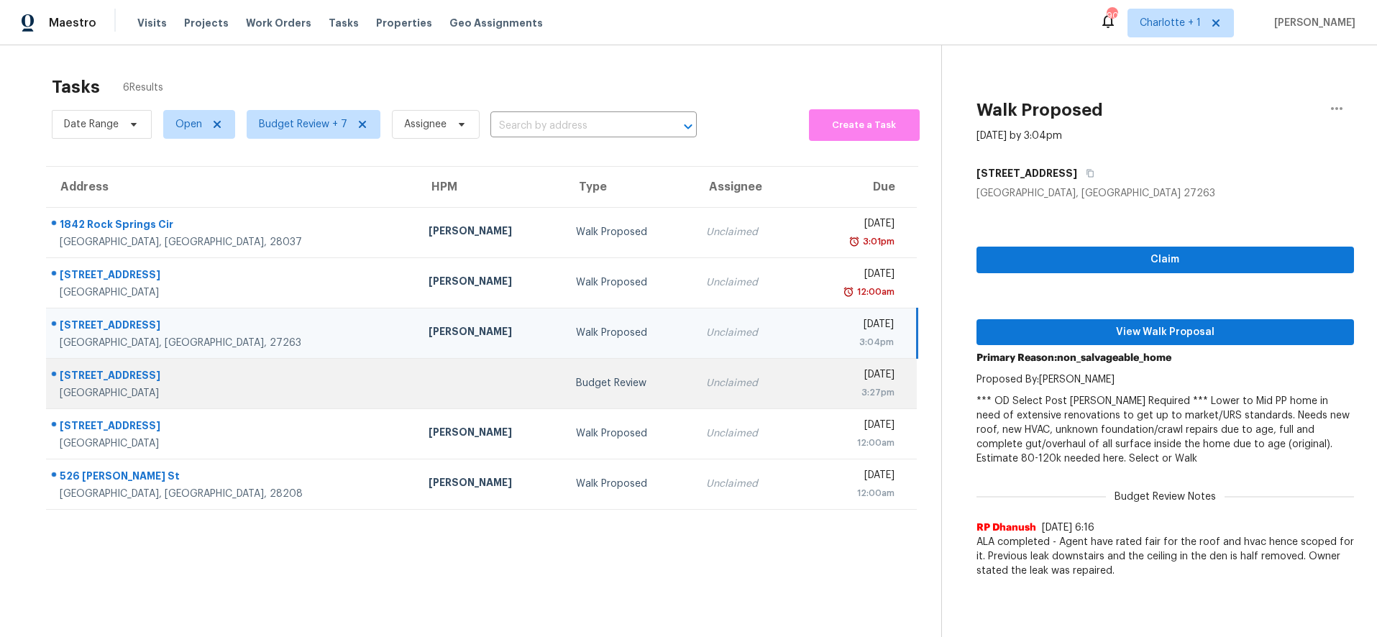
click at [417, 374] on td at bounding box center [490, 383] width 147 height 50
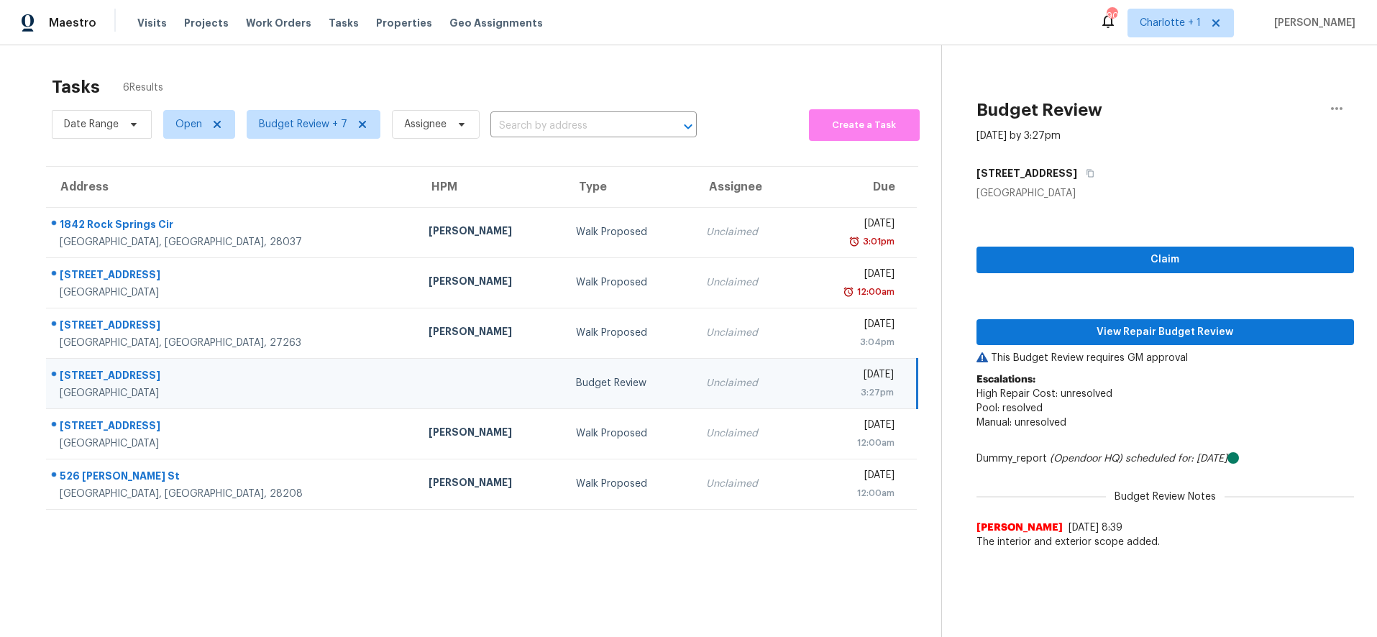
click at [280, 408] on td "[STREET_ADDRESS][PERSON_NAME]" at bounding box center [231, 383] width 371 height 50
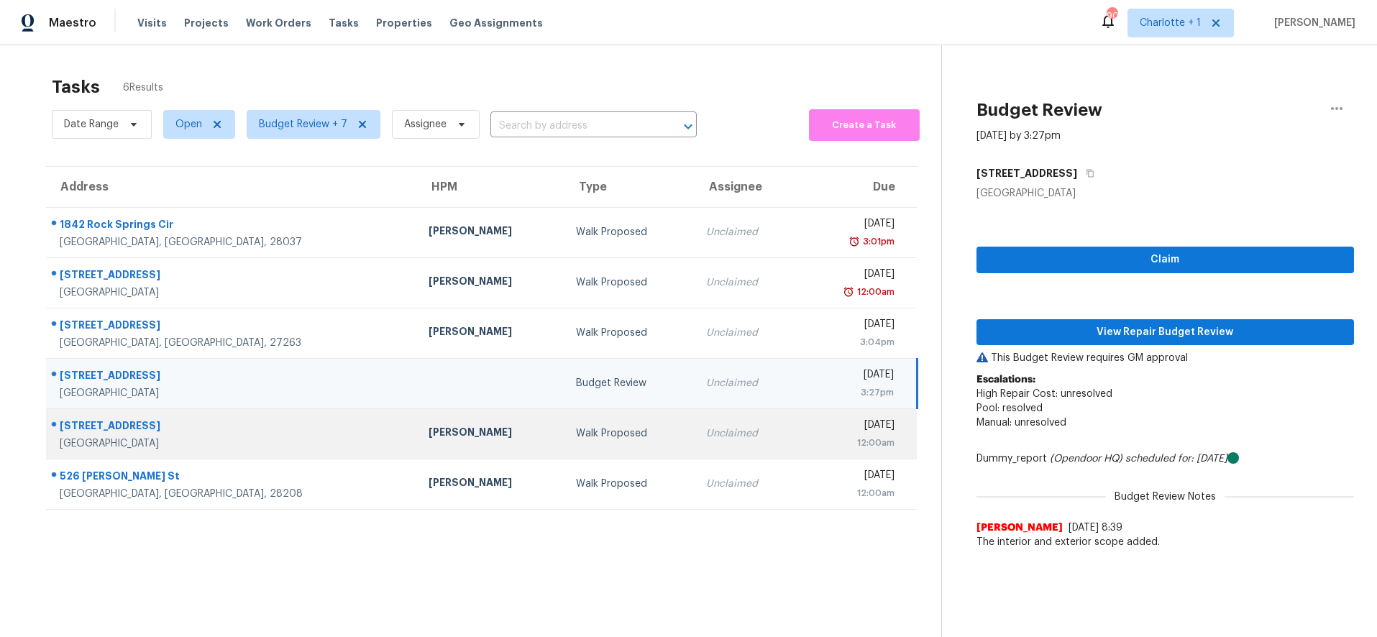
click at [272, 435] on td "[STREET_ADDRESS]" at bounding box center [231, 433] width 371 height 50
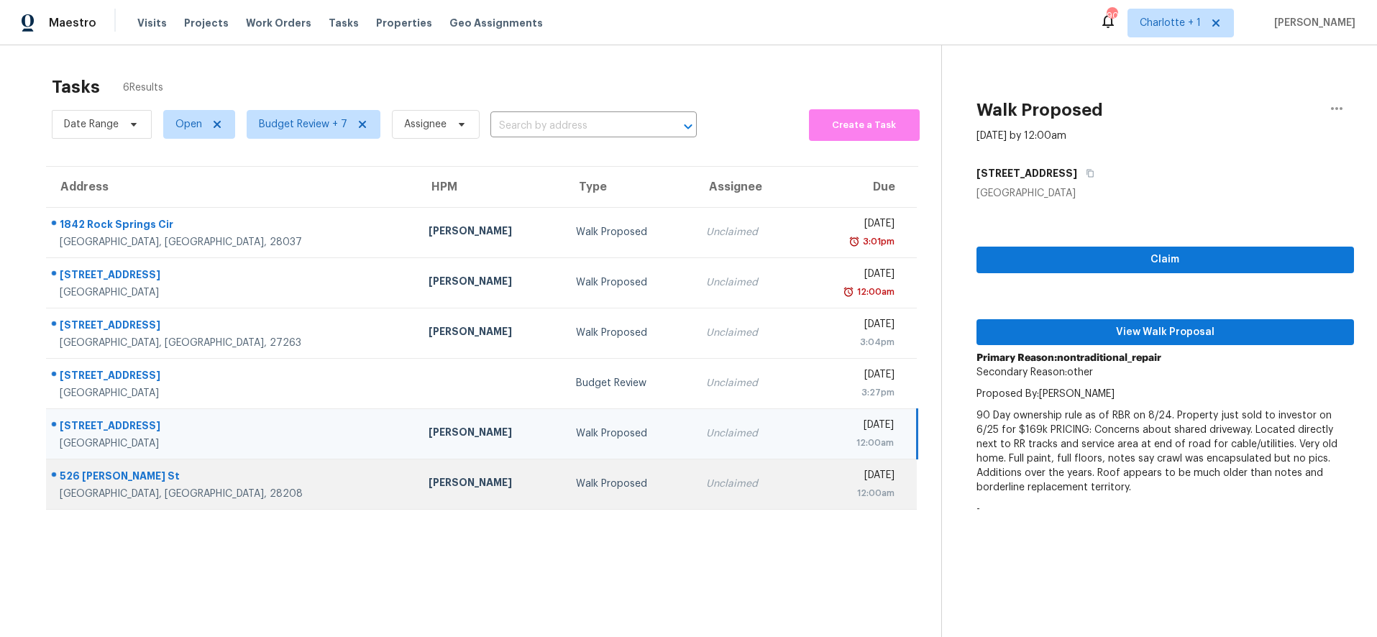
click at [428, 475] on div "[PERSON_NAME]" at bounding box center [490, 484] width 124 height 18
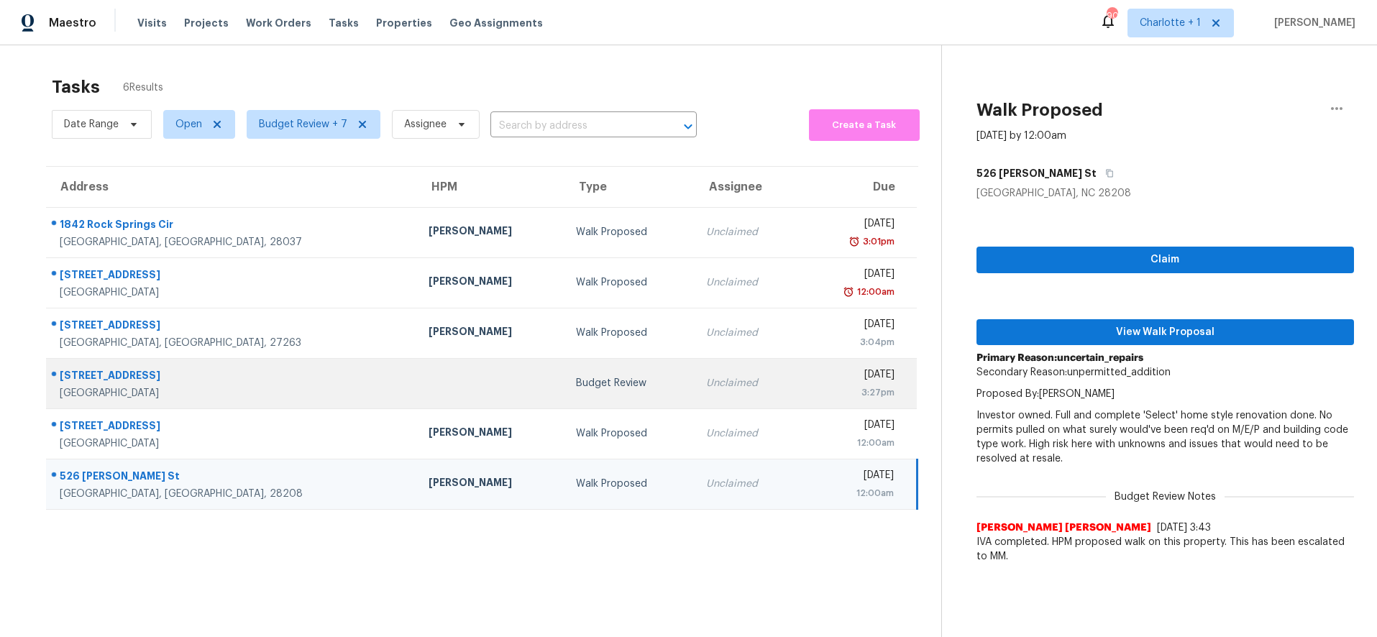
click at [417, 362] on td at bounding box center [490, 383] width 147 height 50
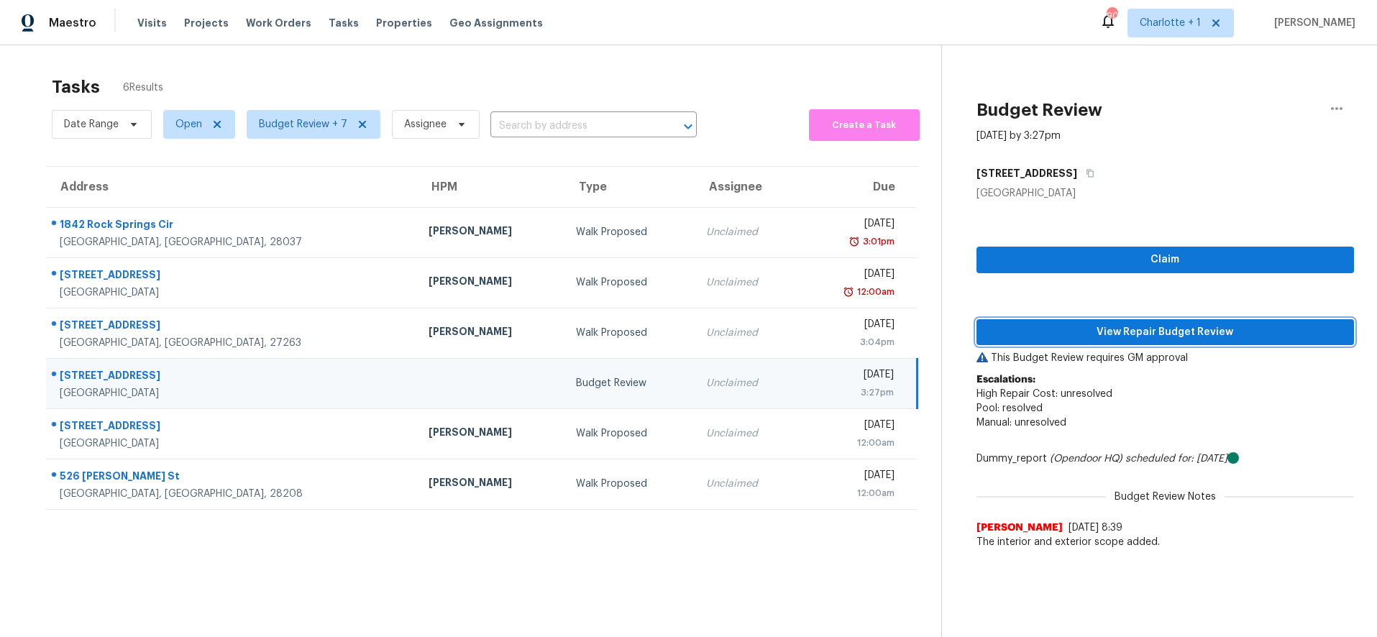
click at [1216, 331] on span "View Repair Budget Review" at bounding box center [1165, 333] width 355 height 18
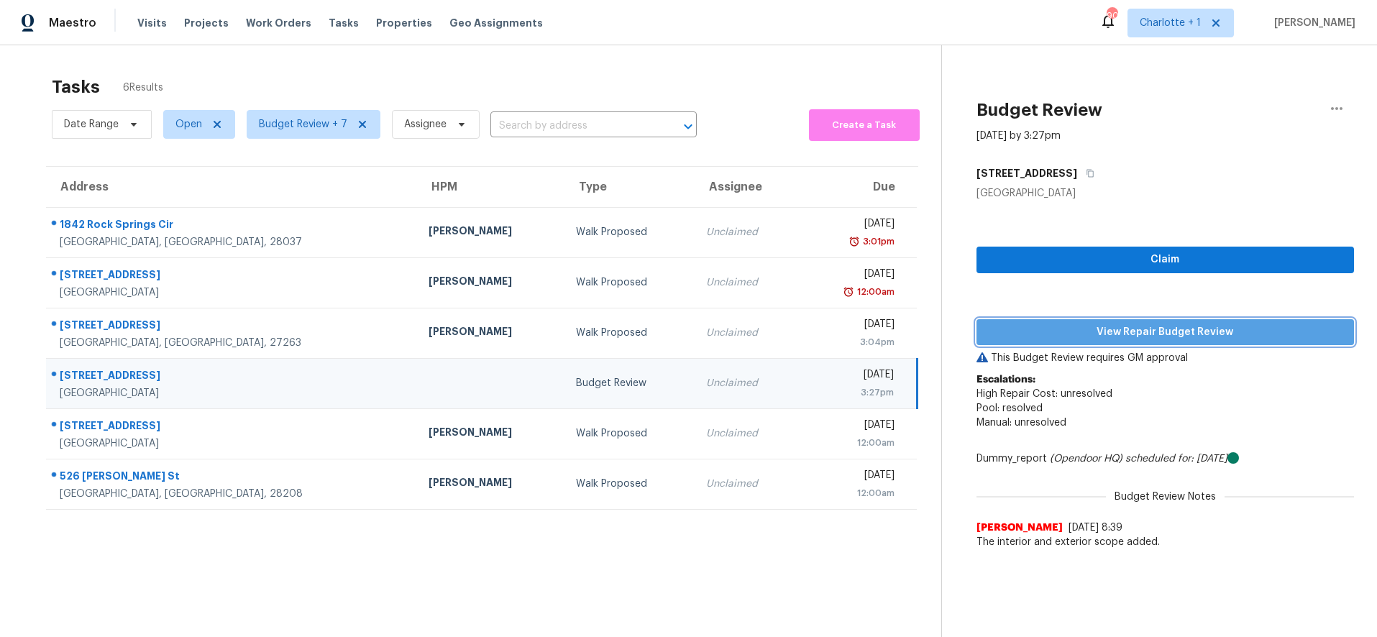
click at [1152, 336] on span "View Repair Budget Review" at bounding box center [1165, 333] width 355 height 18
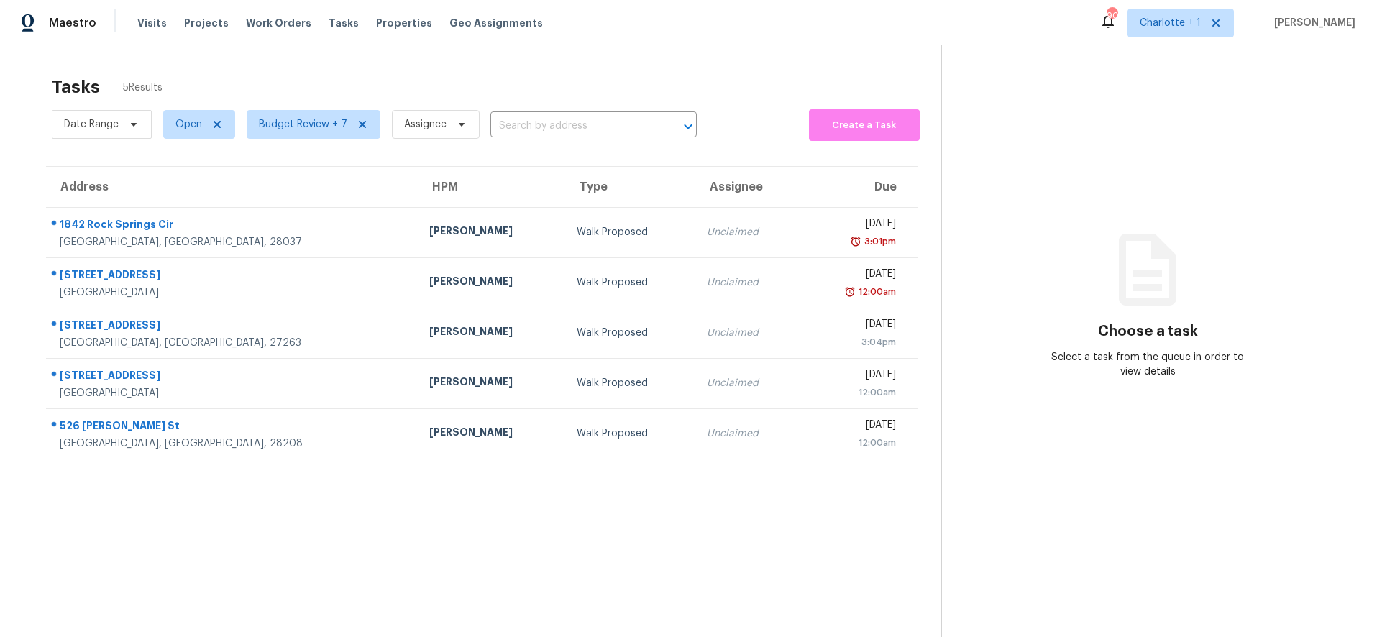
click at [521, 556] on section "Tasks 5 Results Date Range Open Budget Review + 7 Assignee ​ Create a Task Addr…" at bounding box center [482, 375] width 918 height 614
